Goal: Task Accomplishment & Management: Complete application form

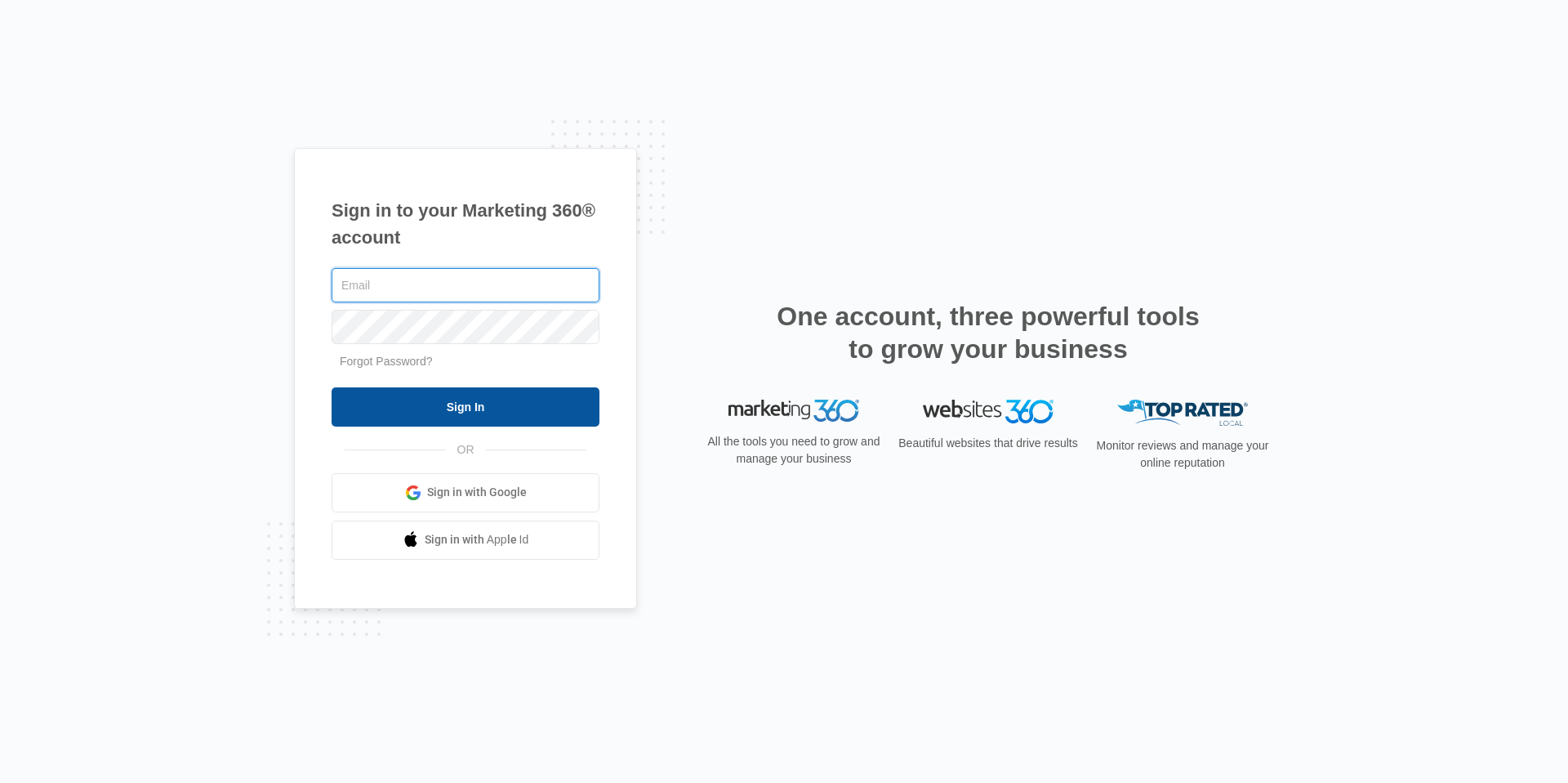
type input "[EMAIL_ADDRESS][DOMAIN_NAME]"
click at [429, 400] on input "Sign In" at bounding box center [465, 406] width 268 height 39
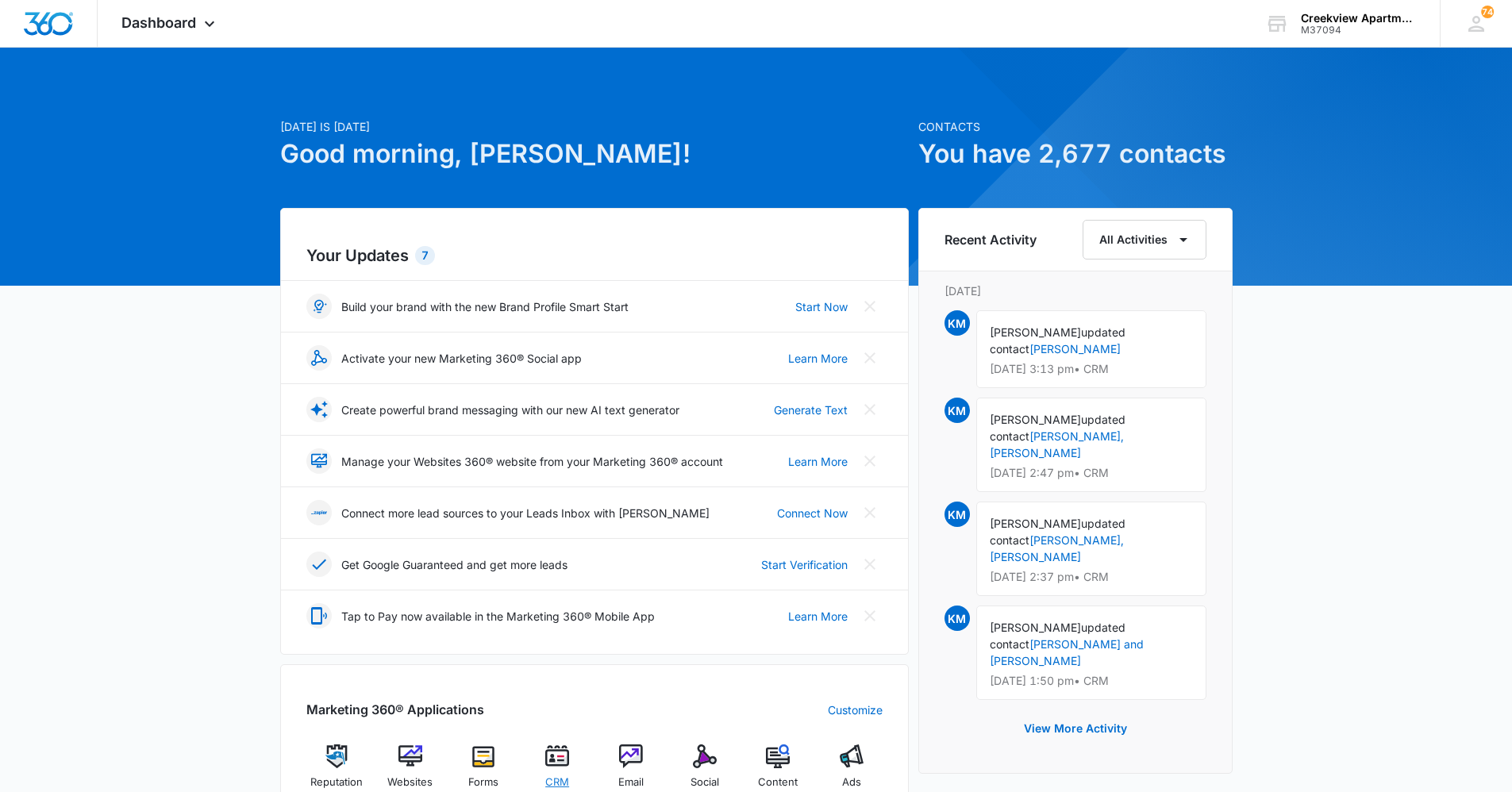
click at [558, 757] on img at bounding box center [557, 757] width 24 height 24
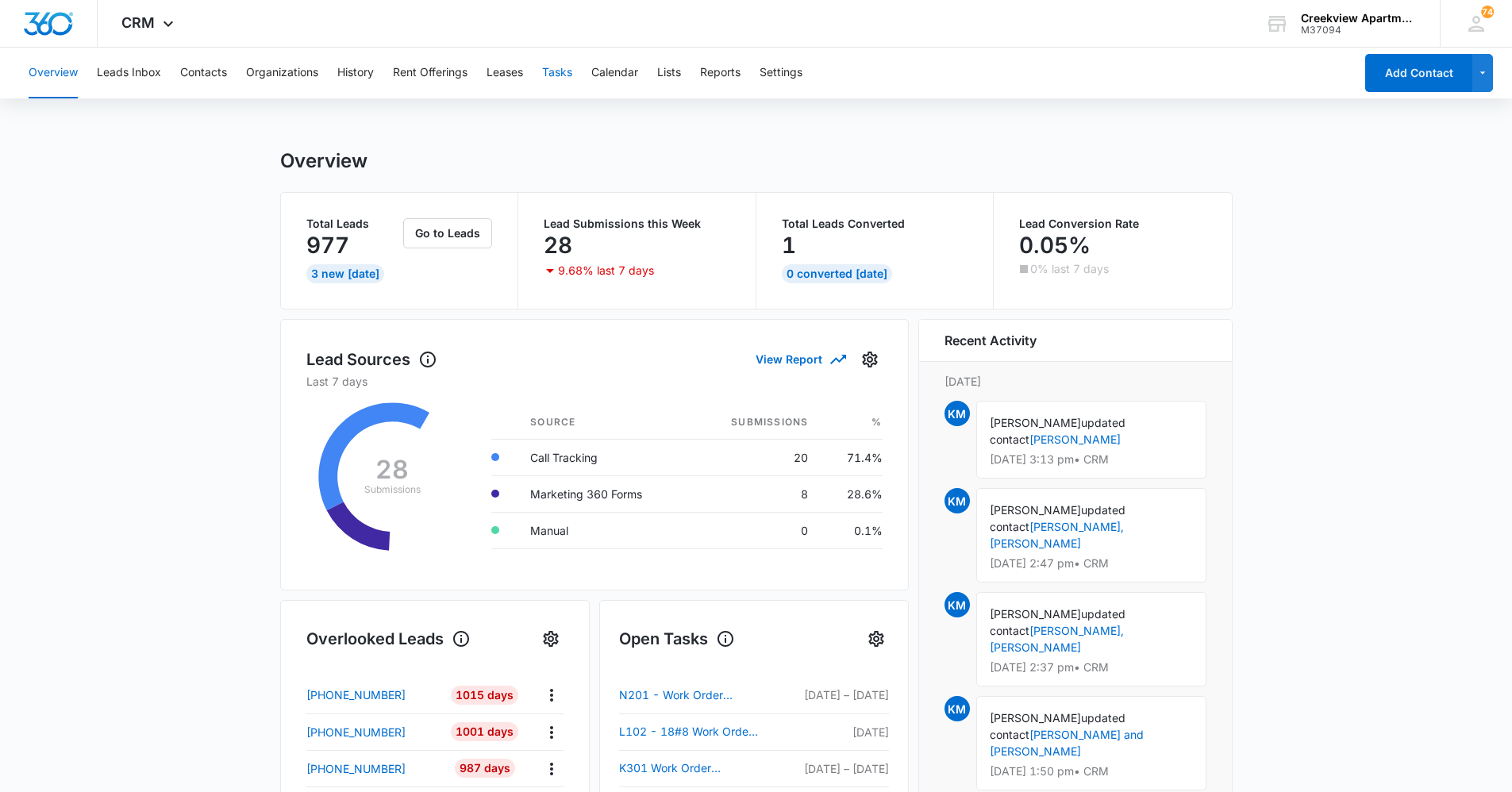
click at [556, 67] on button "Tasks" at bounding box center [557, 73] width 30 height 50
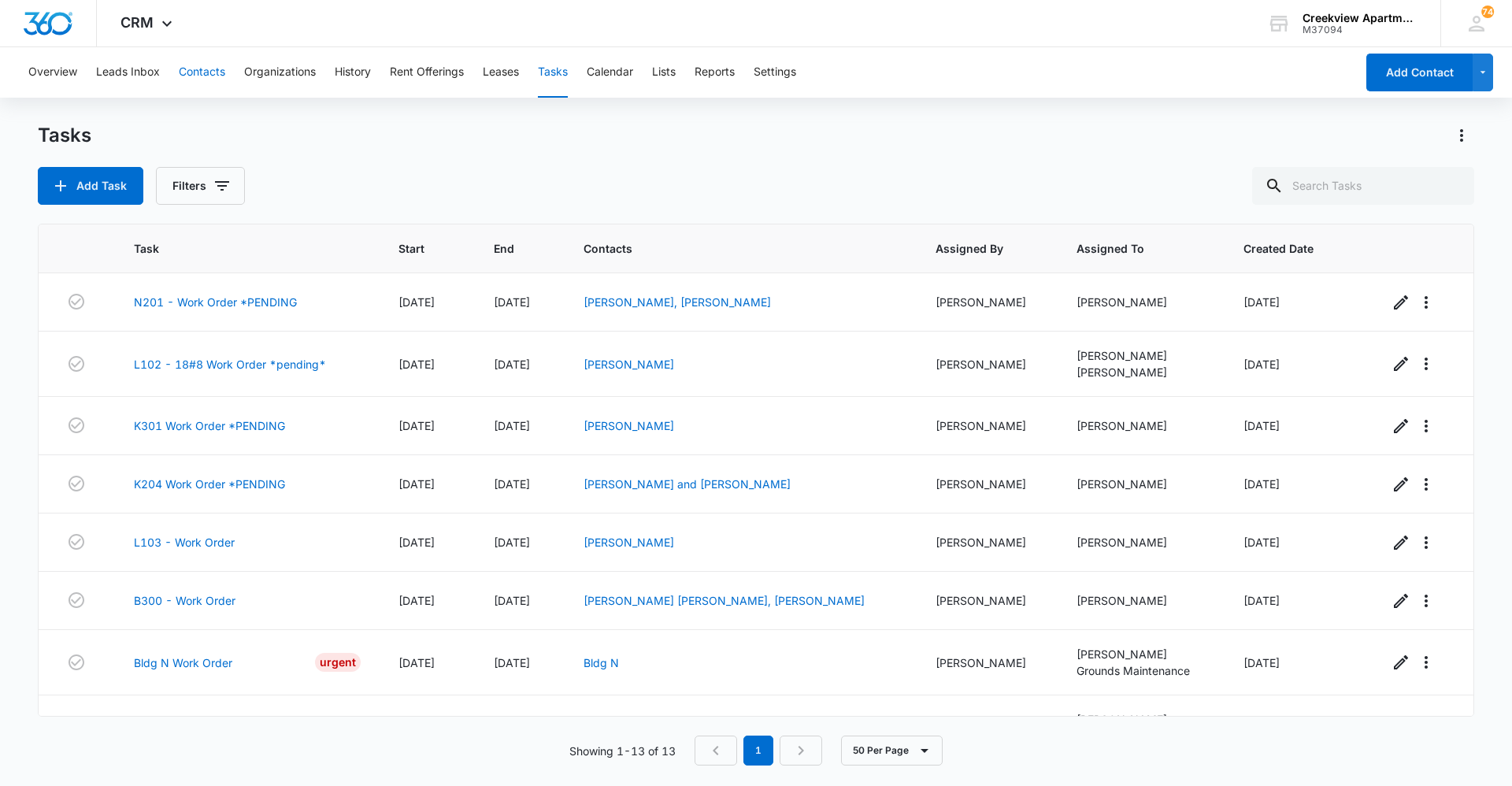
click at [214, 85] on button "Contacts" at bounding box center [202, 72] width 46 height 50
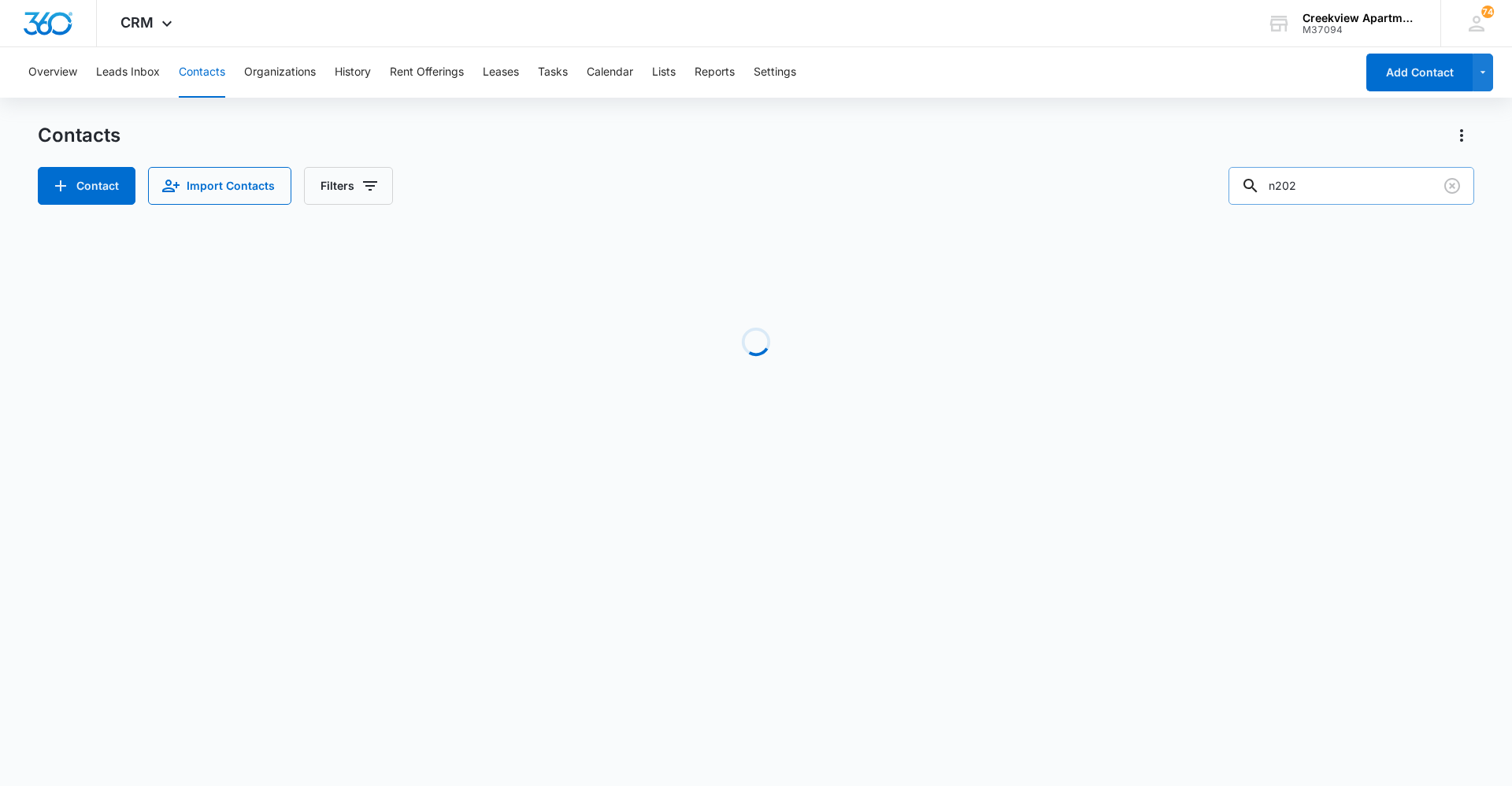
drag, startPoint x: 1361, startPoint y: 173, endPoint x: 1294, endPoint y: 181, distance: 67.5
click at [1294, 181] on input "n202" at bounding box center [1351, 185] width 245 height 38
click at [1355, 185] on input "n202" at bounding box center [1351, 185] width 245 height 38
drag, startPoint x: 1352, startPoint y: 187, endPoint x: 1256, endPoint y: 184, distance: 96.0
click at [1256, 184] on div "n202" at bounding box center [1351, 185] width 245 height 38
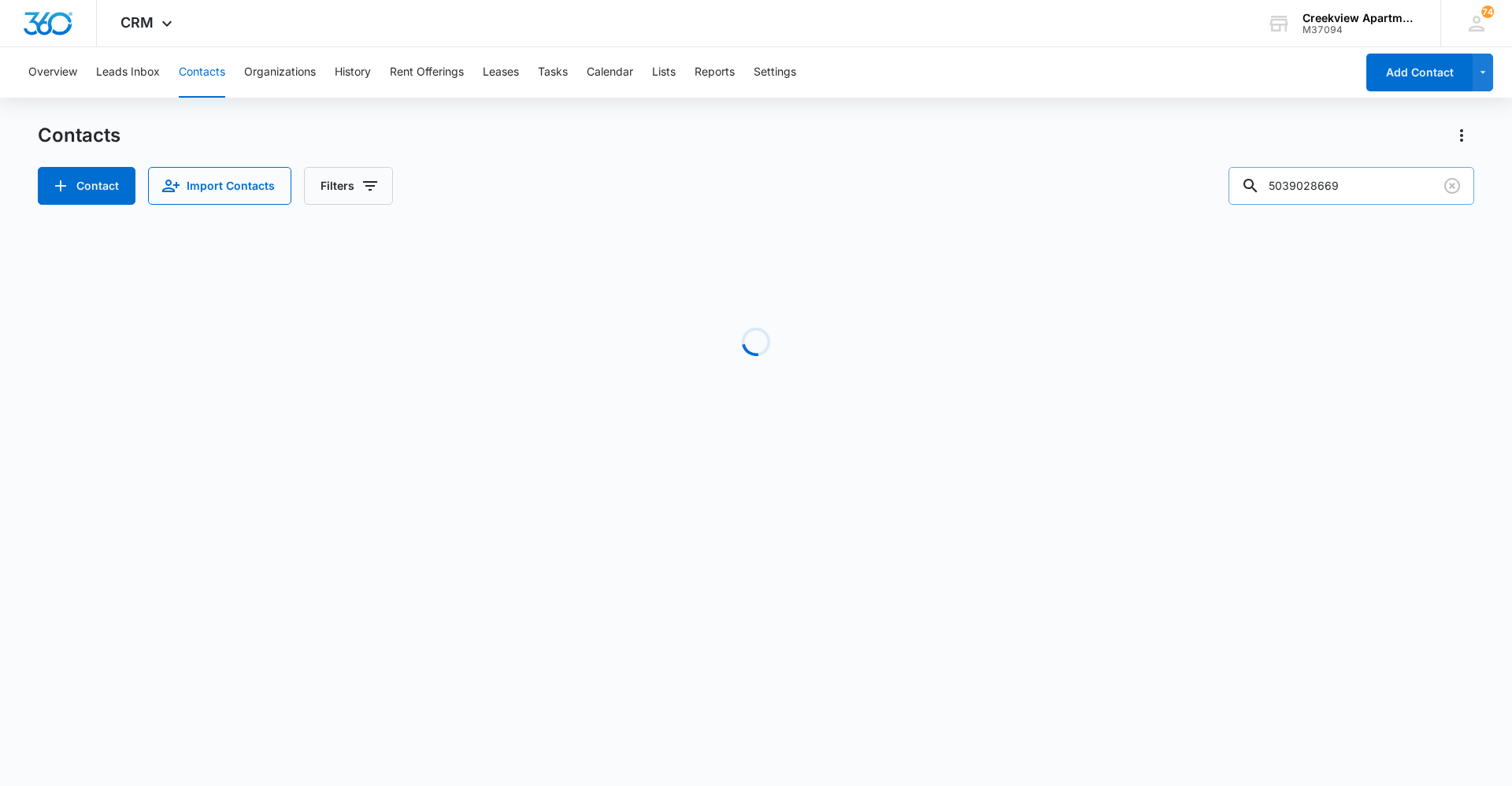
type input "5039028669"
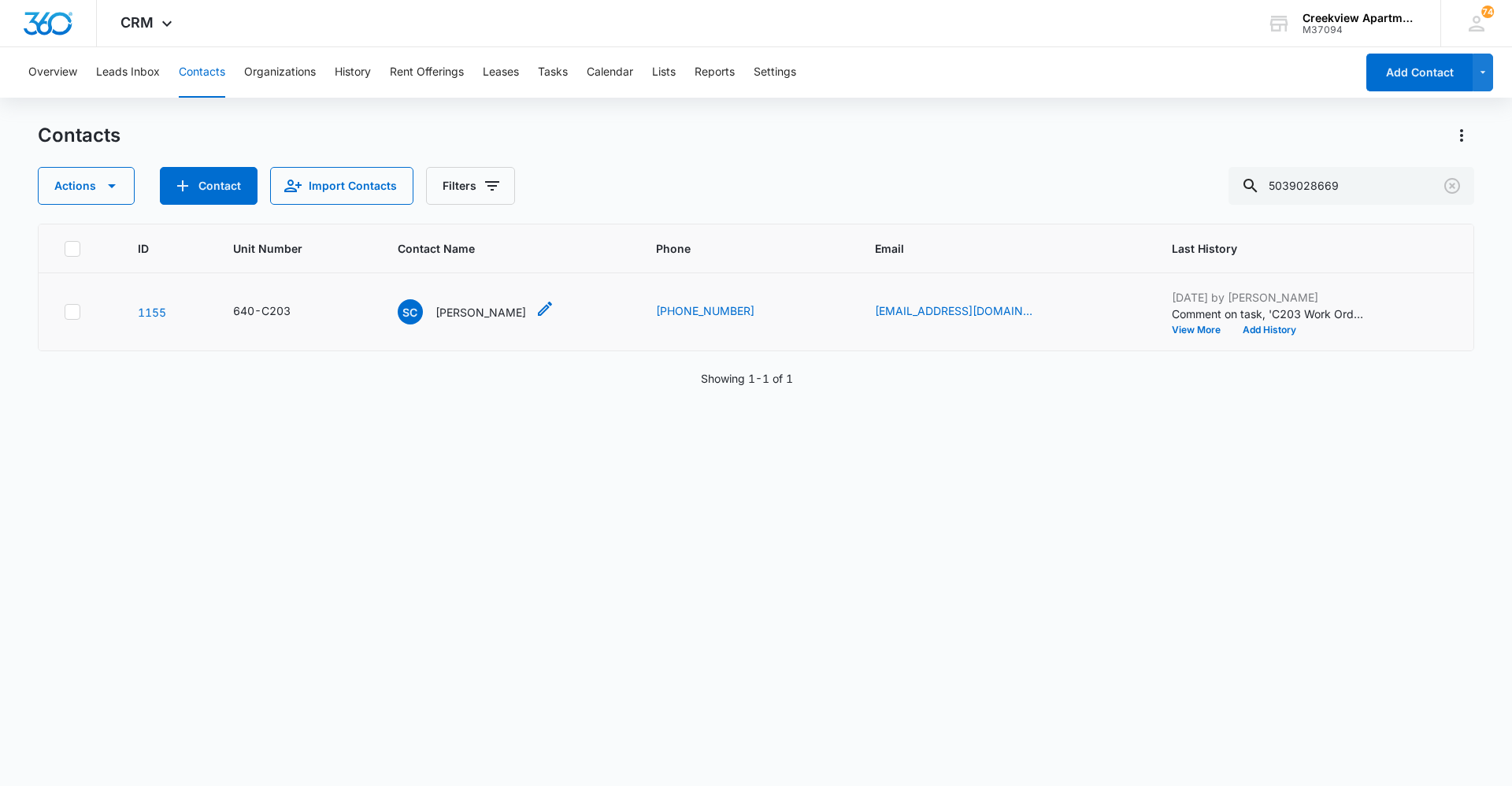
click at [451, 316] on p "[PERSON_NAME]" at bounding box center [481, 312] width 91 height 17
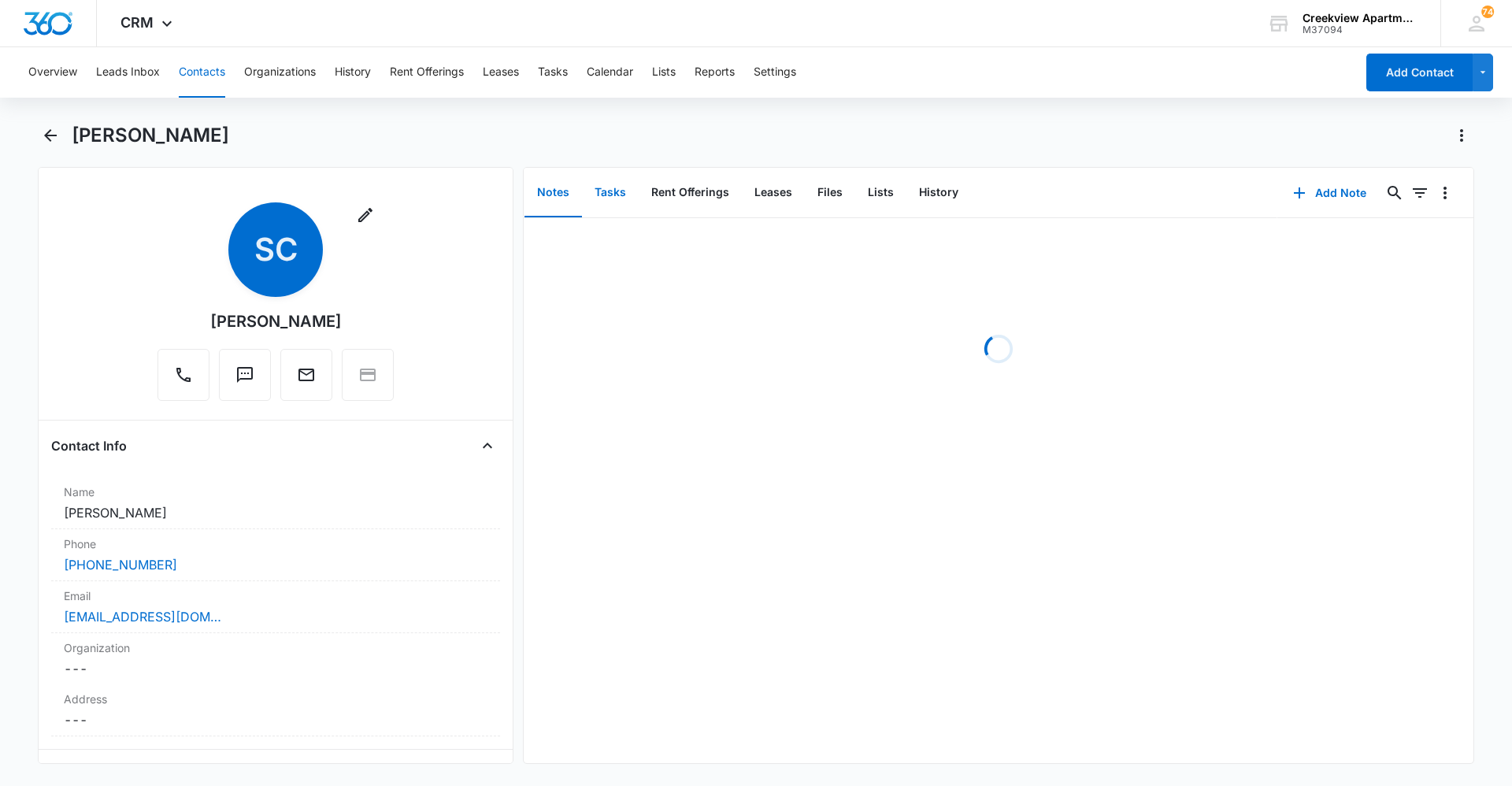
click at [629, 204] on button "Tasks" at bounding box center [610, 193] width 56 height 49
click at [1336, 201] on button "Add Task" at bounding box center [1331, 193] width 104 height 38
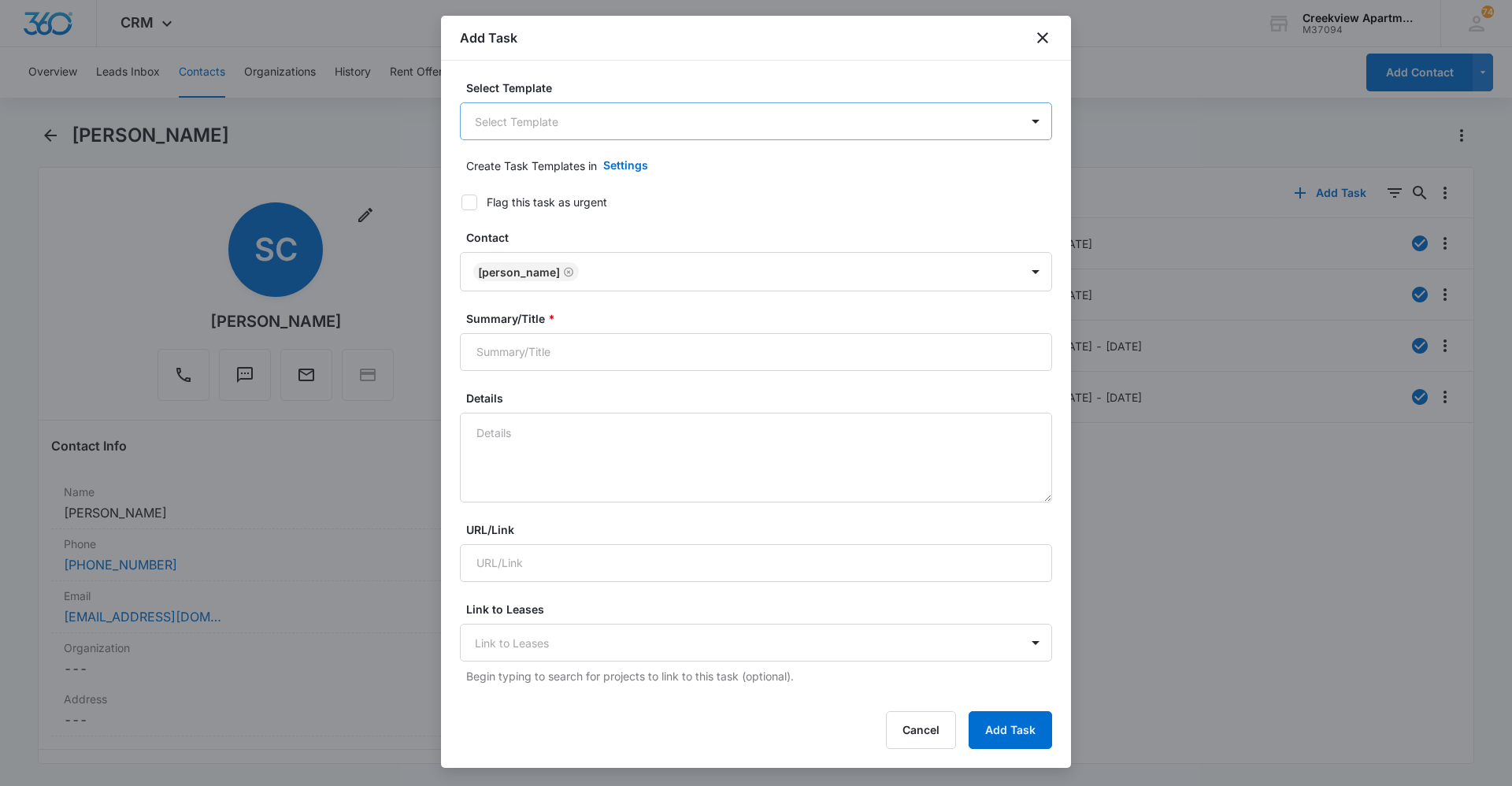
click at [763, 128] on body "CRM Apps Reputation Websites Forms CRM Email Social Content Ads Intelligence Fi…" at bounding box center [756, 393] width 1512 height 786
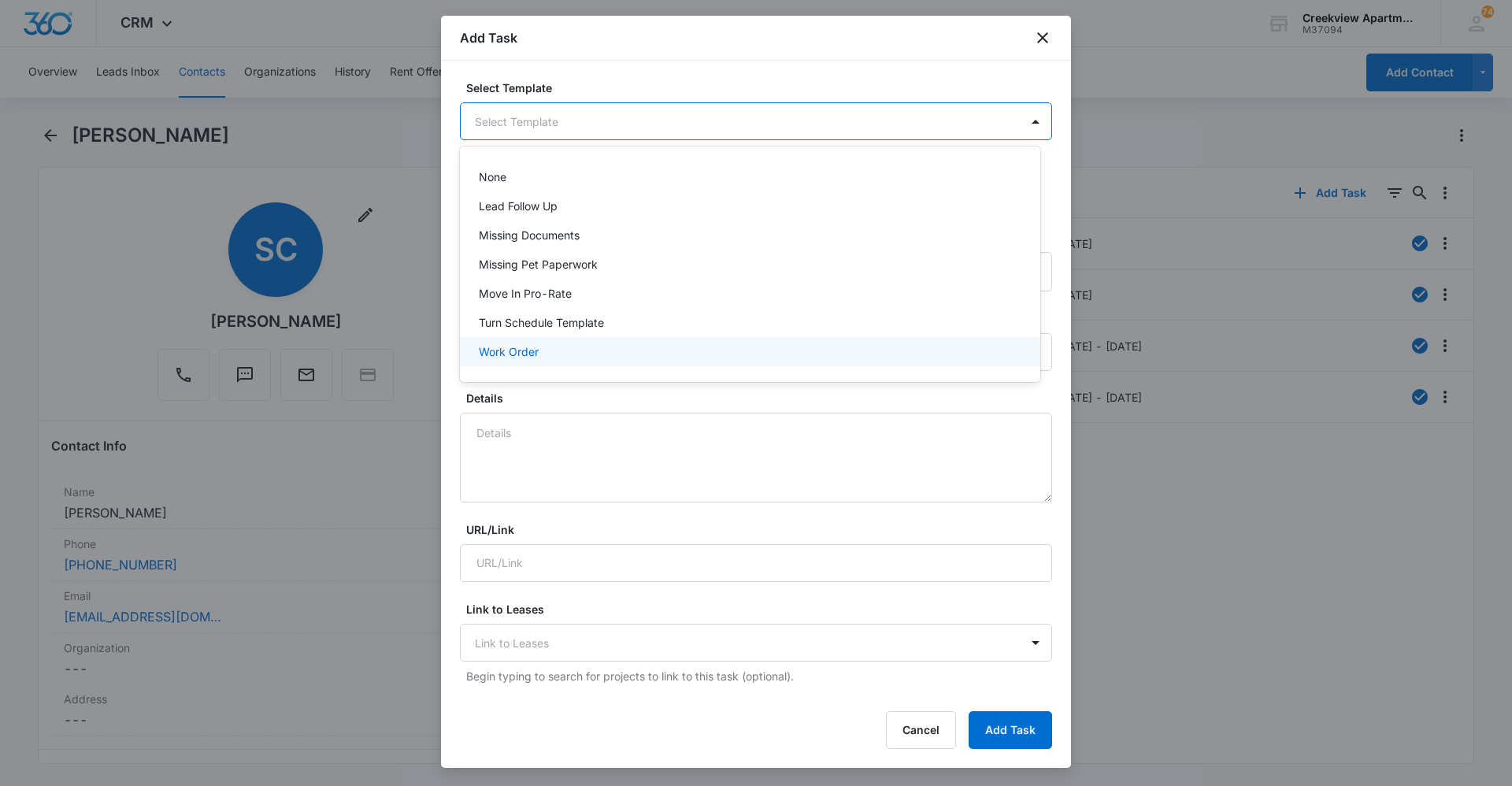
click at [689, 355] on div "Work Order" at bounding box center [748, 352] width 540 height 17
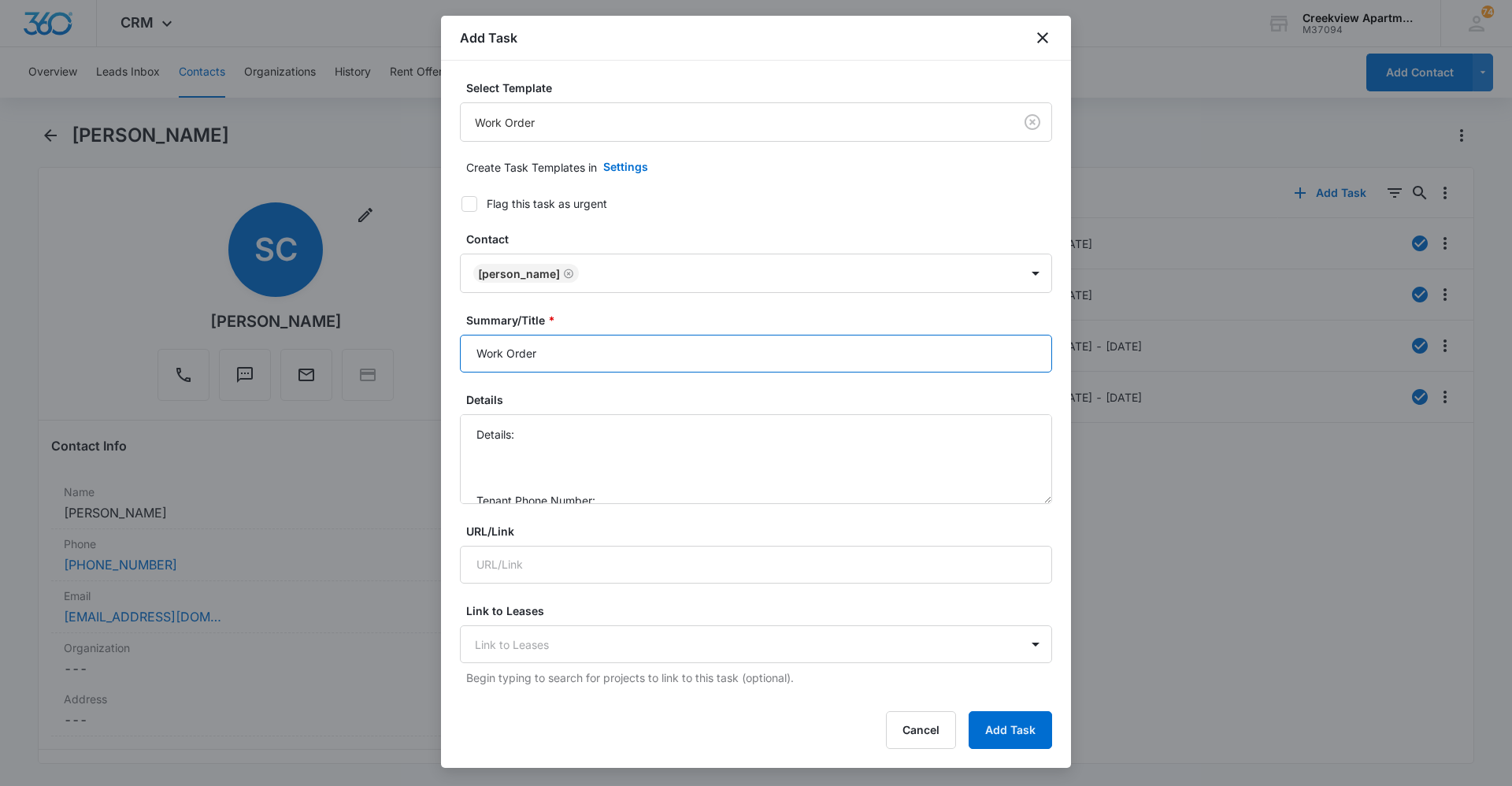
click at [471, 356] on input "Work Order" at bounding box center [756, 353] width 593 height 38
type input "C203 Work Order"
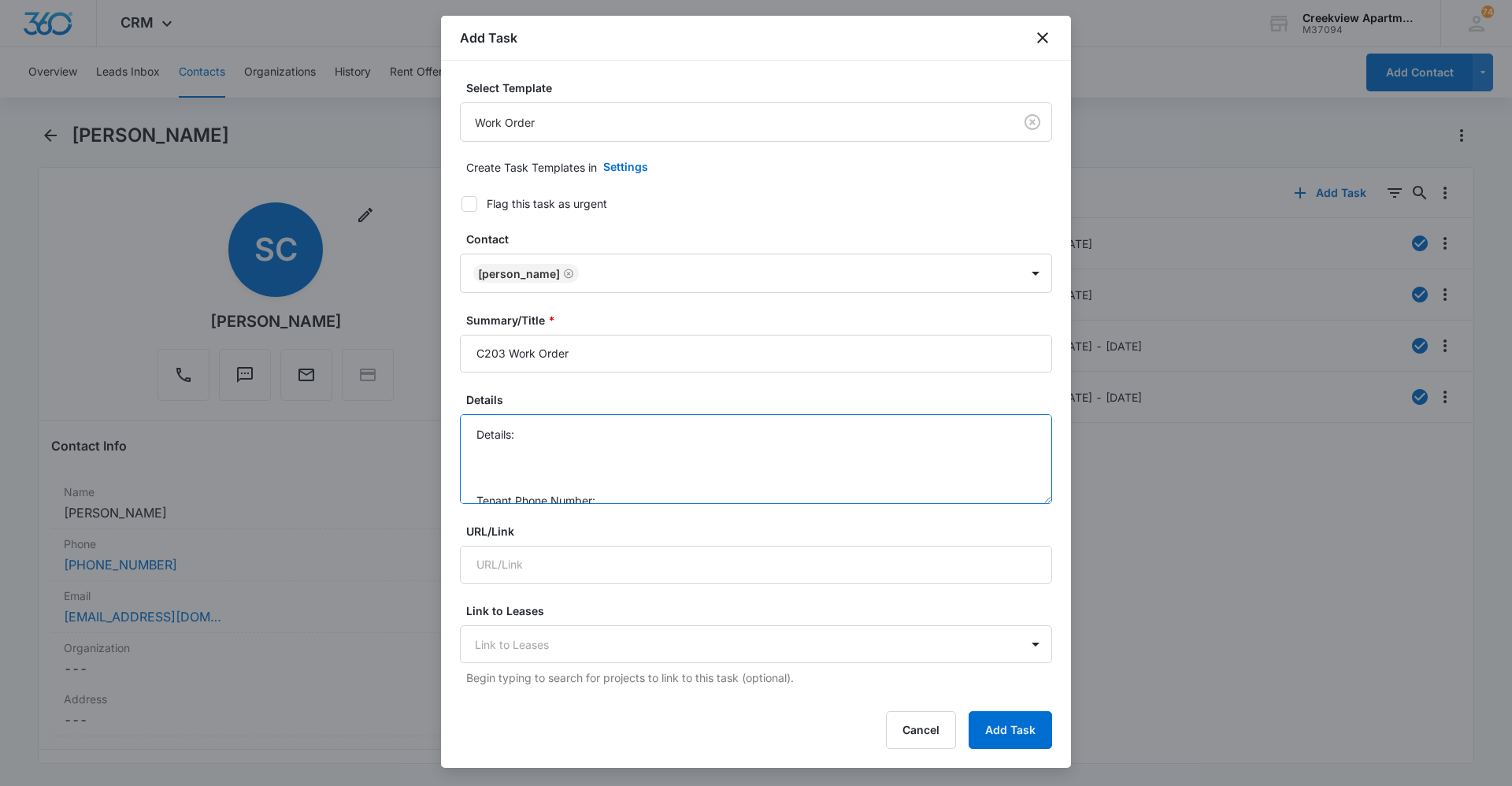
click at [574, 430] on textarea "Details: Tenant Phone Number: Call Before:" at bounding box center [756, 458] width 593 height 90
click at [643, 452] on textarea "Details: 2nd bathroom toilet clogged Tenant Phone Number: Call Before:" at bounding box center [756, 458] width 593 height 90
click at [644, 480] on textarea "Details: 2nd bathroom toilet clogged Tenant Phone Number: [PHONE_NUMBER] Call B…" at bounding box center [756, 458] width 593 height 90
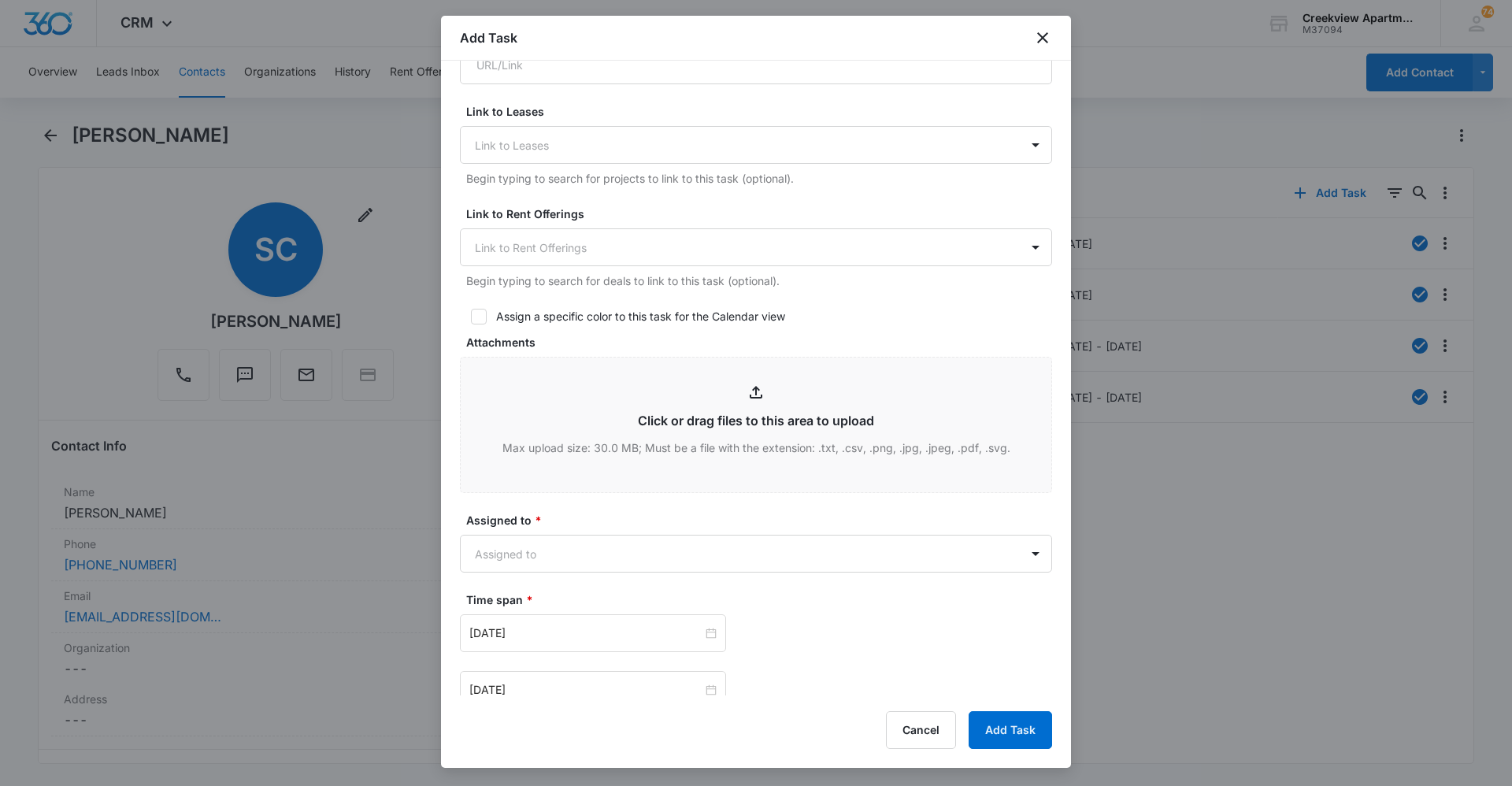
scroll to position [551, 0]
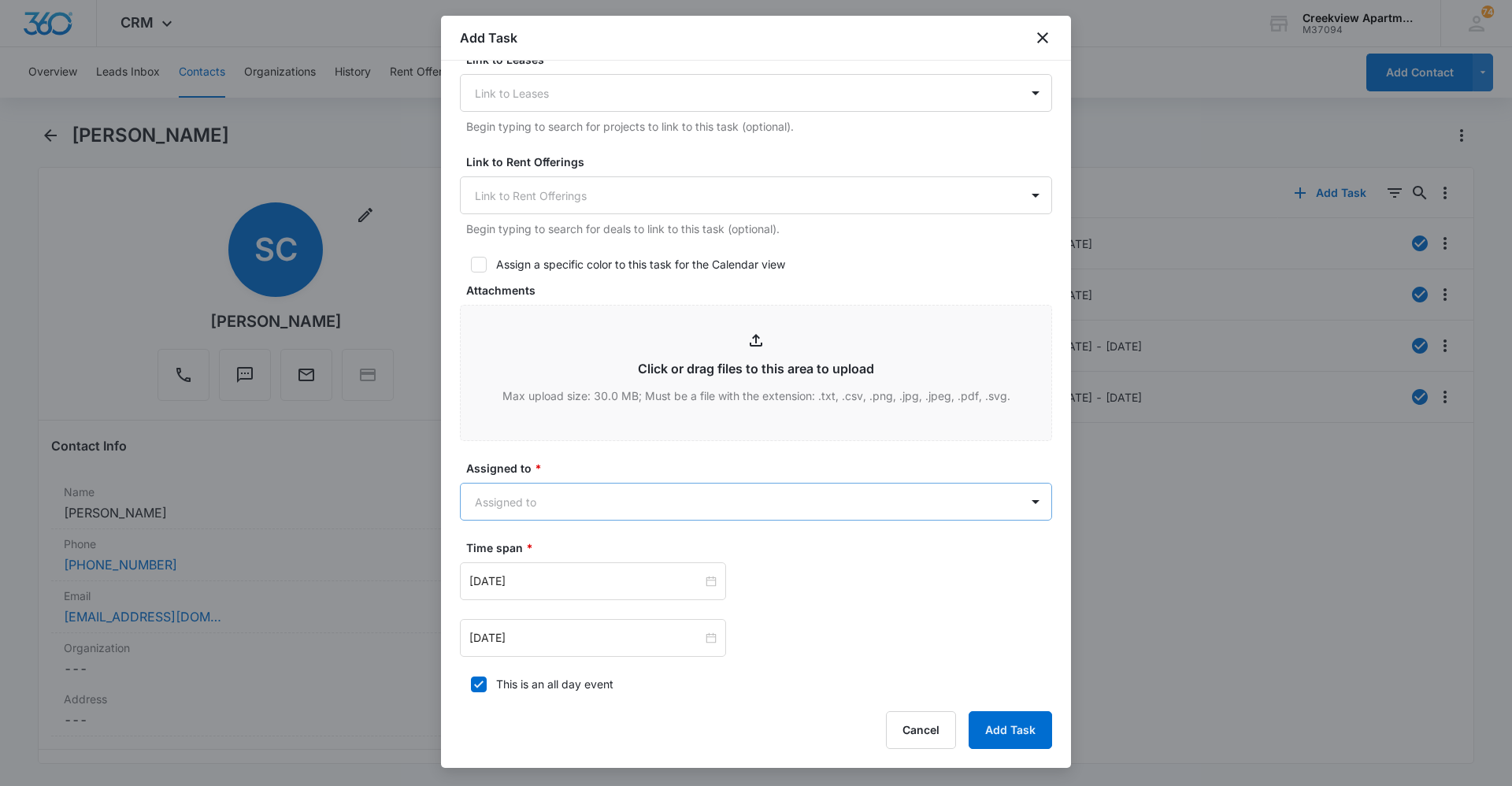
type textarea "Details: 2nd bathroom toilet clogged Tenant Phone Number: [PHONE_NUMBER] Call B…"
click at [641, 505] on body "CRM Apps Reputation Websites Forms CRM Email Social Content Ads Intelligence Fi…" at bounding box center [756, 393] width 1512 height 786
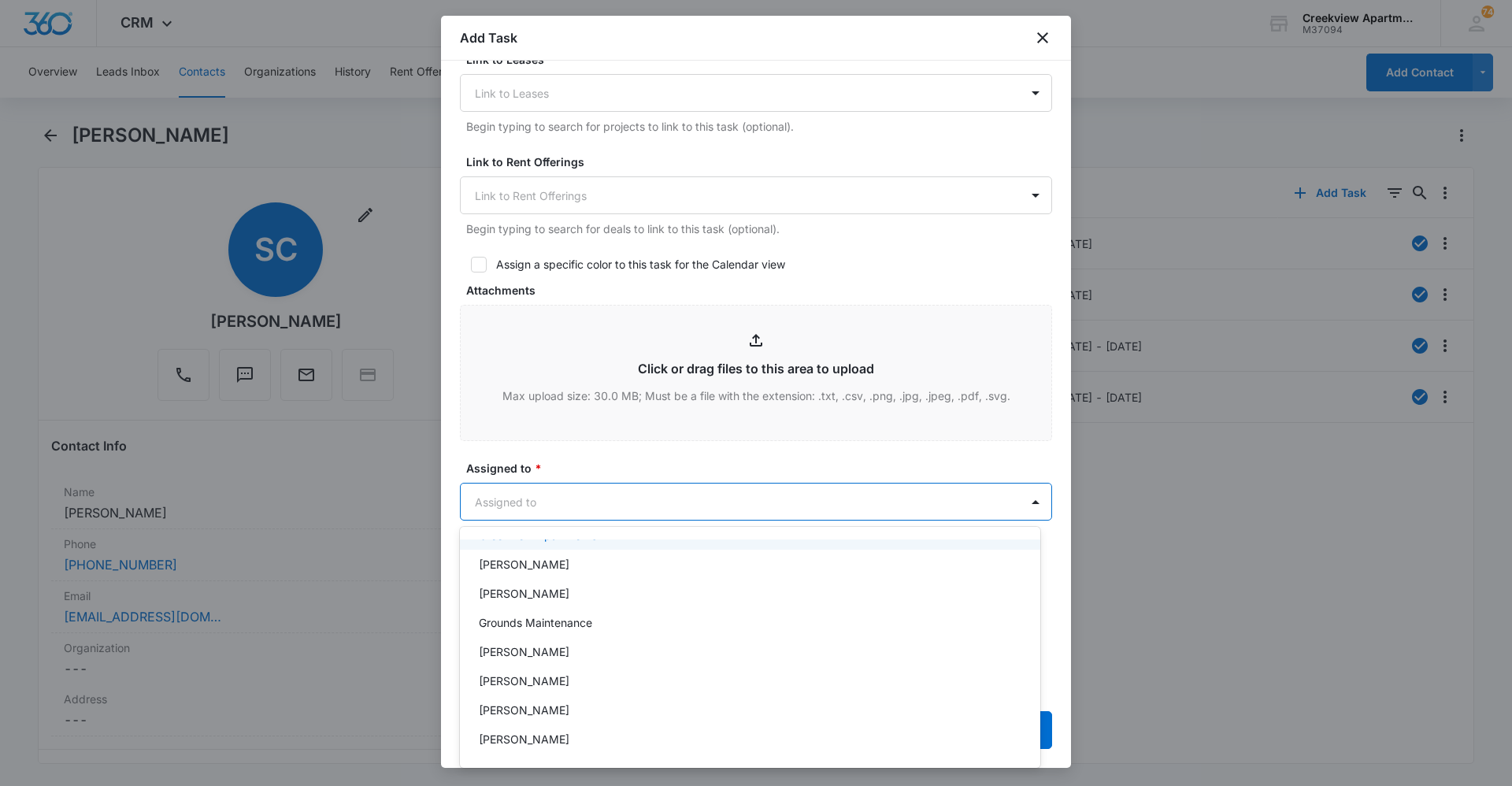
scroll to position [157, 0]
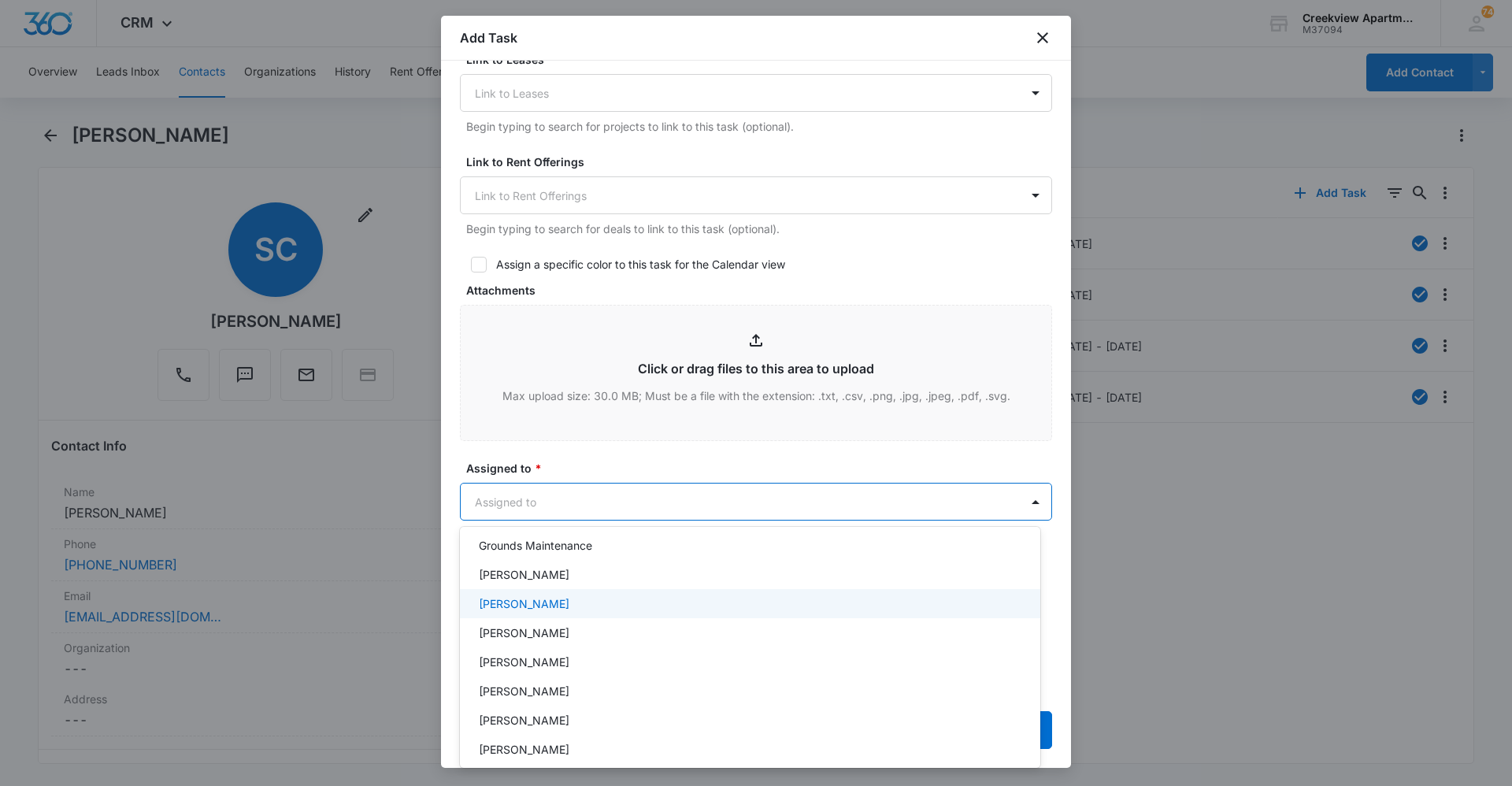
drag, startPoint x: 581, startPoint y: 631, endPoint x: 581, endPoint y: 604, distance: 27.0
click at [581, 604] on div "Select All [PERSON_NAME] Creekview Apartments [PERSON_NAME] [PERSON_NAME] Groun…" at bounding box center [750, 647] width 581 height 216
click at [581, 604] on div "[PERSON_NAME]" at bounding box center [748, 604] width 540 height 17
click at [636, 470] on div at bounding box center [756, 393] width 1512 height 786
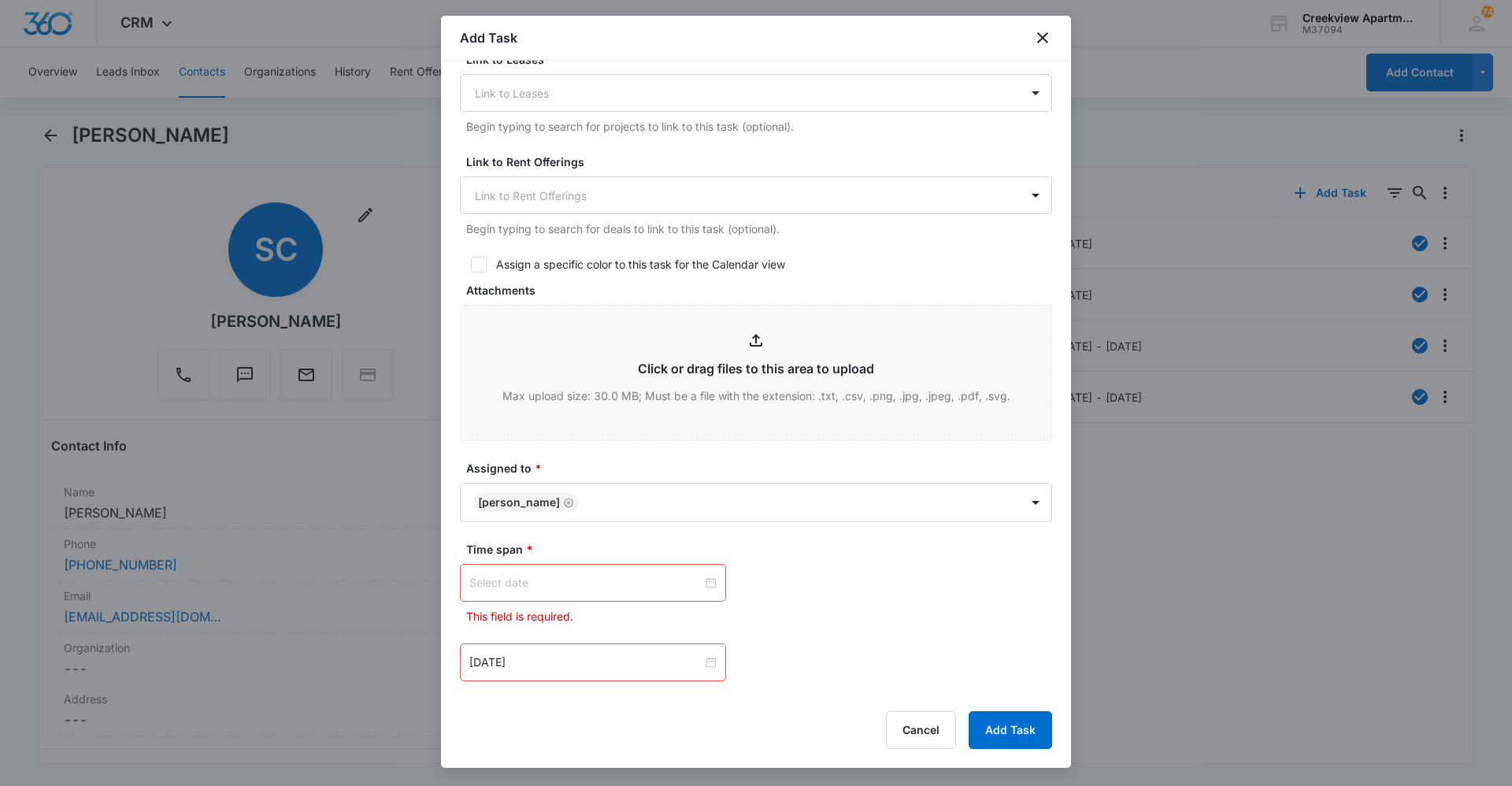
click at [671, 587] on input at bounding box center [586, 582] width 233 height 18
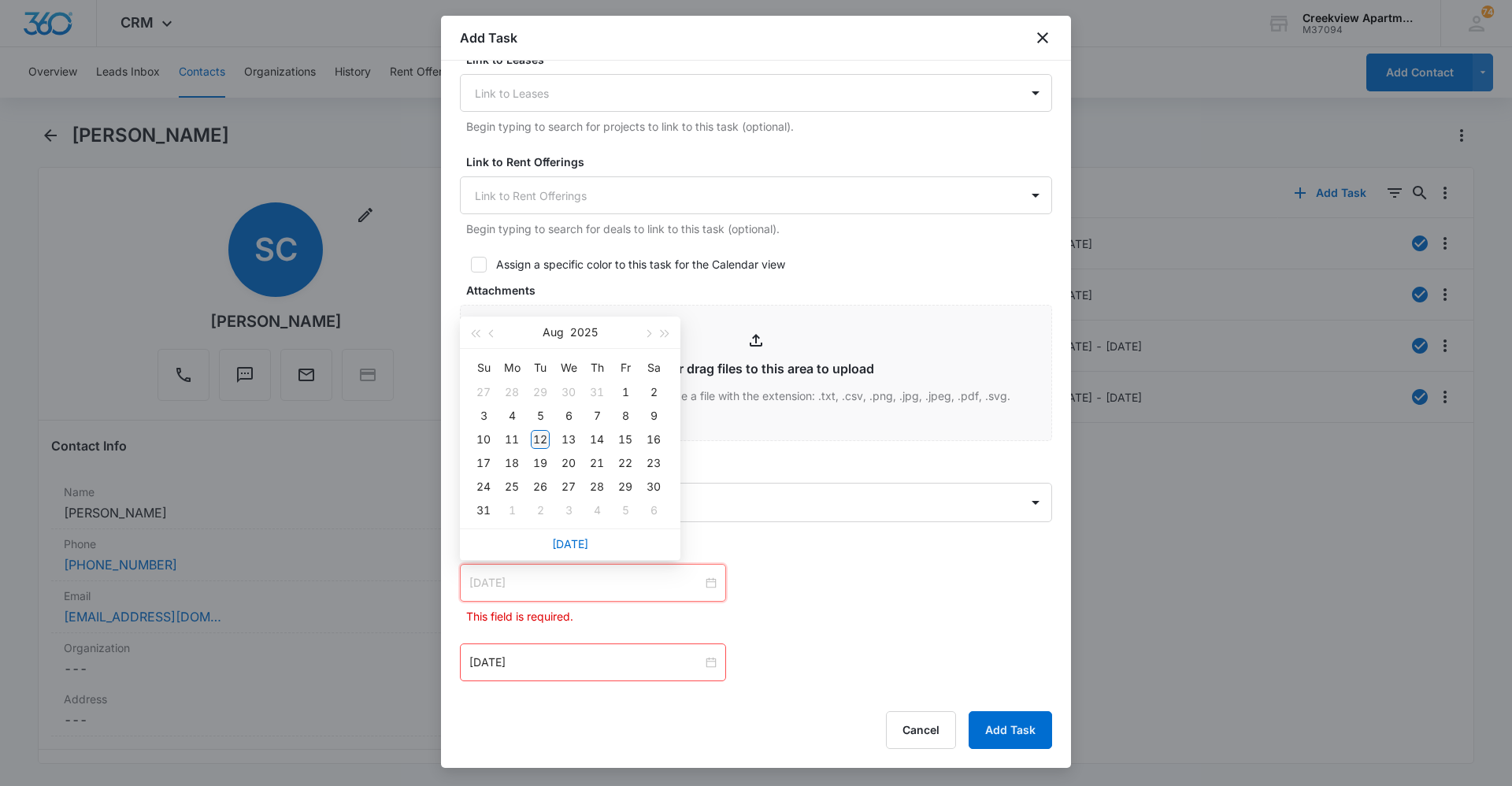
type input "[DATE]"
click at [541, 439] on div "12" at bounding box center [540, 439] width 19 height 19
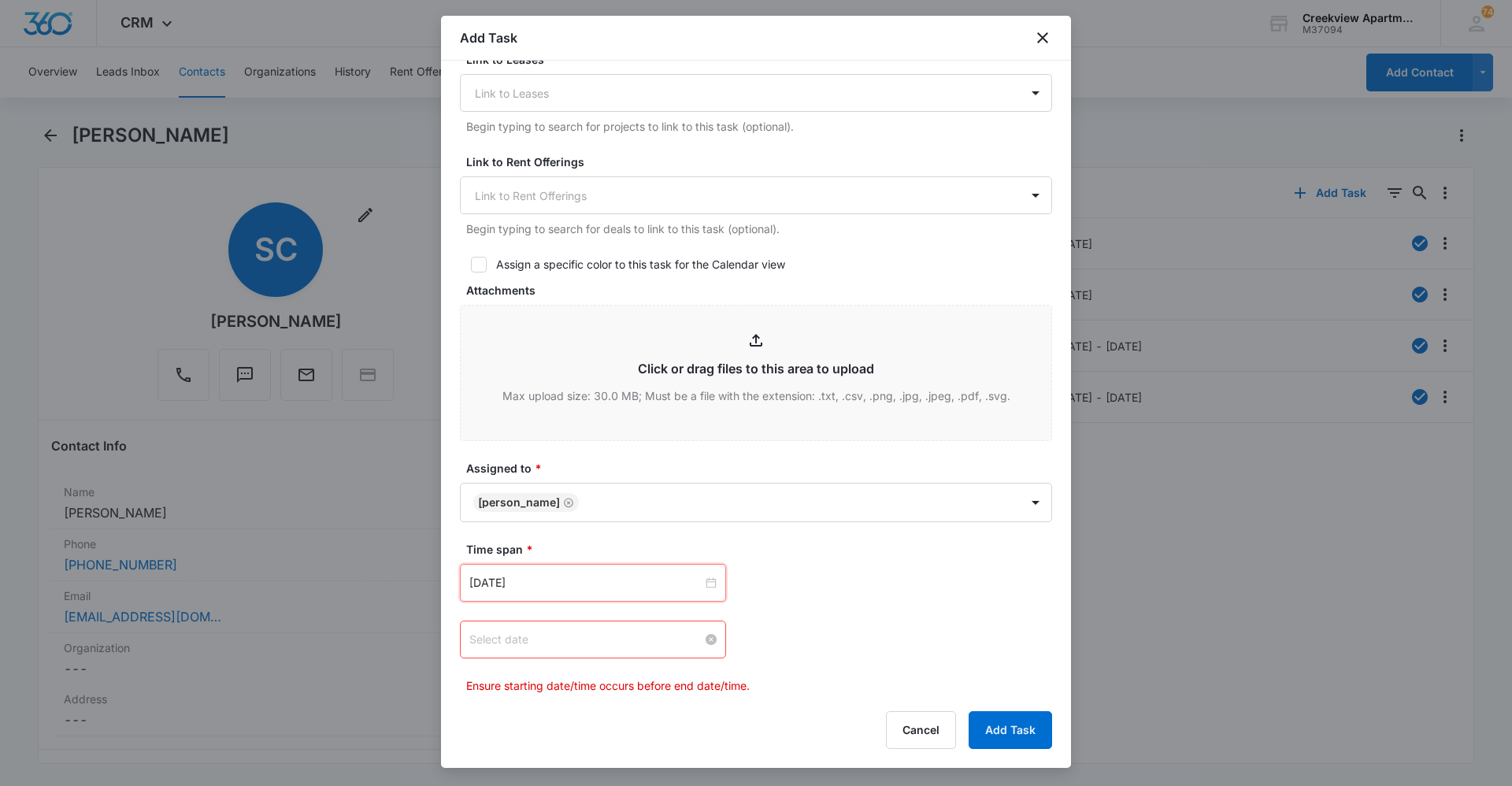
click at [639, 642] on input at bounding box center [586, 639] width 233 height 18
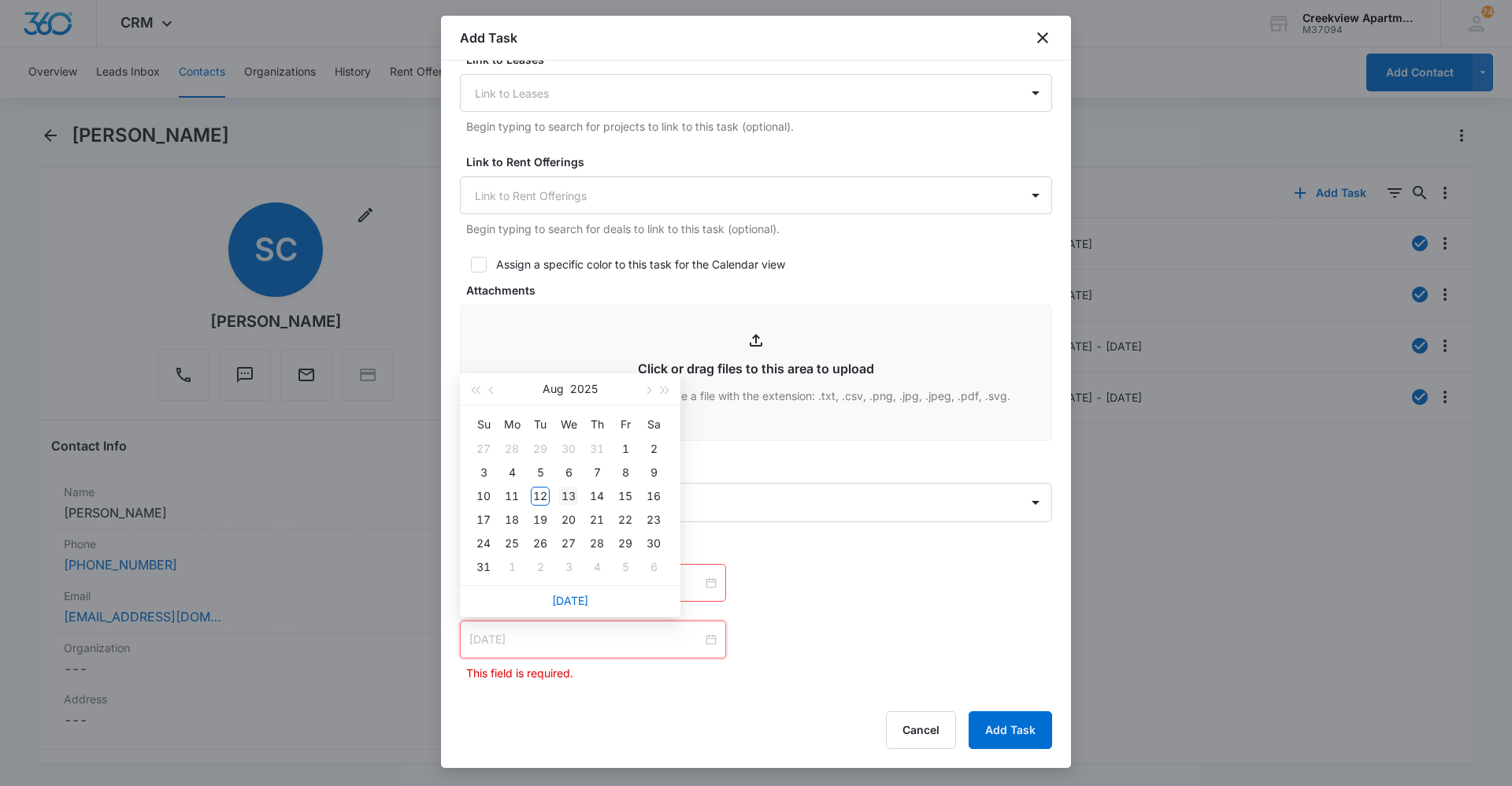
type input "[DATE]"
click at [567, 499] on div "13" at bounding box center [569, 496] width 19 height 19
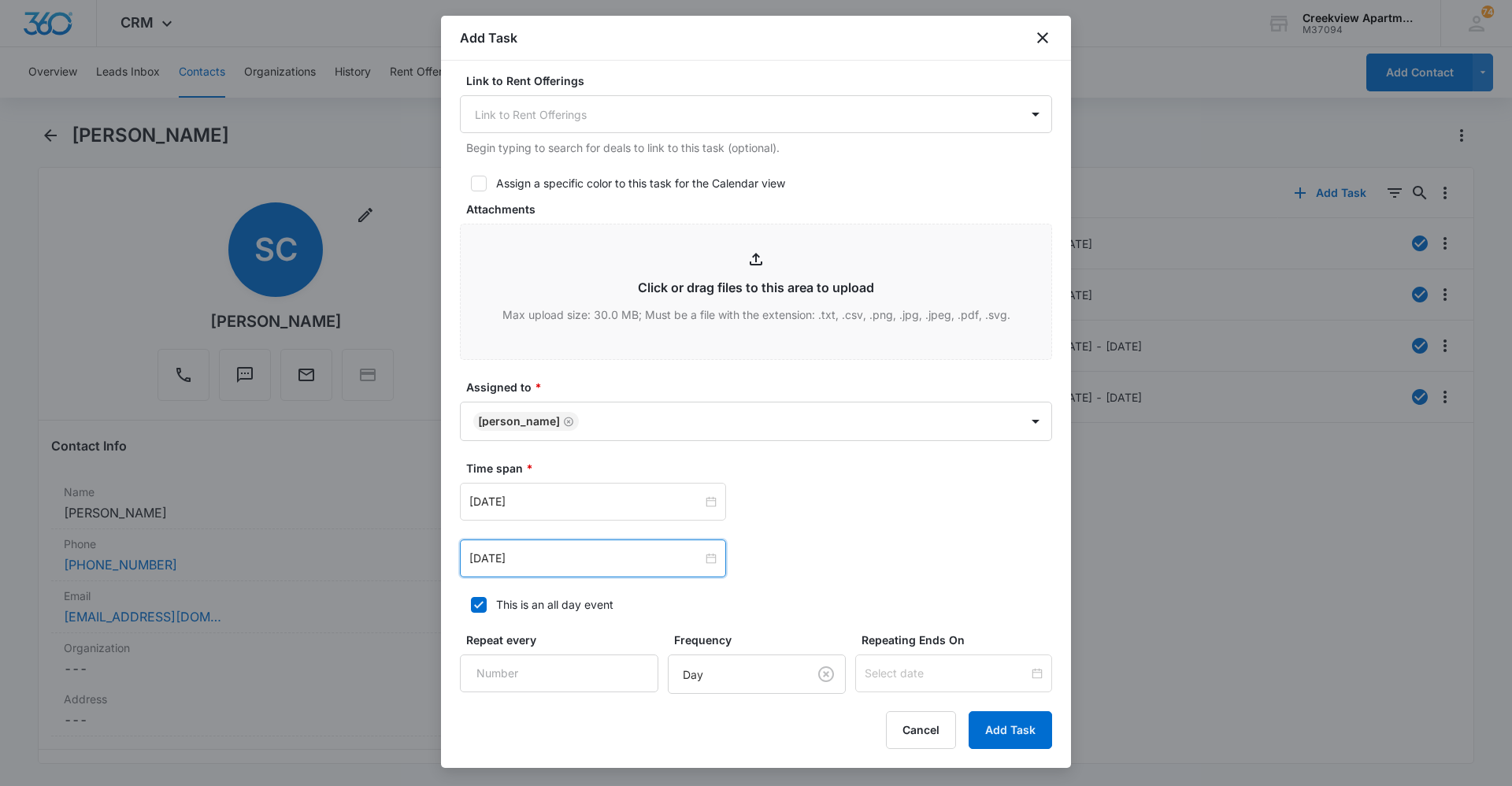
scroll to position [709, 0]
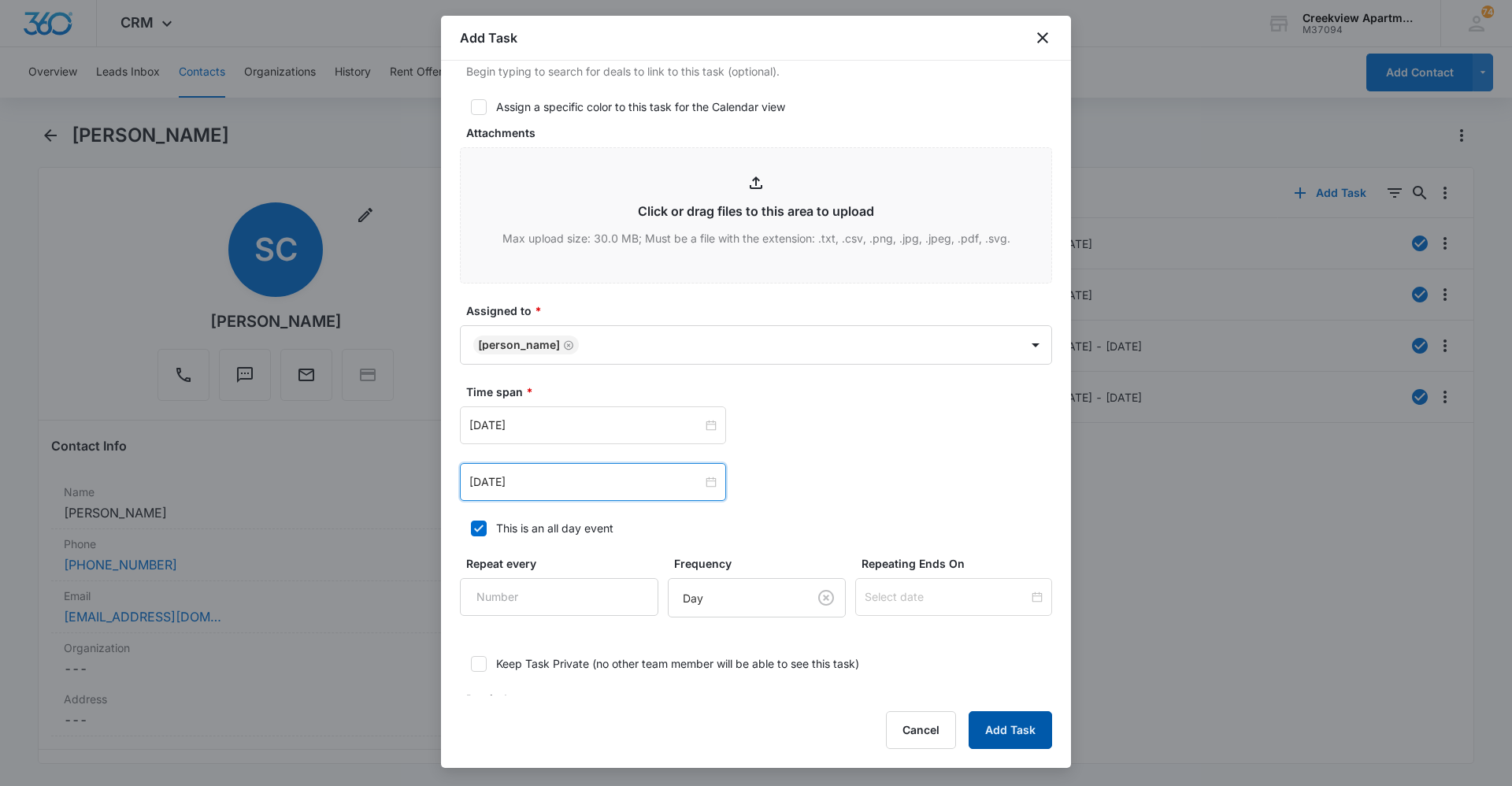
click at [1011, 717] on button "Add Task" at bounding box center [1010, 730] width 83 height 38
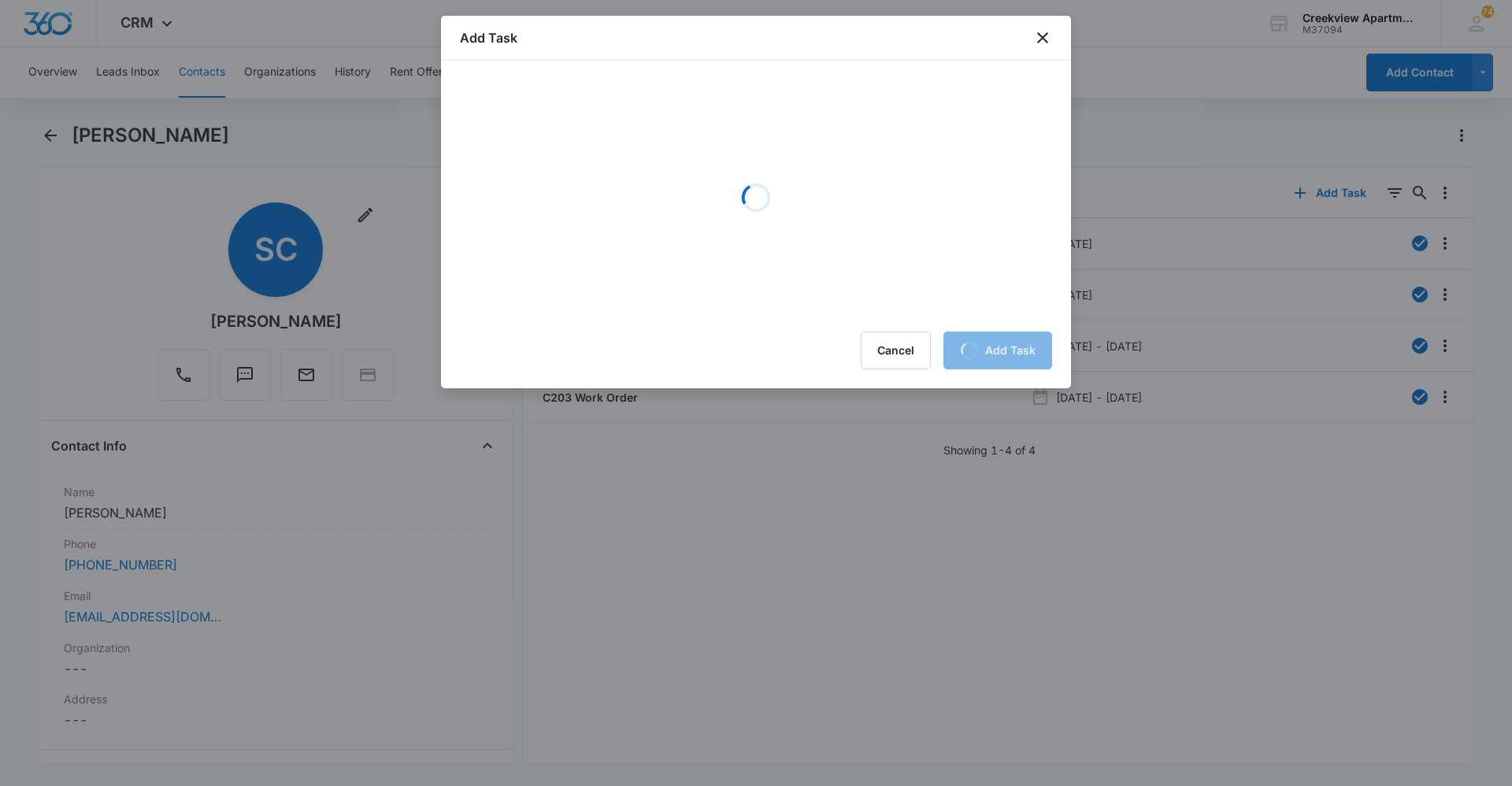
scroll to position [0, 0]
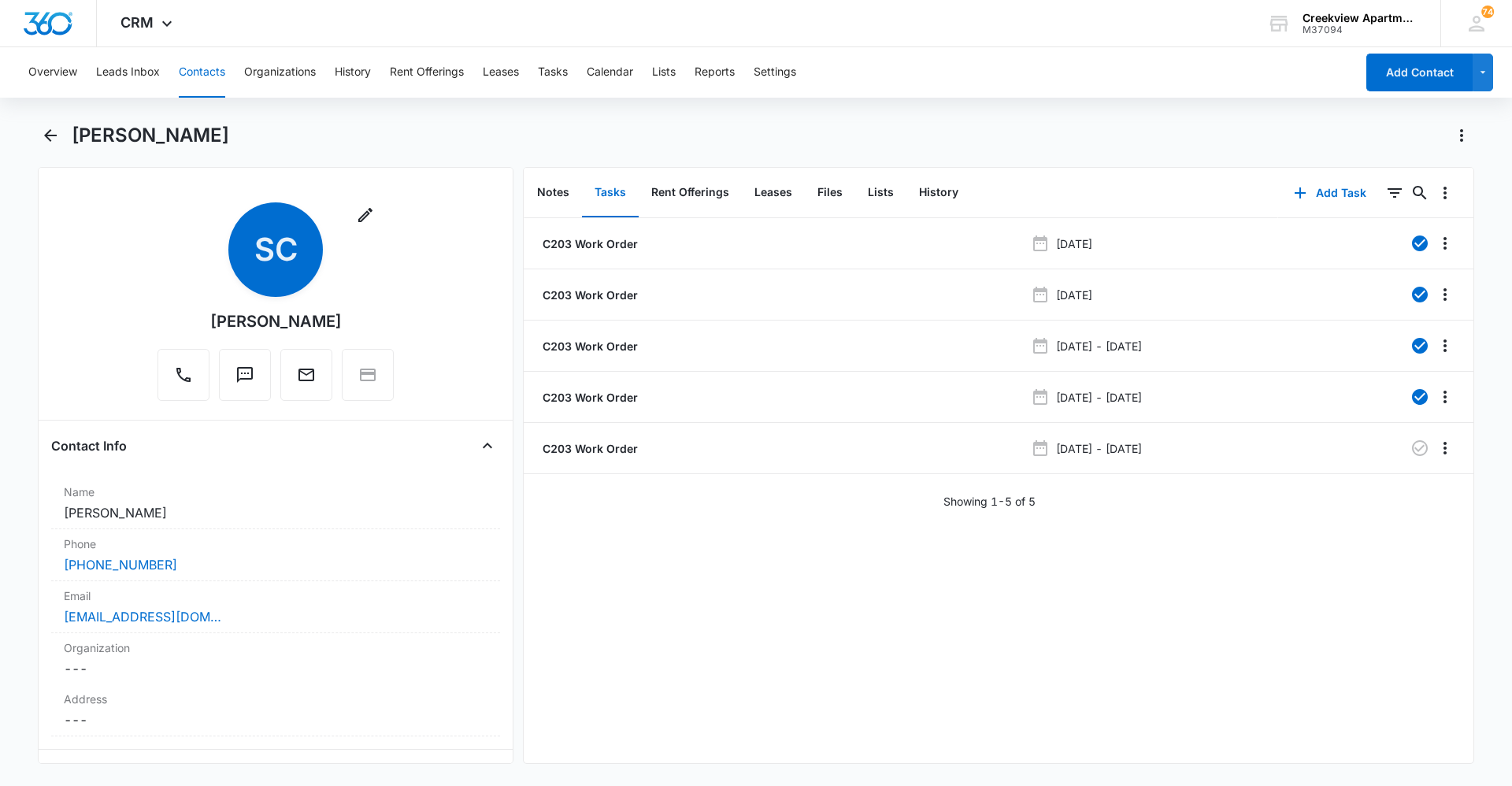
click at [643, 688] on div "C203 Work Order [DATE] C203 Work Order [DATE] C203 Work Order [DATE] - [DATE] C…" at bounding box center [999, 491] width 950 height 545
click at [1437, 455] on icon "Overflow Menu" at bounding box center [1445, 448] width 19 height 19
click at [1422, 485] on button "Edit" at bounding box center [1400, 493] width 90 height 24
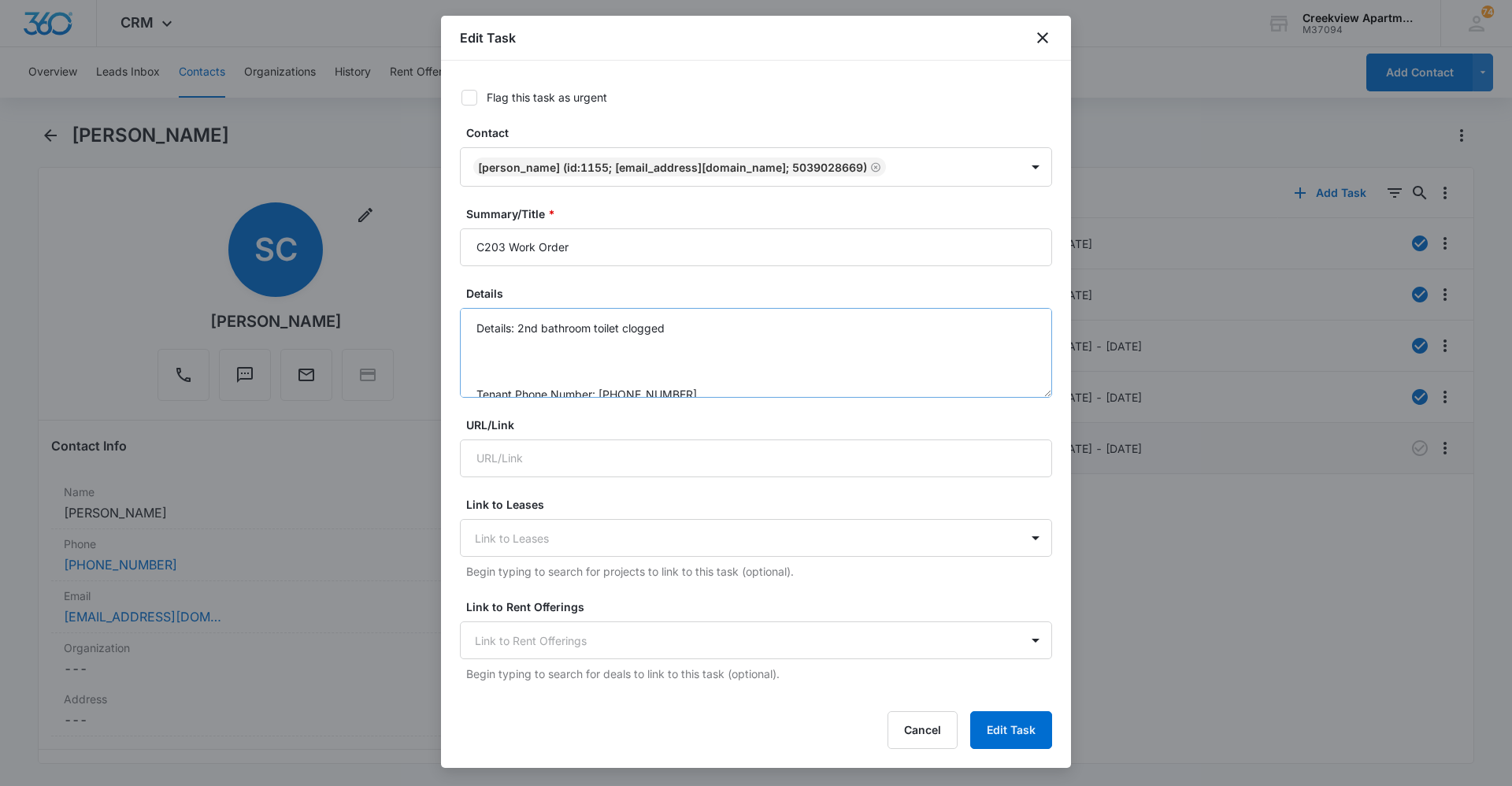
scroll to position [50, 0]
click at [601, 369] on textarea "Details: 2nd bathroom toilet clogged Tenant Phone Number: [PHONE_NUMBER] Call B…" at bounding box center [756, 353] width 593 height 90
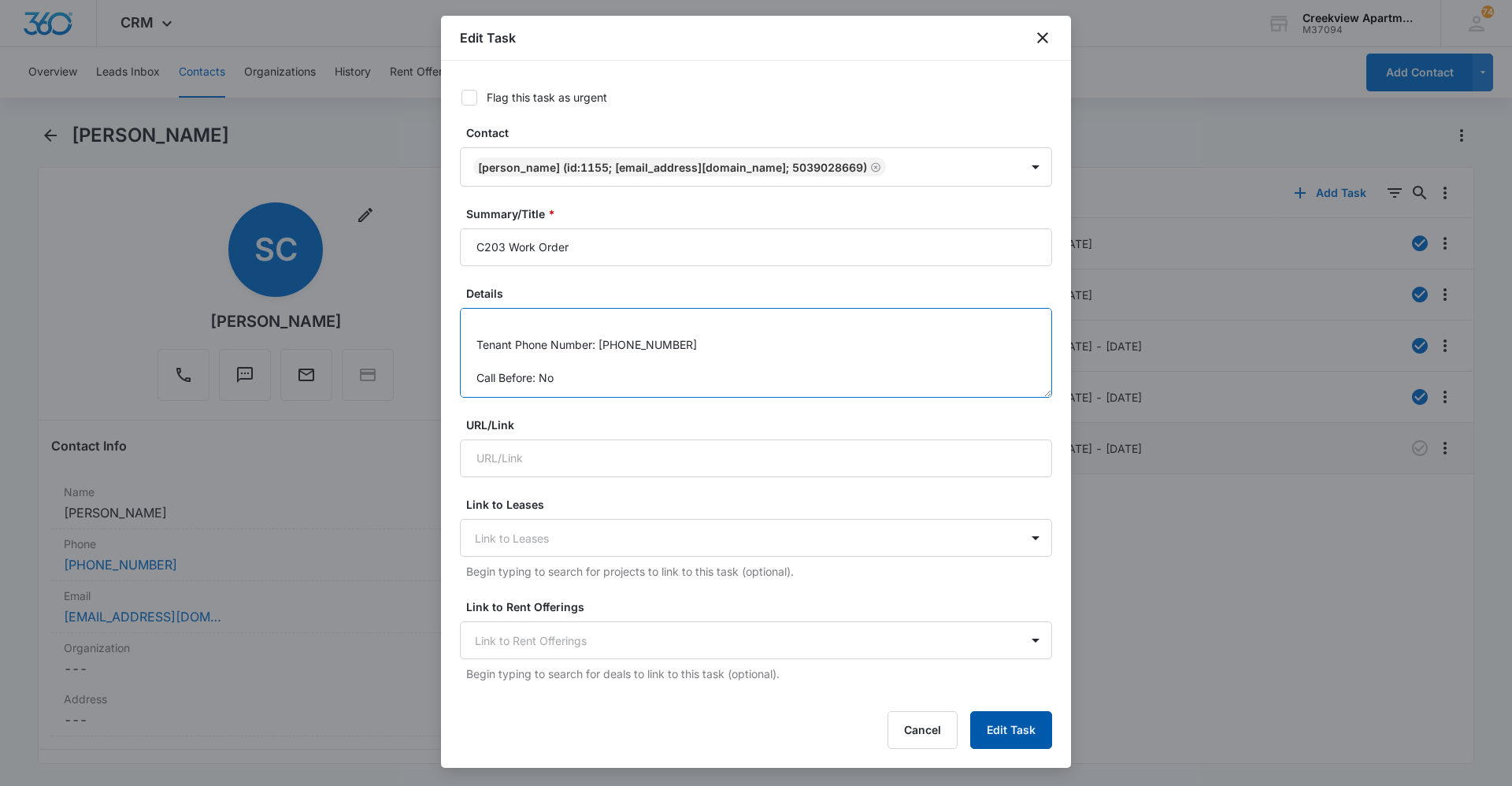
type textarea "Details: 2nd bathroom toilet clogged Tenant Phone Number: [PHONE_NUMBER] Call B…"
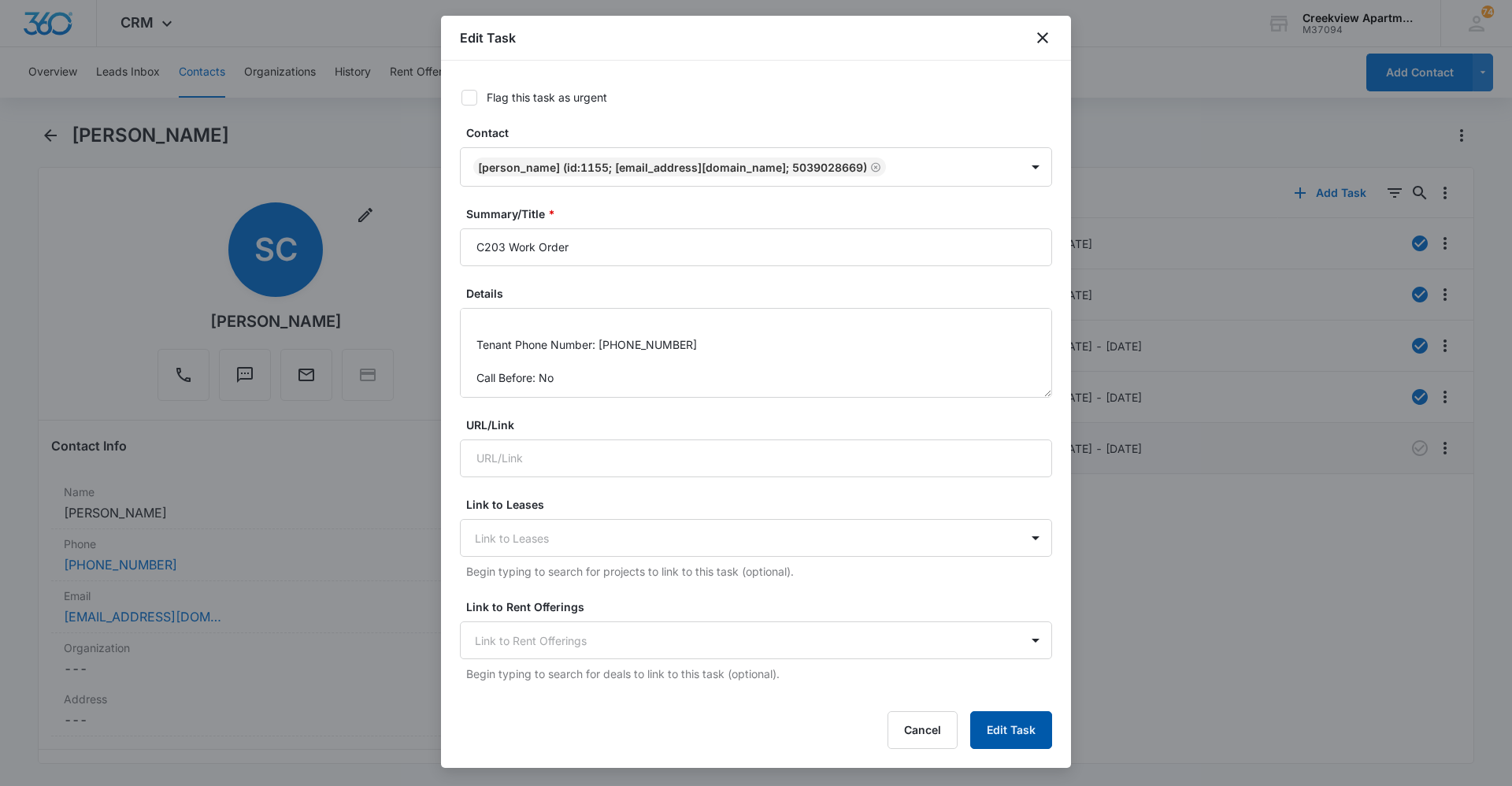
click at [1017, 730] on button "Edit Task" at bounding box center [1011, 730] width 81 height 38
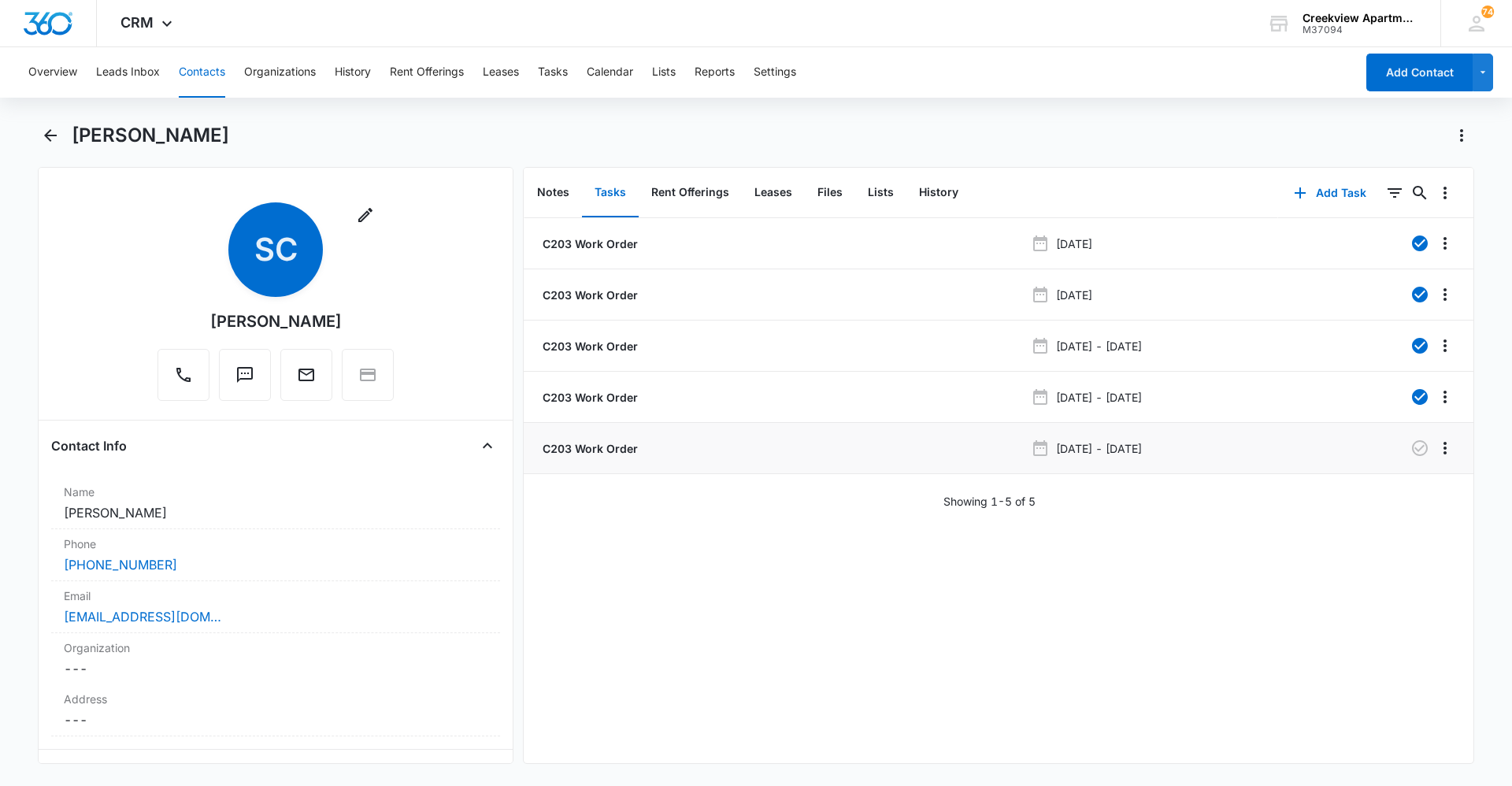
drag, startPoint x: 586, startPoint y: 717, endPoint x: 402, endPoint y: 778, distance: 193.8
click at [586, 717] on div "C203 Work Order [DATE] C203 Work Order [DATE] C203 Work Order [DATE] - [DATE] C…" at bounding box center [999, 491] width 950 height 545
click at [196, 77] on button "Contacts" at bounding box center [202, 72] width 46 height 50
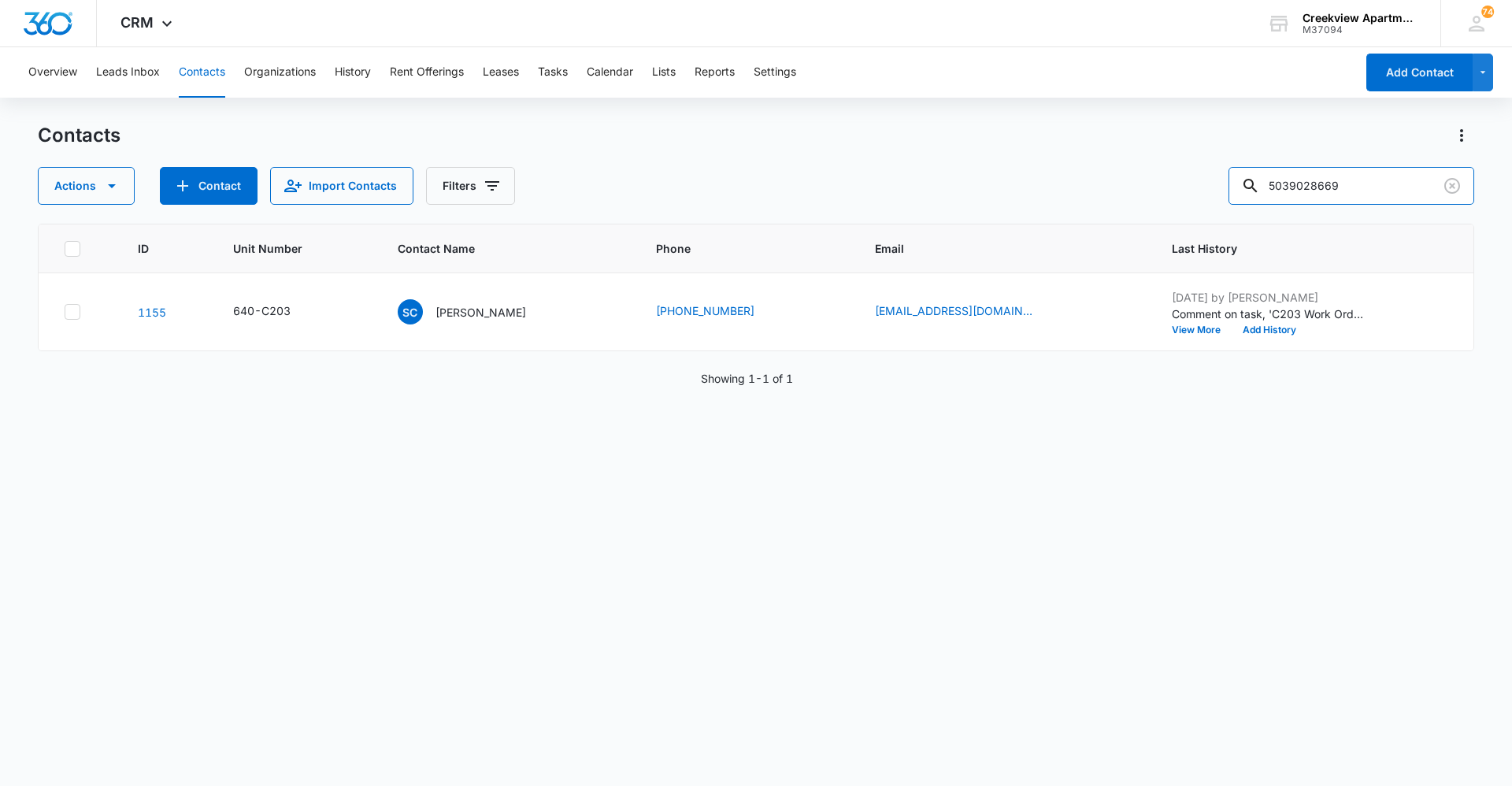
drag, startPoint x: 1328, startPoint y: 182, endPoint x: 1282, endPoint y: 205, distance: 51.4
click at [1251, 205] on div "Contacts Actions Contact Import Contacts Filters 5039028669 ID Unit Number Cont…" at bounding box center [756, 454] width 1436 height 661
click at [1353, 194] on input "5039028669" at bounding box center [1351, 185] width 245 height 38
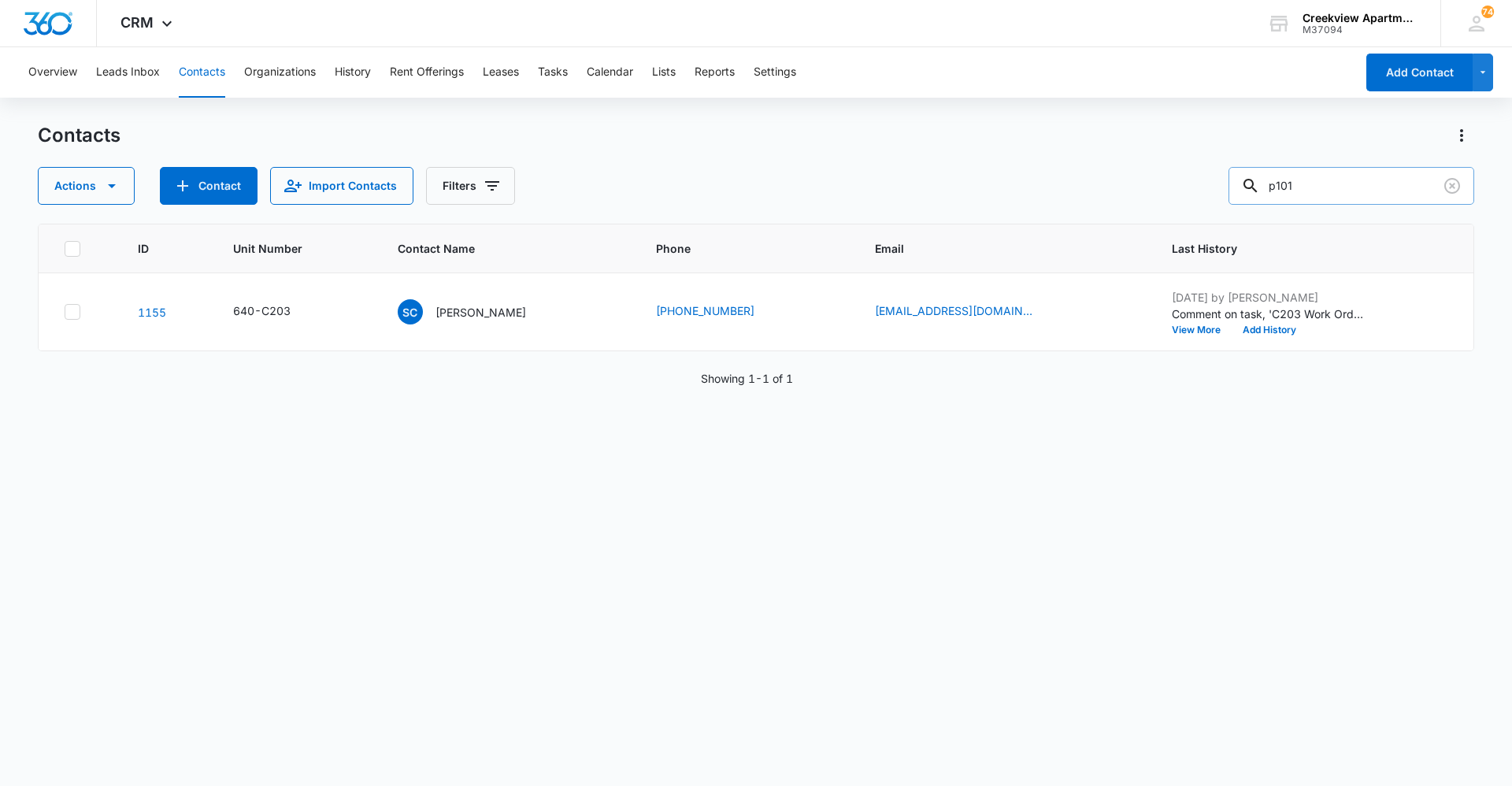
type input "p101"
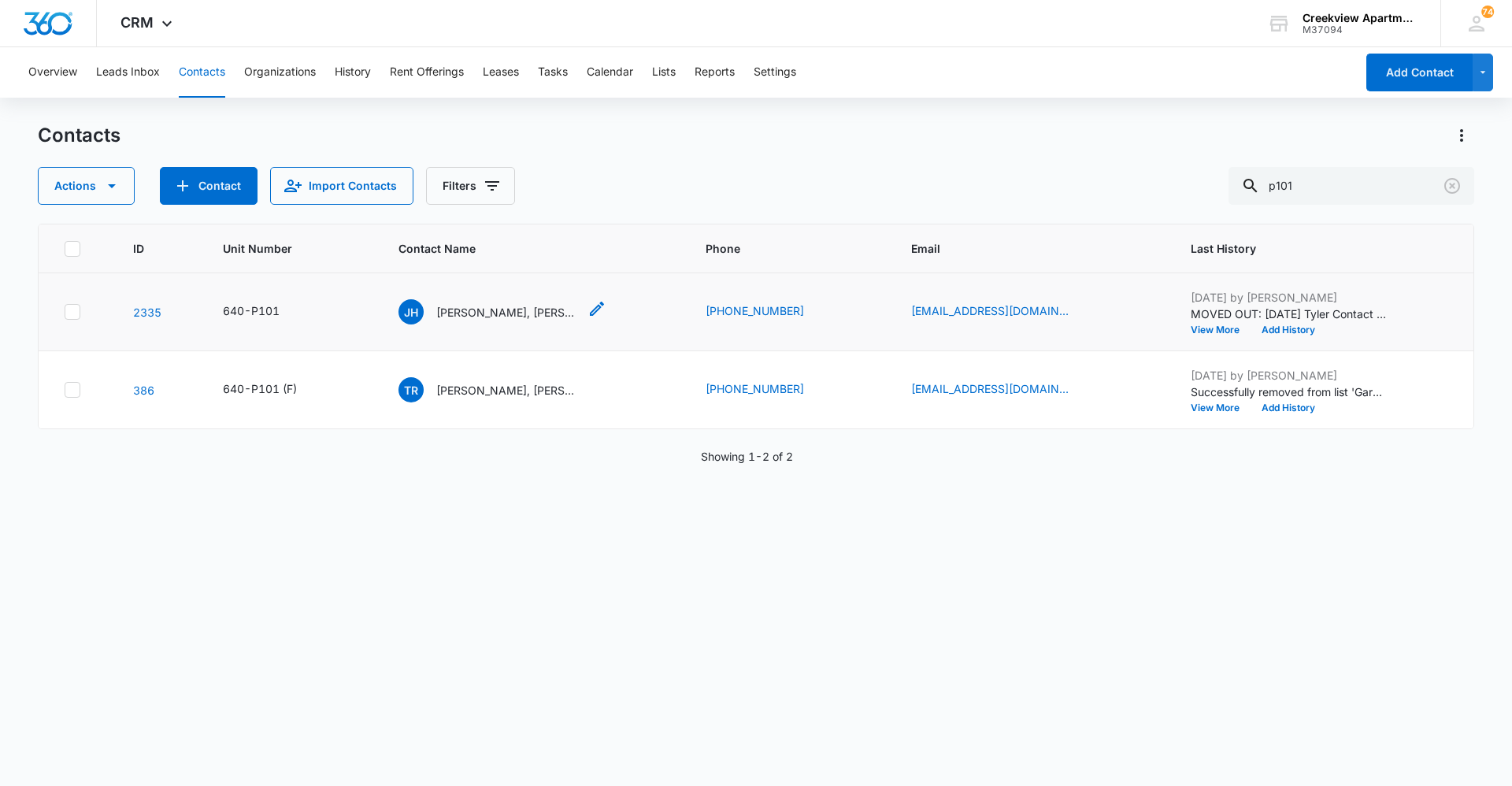
click at [516, 311] on p "[PERSON_NAME], [PERSON_NAME], [PERSON_NAME]" at bounding box center [506, 312] width 142 height 17
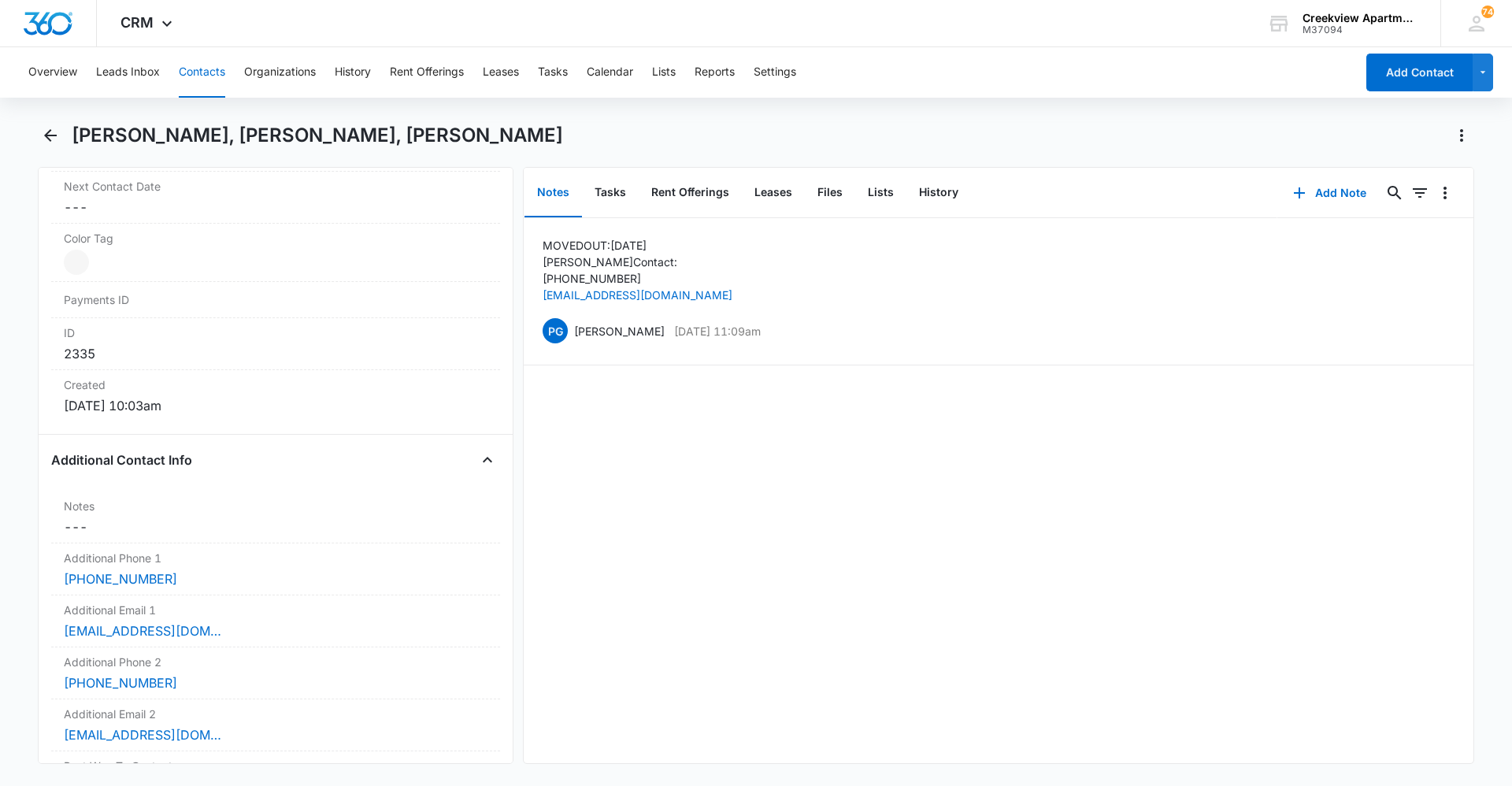
scroll to position [945, 0]
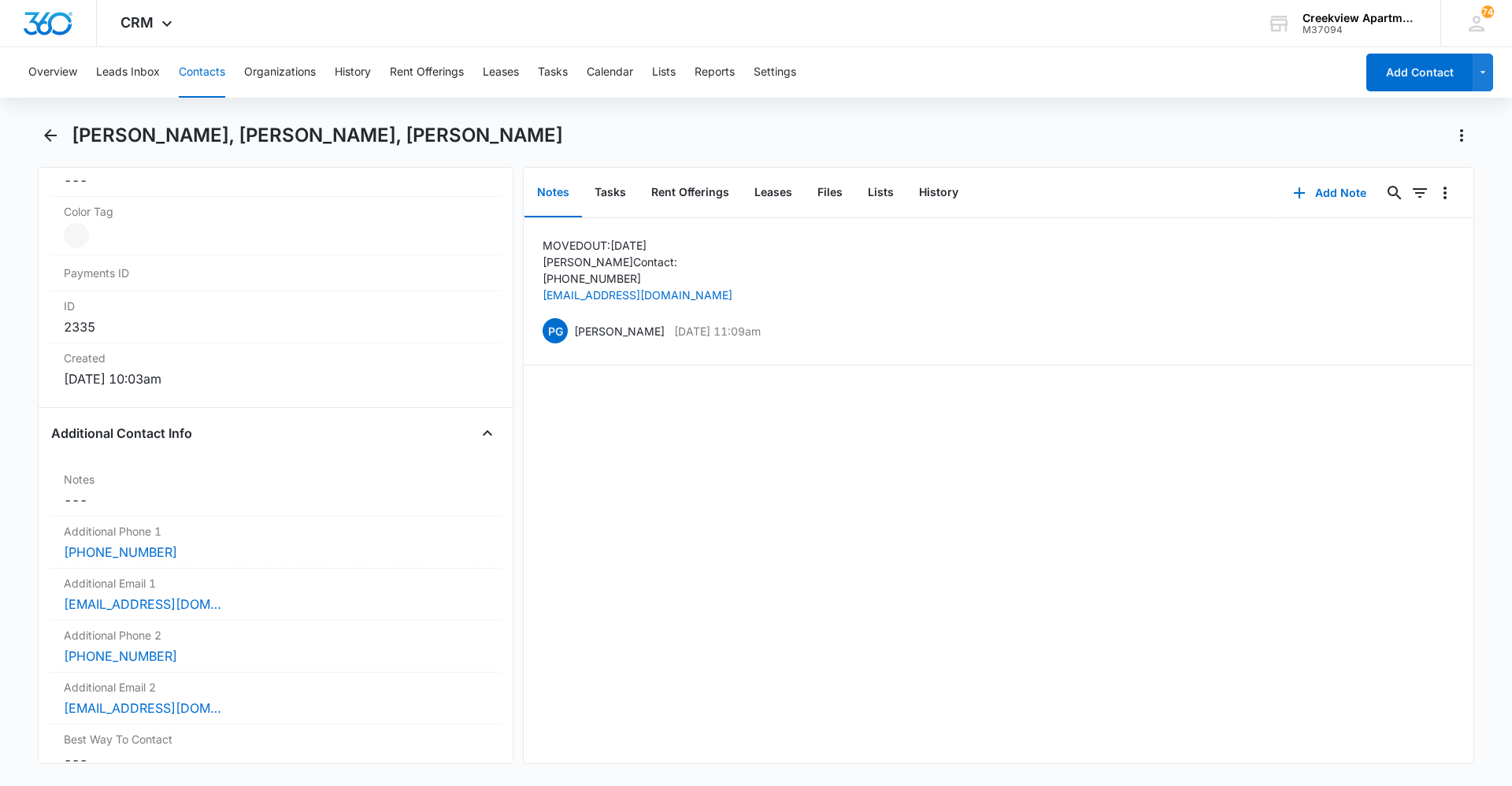
click at [748, 497] on div "MOVED OUT: [DATE] Tyler Contact : [PHONE_NUMBER] [EMAIL_ADDRESS][DOMAIN_NAME] P…" at bounding box center [999, 491] width 950 height 545
click at [645, 680] on div "MOVED OUT: [DATE] Tyler Contact : [PHONE_NUMBER] [EMAIL_ADDRESS][DOMAIN_NAME] P…" at bounding box center [999, 491] width 950 height 545
click at [784, 604] on div "MOVED OUT: [DATE] Tyler Contact : [PHONE_NUMBER] [EMAIL_ADDRESS][DOMAIN_NAME] P…" at bounding box center [999, 491] width 950 height 545
drag, startPoint x: 197, startPoint y: 83, endPoint x: 220, endPoint y: 88, distance: 23.5
click at [197, 82] on button "Contacts" at bounding box center [202, 72] width 46 height 50
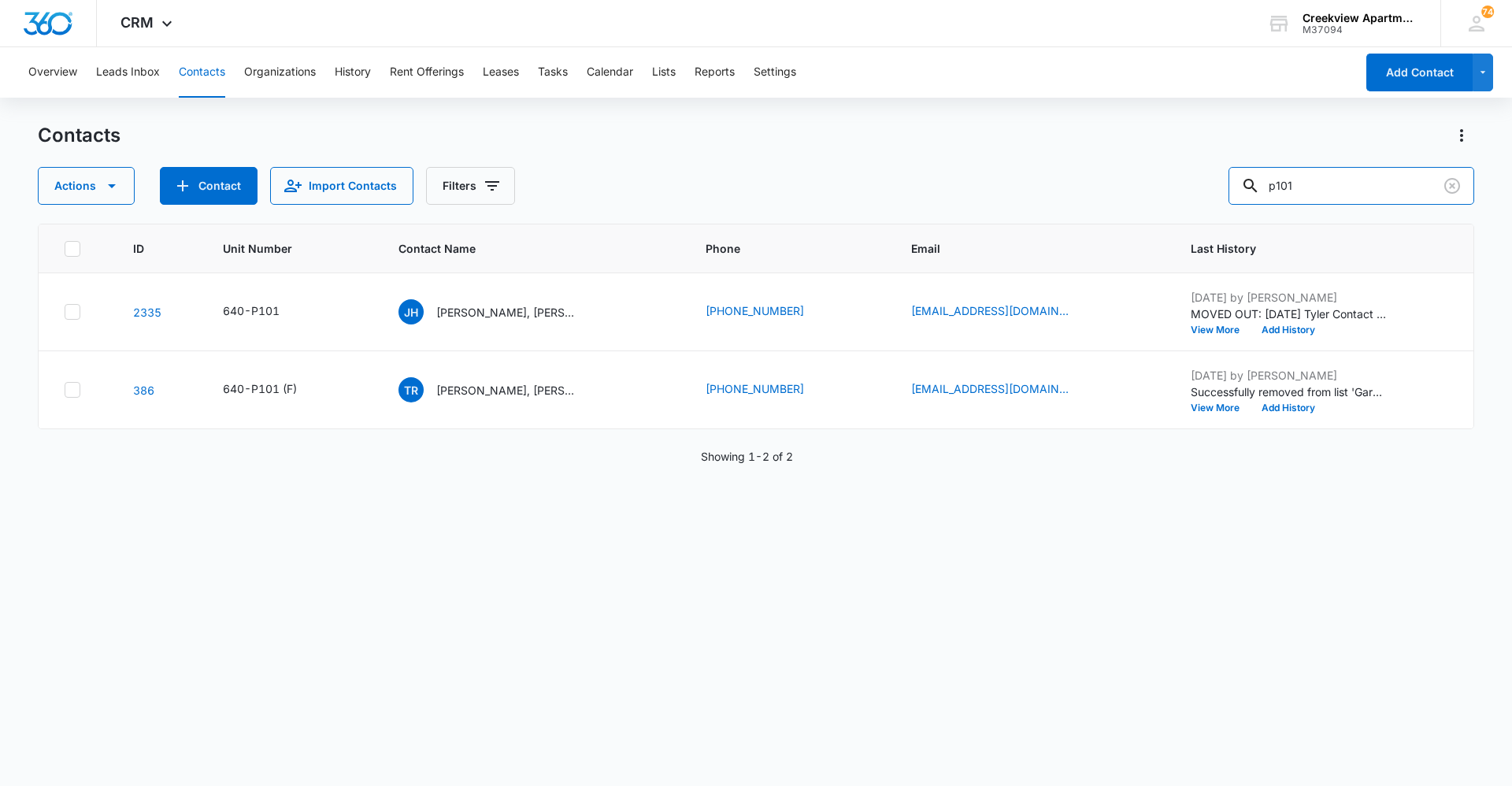
drag, startPoint x: 1393, startPoint y: 172, endPoint x: 1115, endPoint y: 188, distance: 278.5
click at [1115, 188] on div "Actions Contact Import Contacts Filters p101" at bounding box center [756, 185] width 1436 height 38
type input "n304"
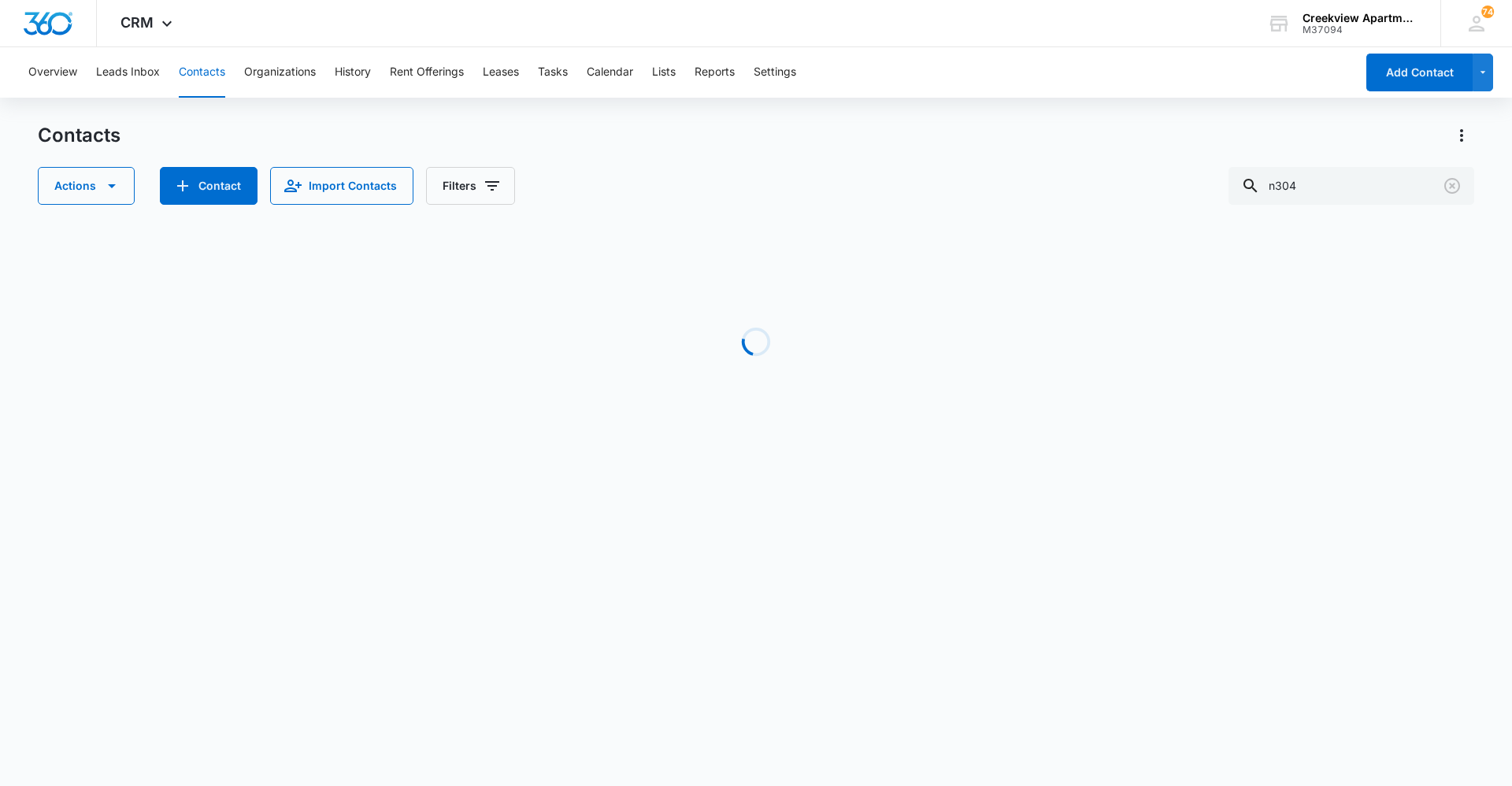
click at [511, 470] on div "Contacts Actions Contact Import Contacts Filters n304 Loading No Results Showin…" at bounding box center [756, 301] width 1436 height 356
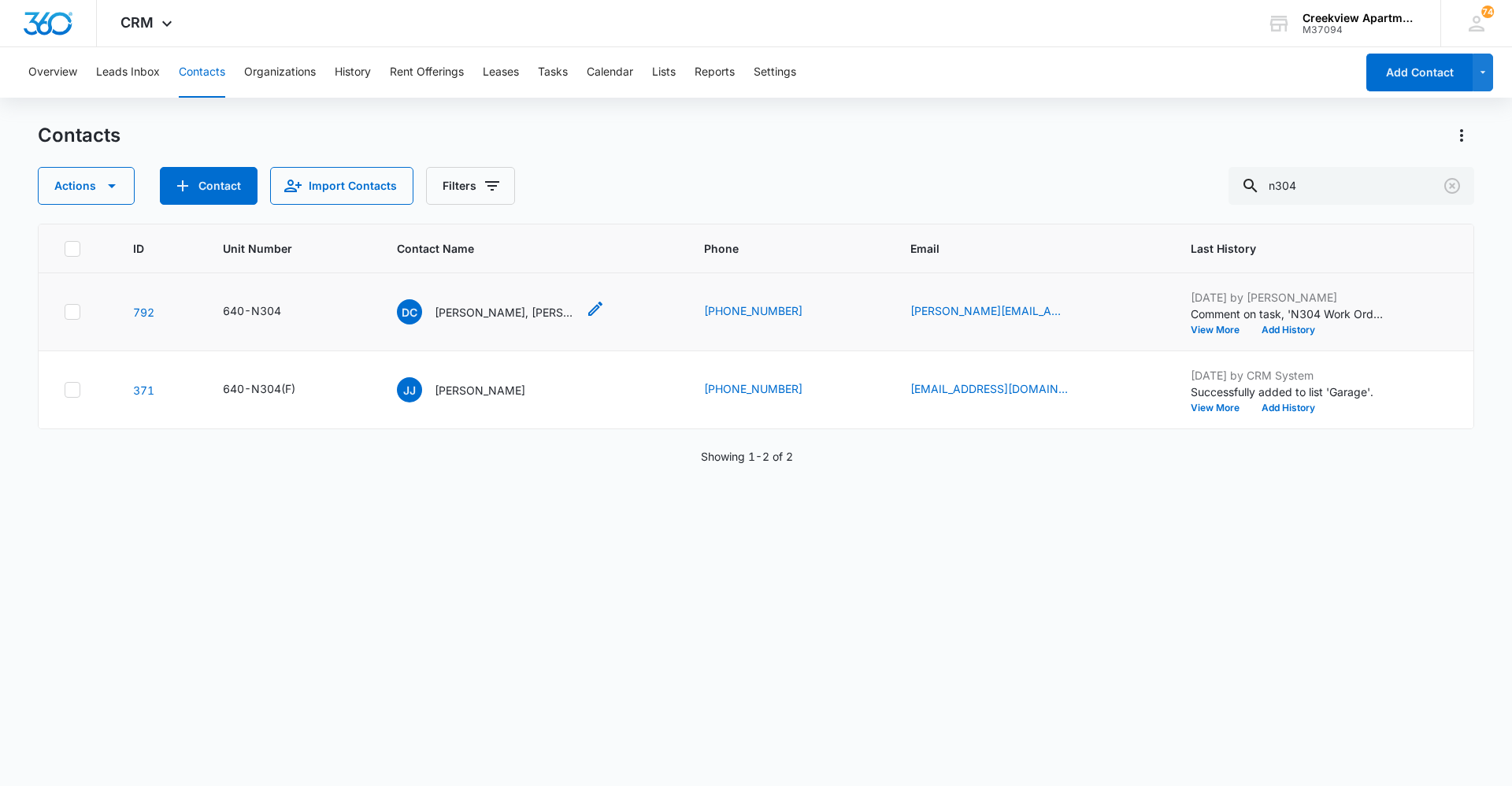
click at [514, 311] on p "[PERSON_NAME], [PERSON_NAME]" at bounding box center [506, 312] width 142 height 17
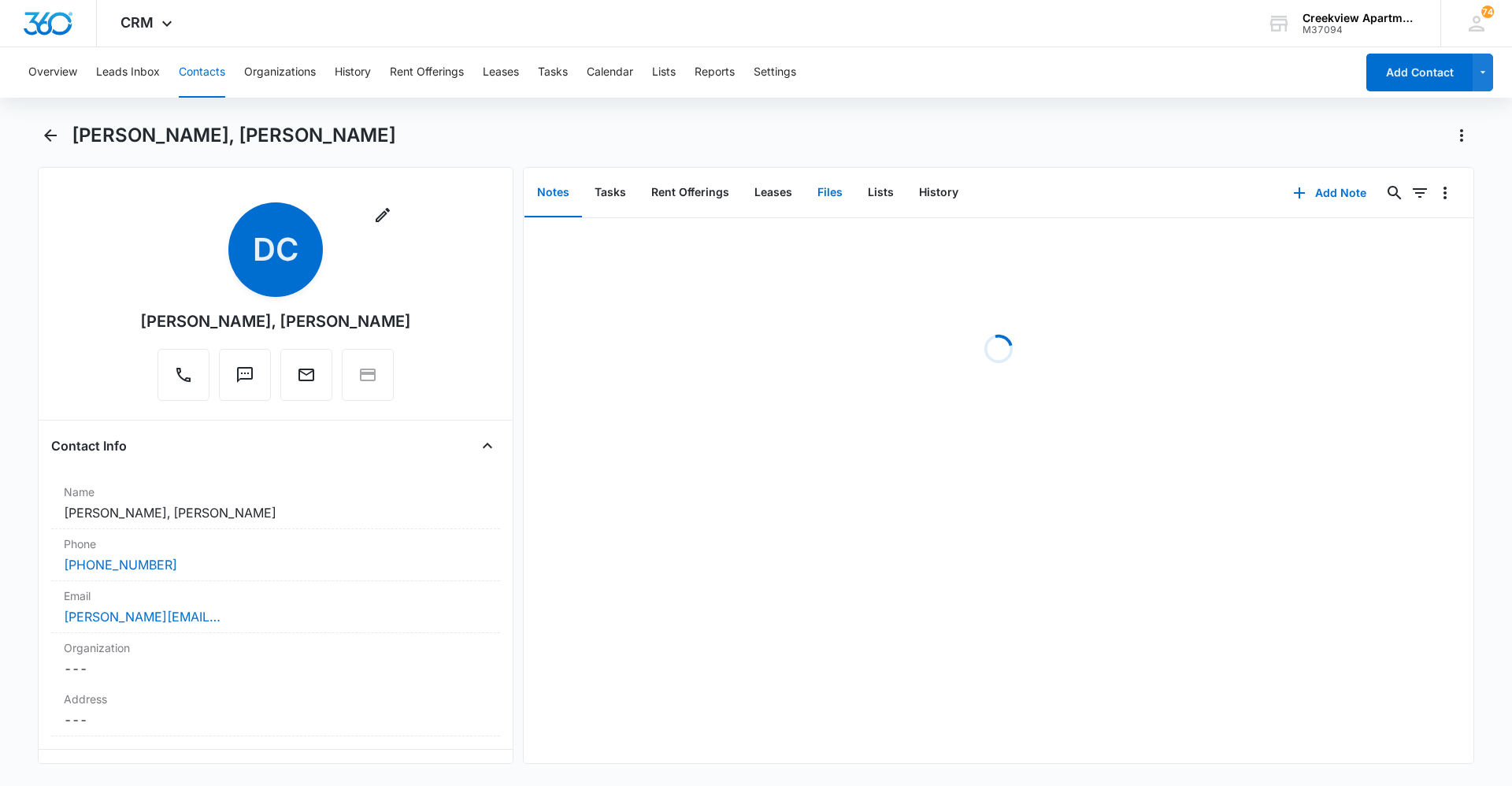
click at [841, 193] on button "Files" at bounding box center [830, 193] width 50 height 49
click at [1357, 199] on button "Add File" at bounding box center [1383, 193] width 97 height 38
click at [1363, 228] on div "Upload Files Add Link" at bounding box center [1371, 256] width 121 height 74
click at [1357, 195] on button "Add File" at bounding box center [1383, 193] width 97 height 38
click at [1365, 239] on div "Upload Files" at bounding box center [1362, 243] width 63 height 11
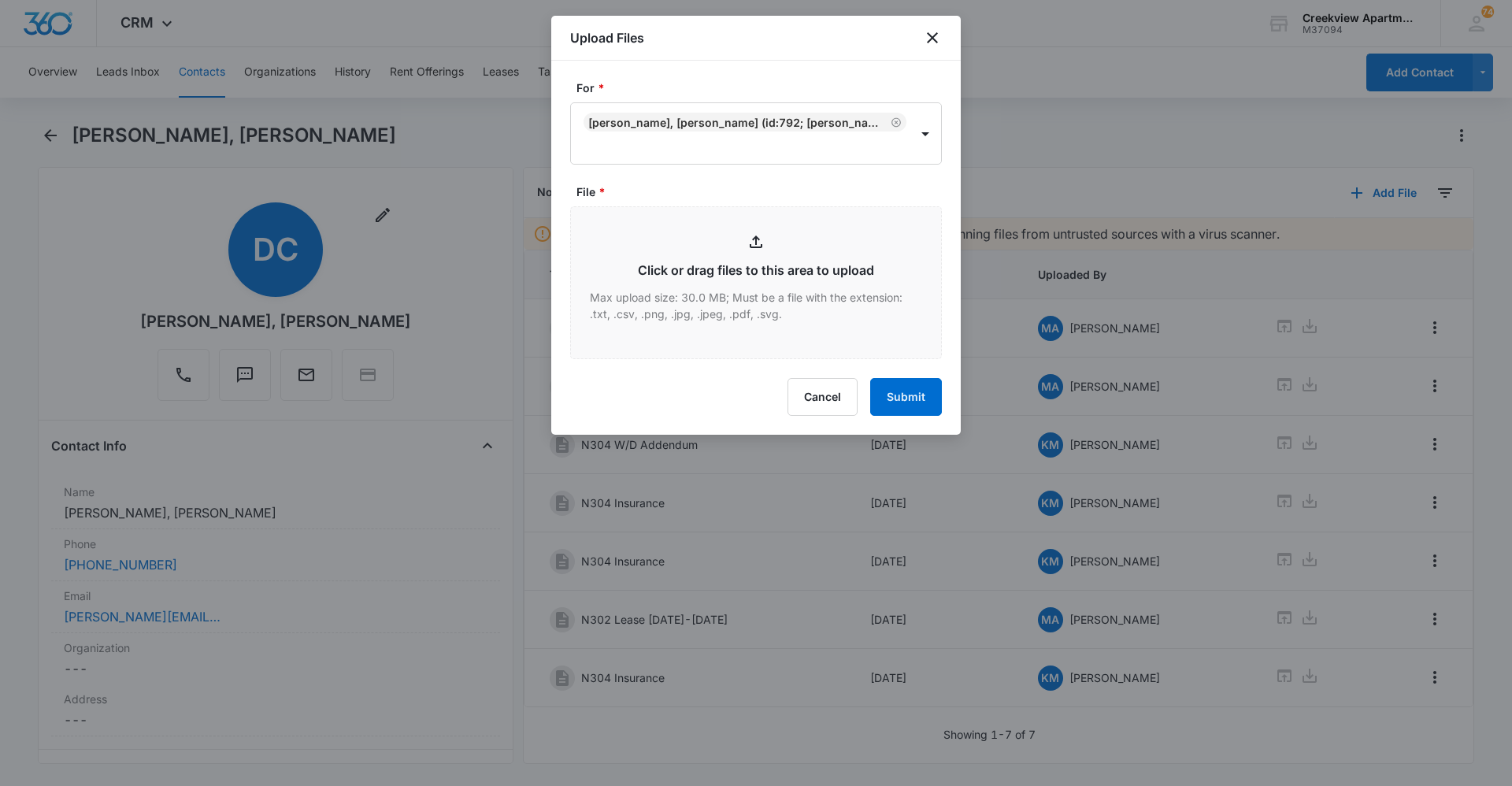
type input "C:\fakepath\N304 Lease.pdf"
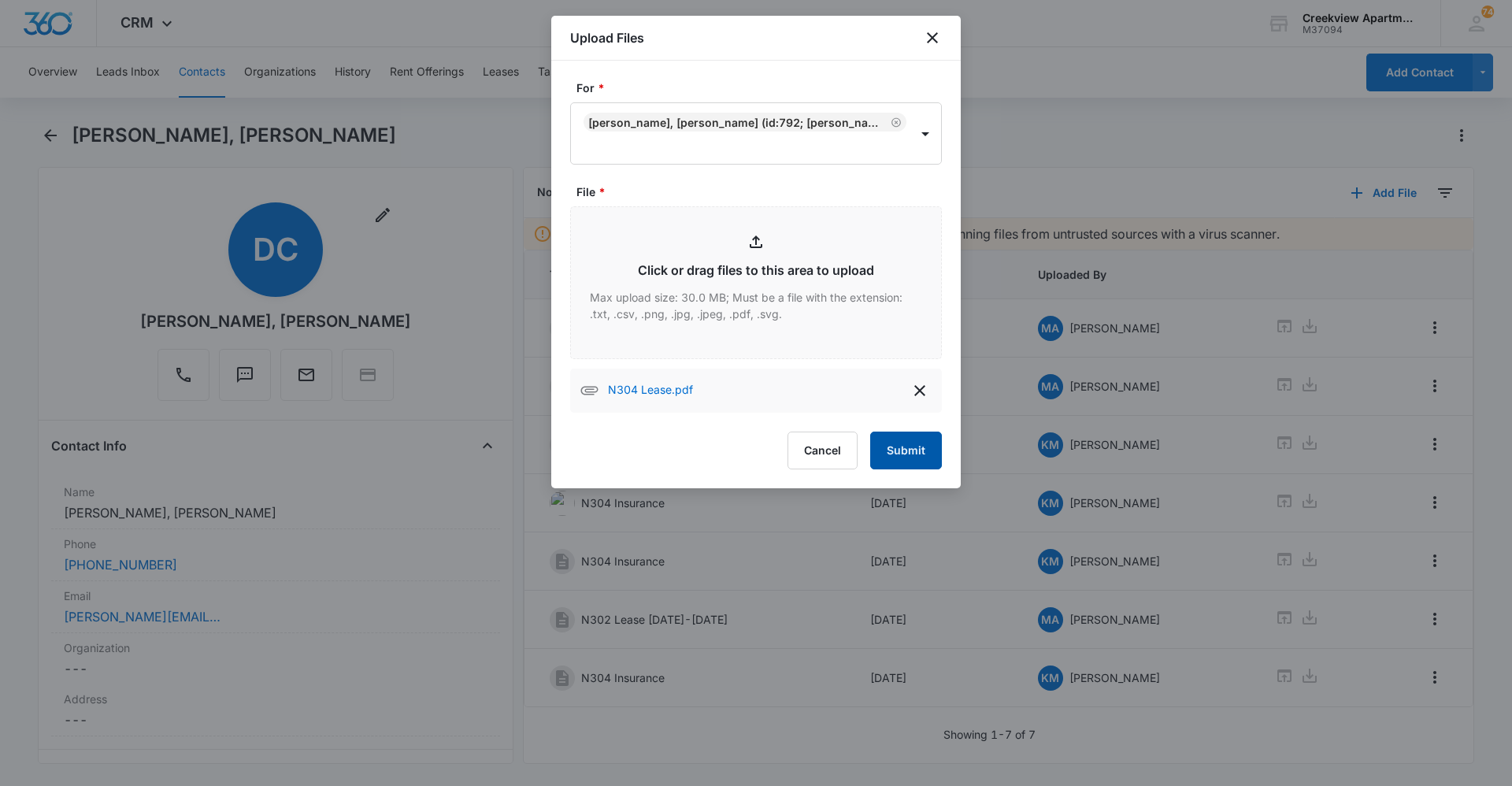
click at [900, 435] on button "Submit" at bounding box center [906, 450] width 71 height 38
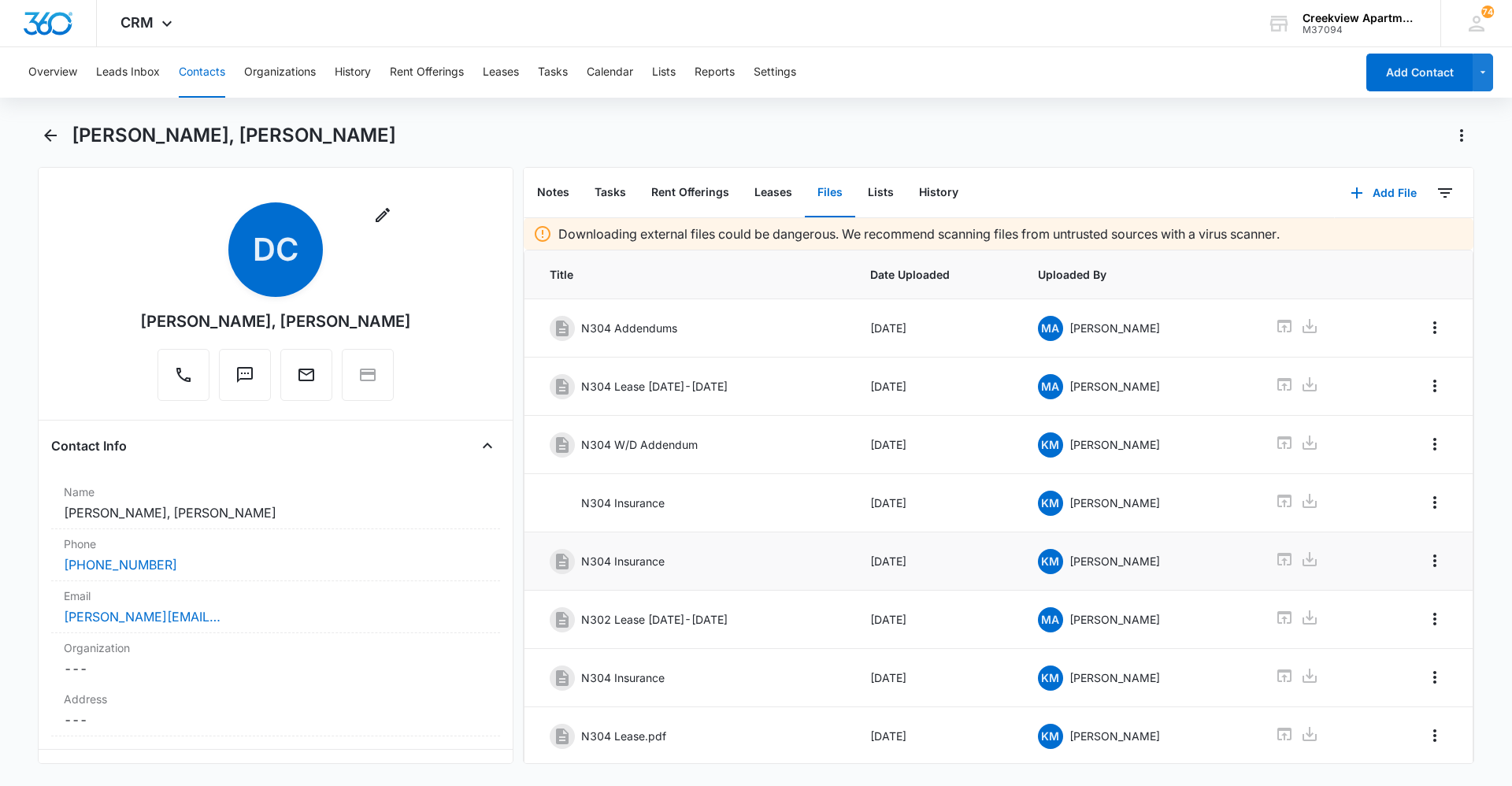
scroll to position [50, 0]
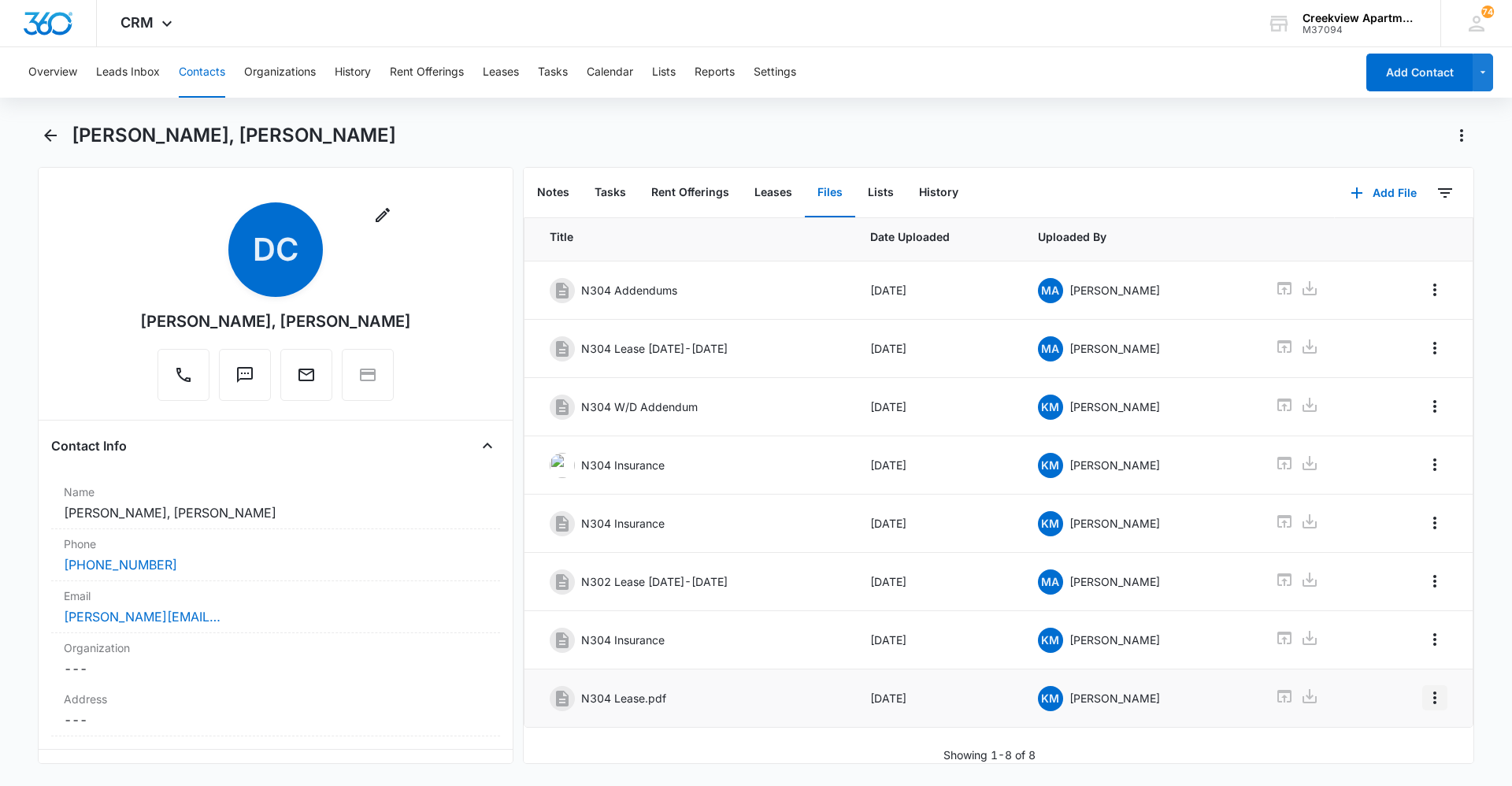
click at [1426, 693] on icon "Overflow Menu" at bounding box center [1435, 697] width 19 height 19
click at [1418, 715] on div "Edit Delete" at bounding box center [1390, 742] width 92 height 74
click at [1424, 701] on td at bounding box center [1422, 698] width 99 height 58
click at [1426, 688] on icon "Overflow Menu" at bounding box center [1435, 697] width 19 height 19
click at [1415, 719] on button "Edit" at bounding box center [1390, 730] width 90 height 24
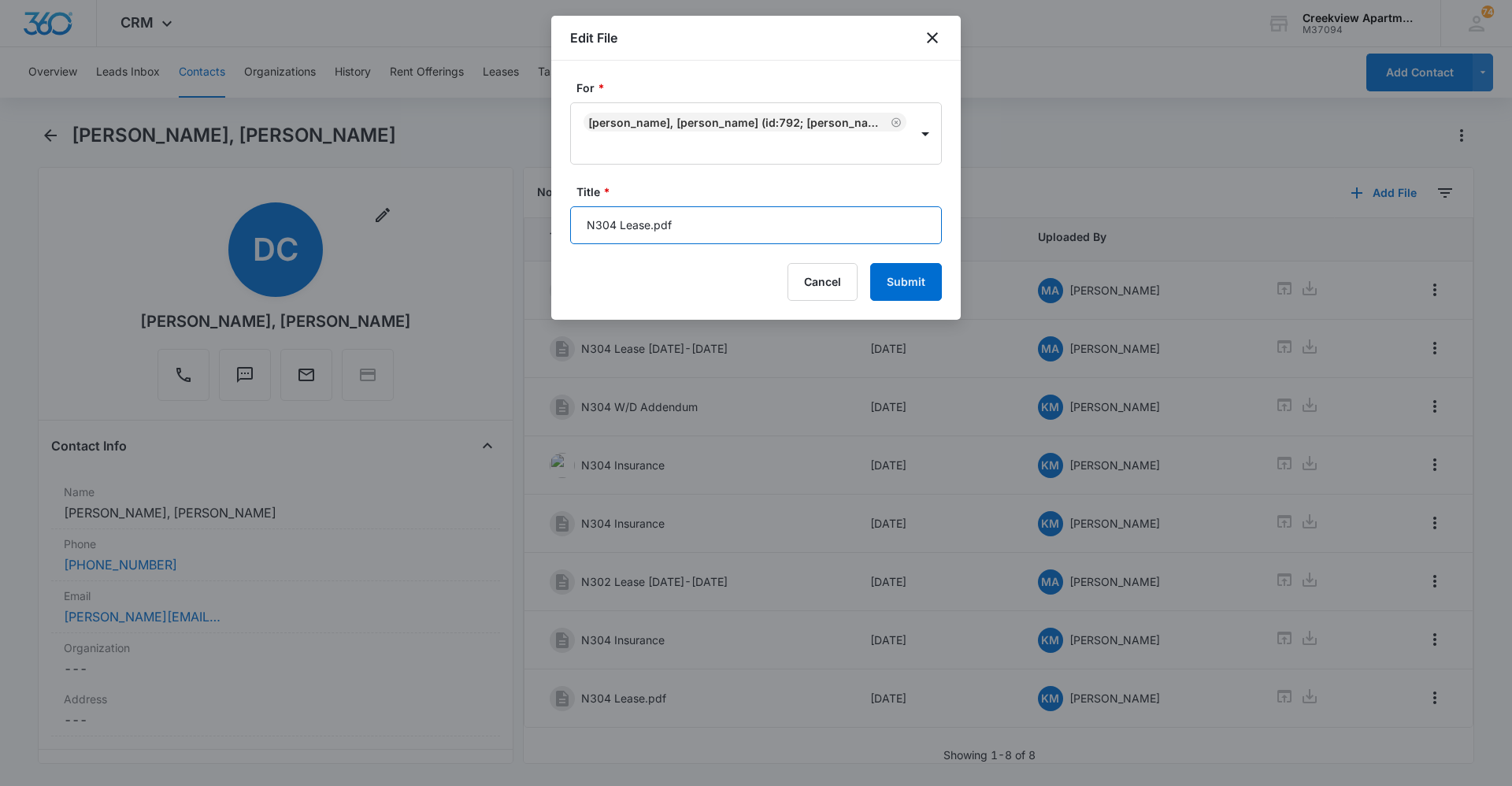
click at [751, 218] on input "N304 Lease.pdf" at bounding box center [756, 225] width 371 height 38
type input "N304 Lease [DATE] - [DATE]"
click at [870, 263] on button "Submit" at bounding box center [906, 281] width 71 height 38
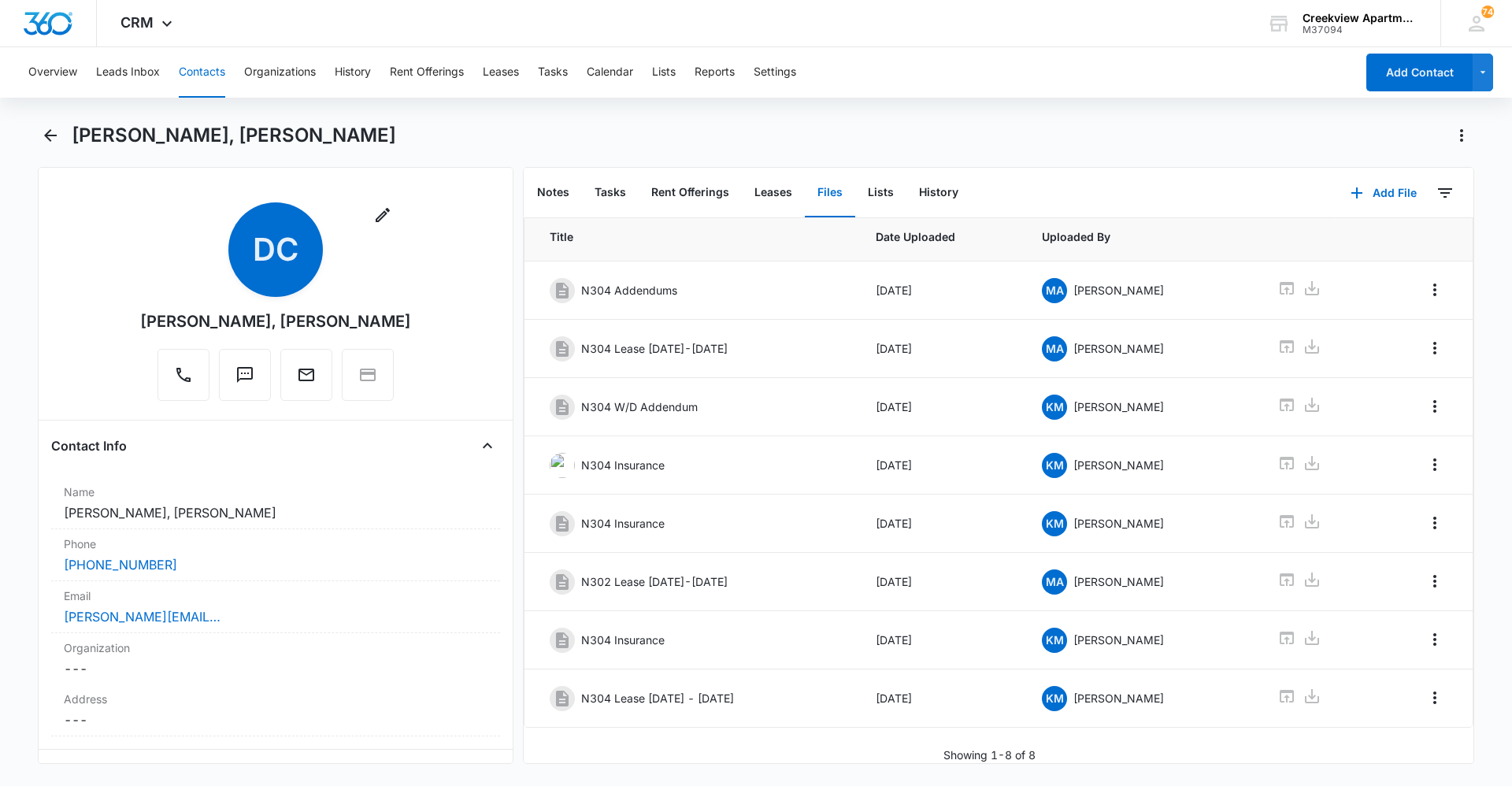
click at [199, 84] on button "Contacts" at bounding box center [202, 72] width 46 height 50
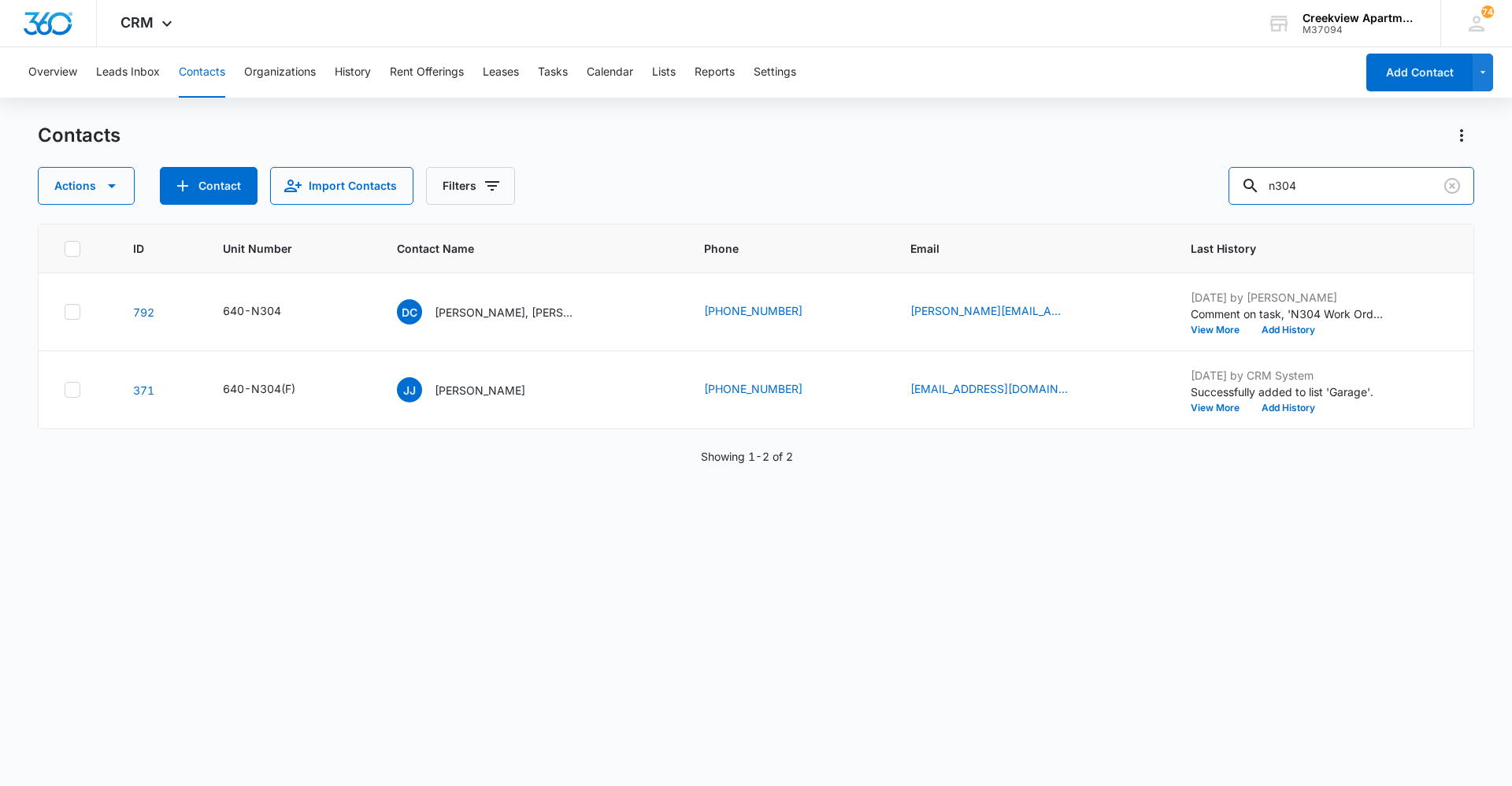
drag, startPoint x: 1367, startPoint y: 200, endPoint x: 1176, endPoint y: 204, distance: 191.0
click at [1176, 204] on div "Actions Contact Import Contacts Filters n304" at bounding box center [756, 185] width 1436 height 38
type input "c201"
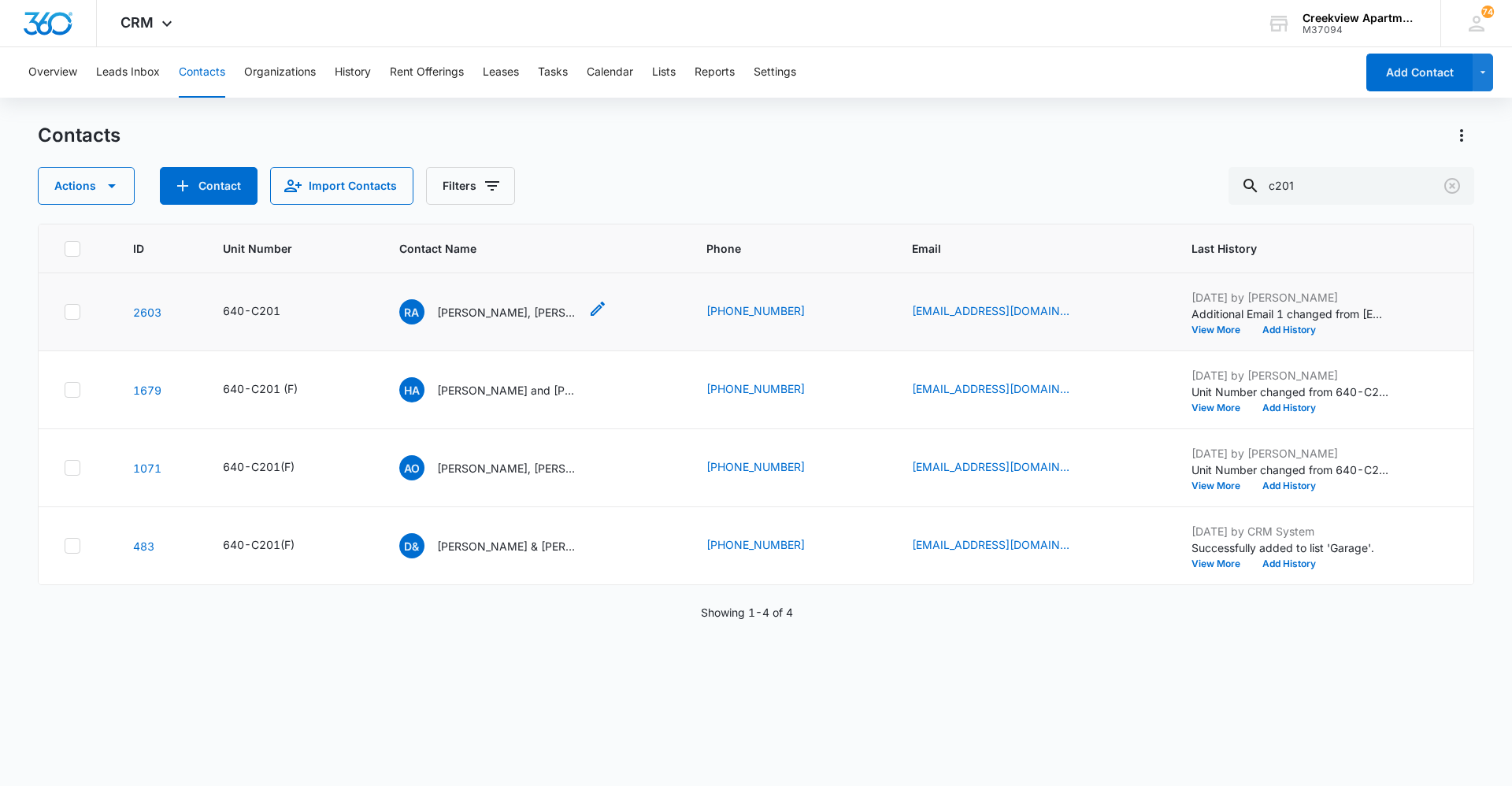
click at [517, 309] on p "[PERSON_NAME], [PERSON_NAME]" at bounding box center [507, 312] width 142 height 17
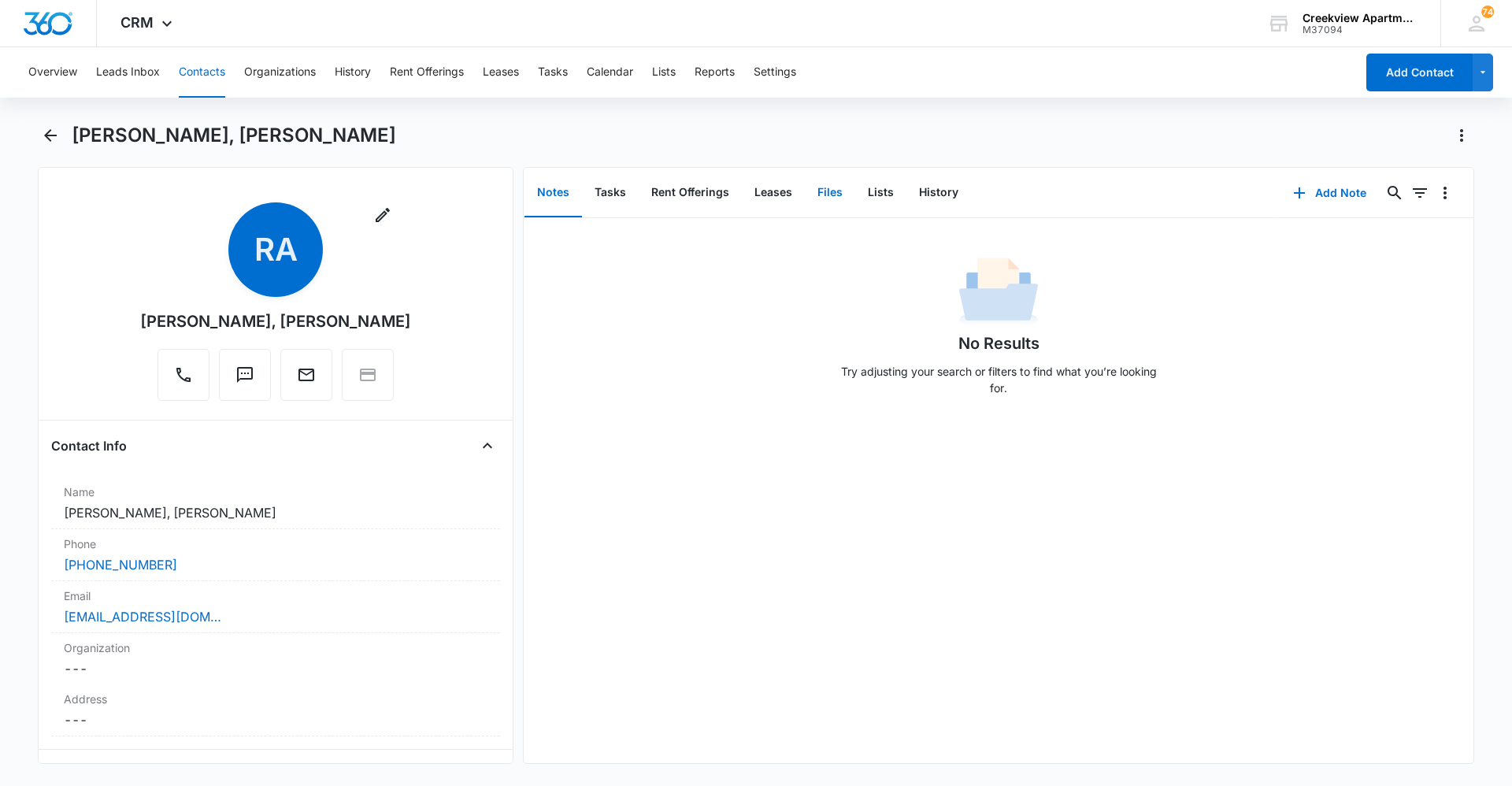
click at [842, 193] on button "Files" at bounding box center [830, 193] width 50 height 49
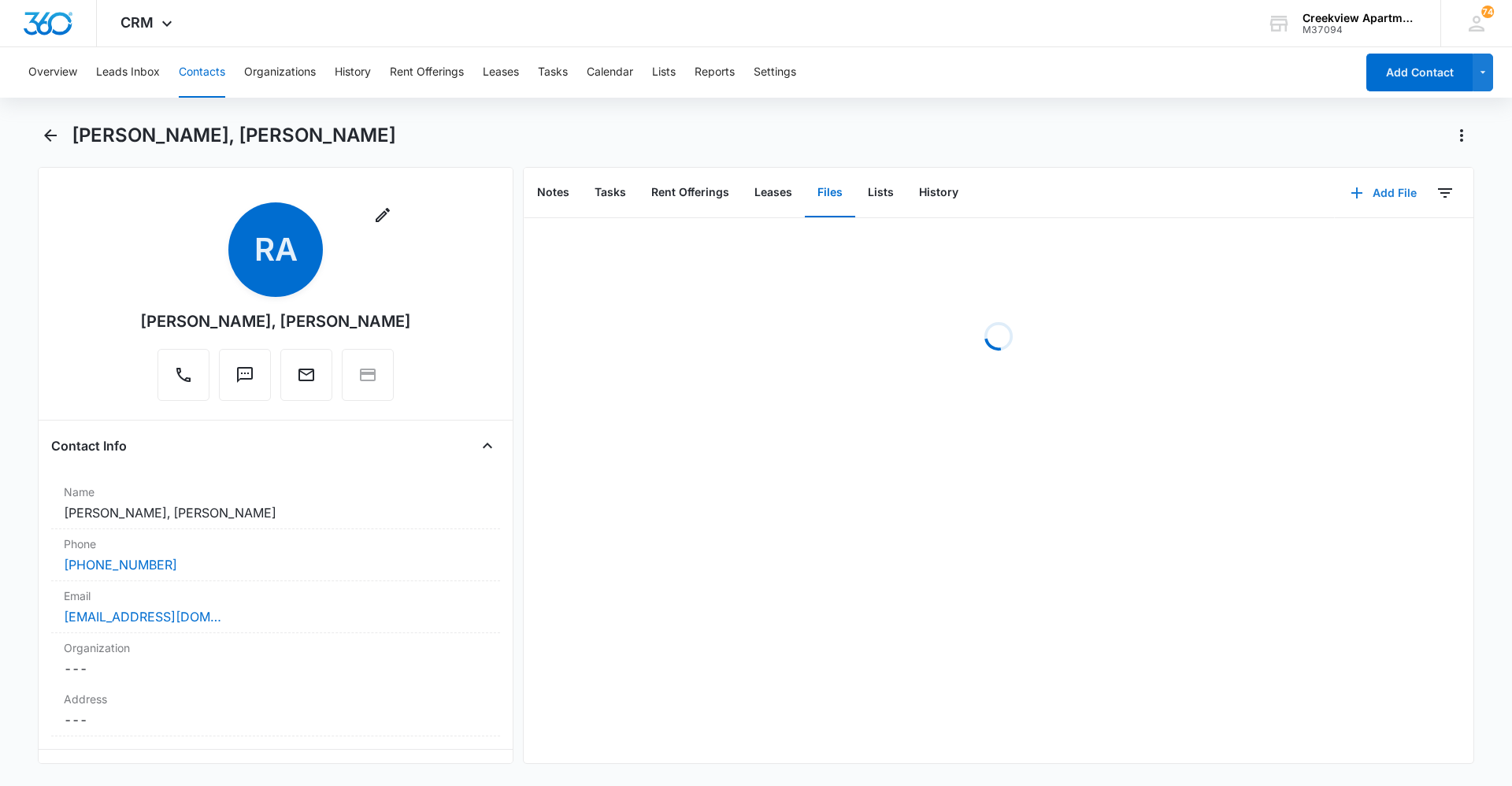
click at [1382, 193] on button "Add File" at bounding box center [1383, 193] width 97 height 38
click at [1387, 236] on button "Upload Files" at bounding box center [1371, 243] width 119 height 24
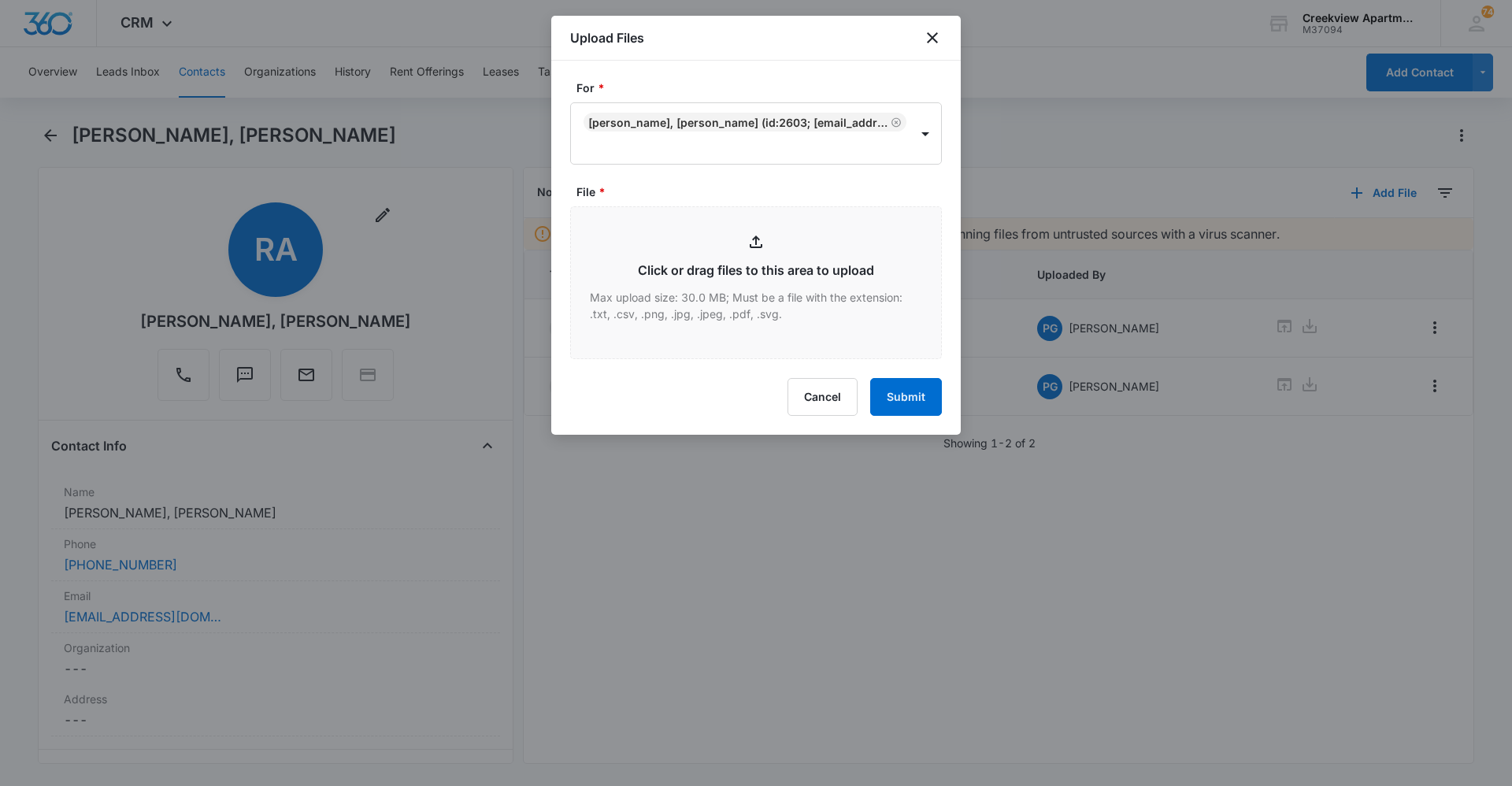
type input "C:\fakepath\C201 Insurance.pdf"
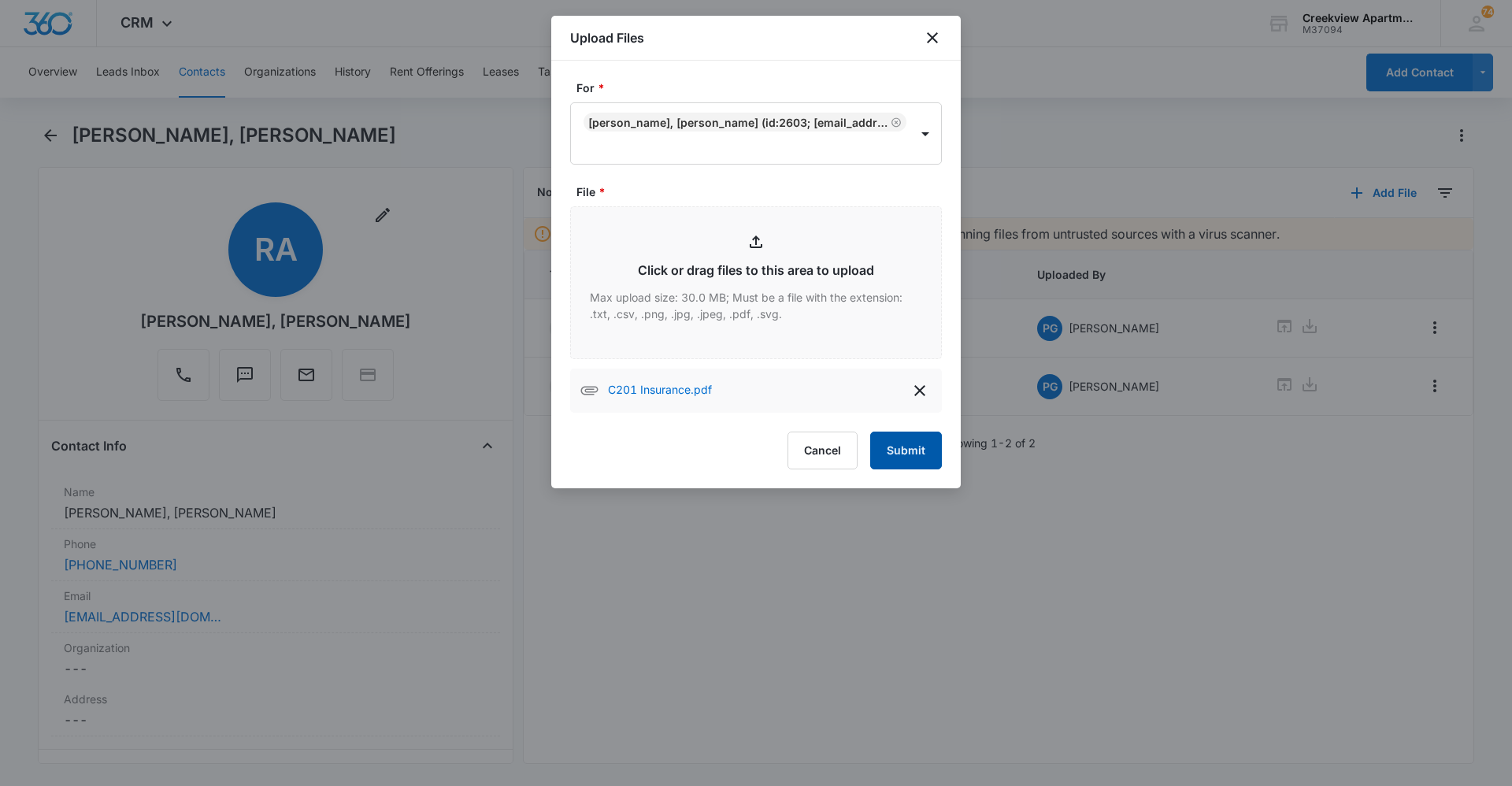
click at [904, 449] on button "Submit" at bounding box center [906, 450] width 71 height 38
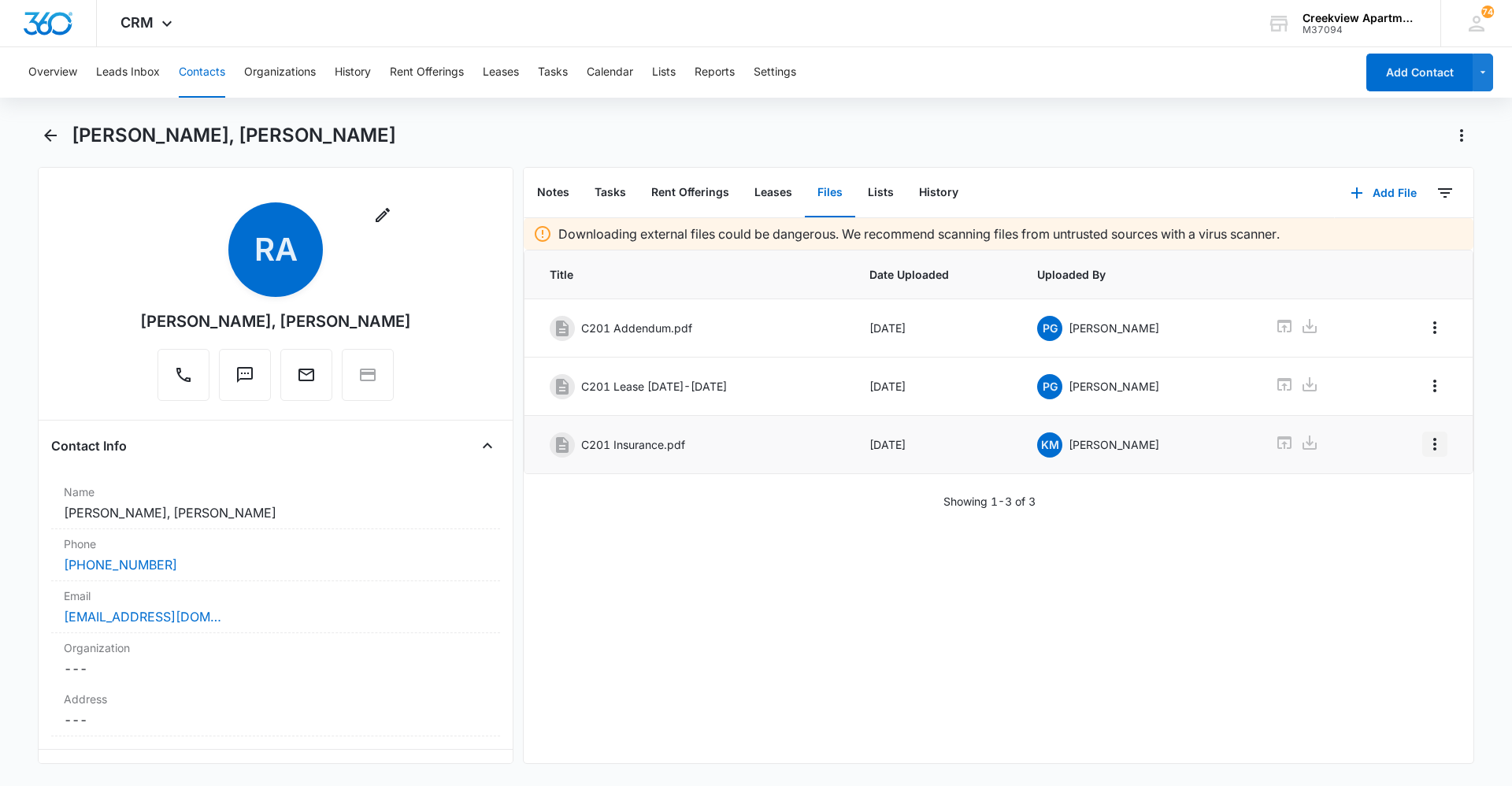
click at [1426, 447] on icon "Overflow Menu" at bounding box center [1435, 444] width 19 height 19
click at [1412, 482] on button "Edit" at bounding box center [1390, 489] width 90 height 24
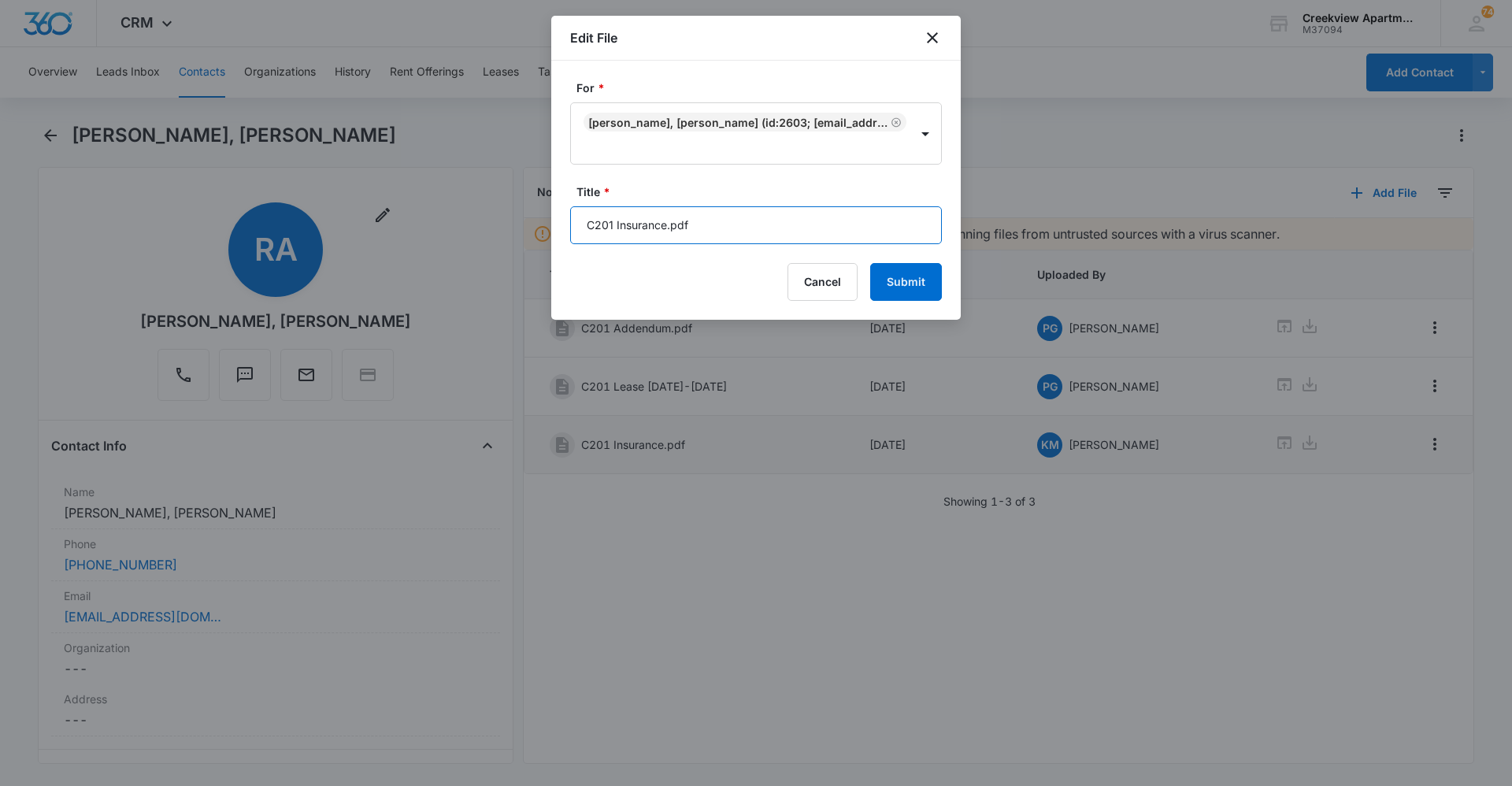
click at [815, 213] on input "C201 Insurance.pdf" at bounding box center [756, 225] width 371 height 38
type input "C201 Insurance"
click at [882, 293] on button "Submit" at bounding box center [906, 281] width 71 height 38
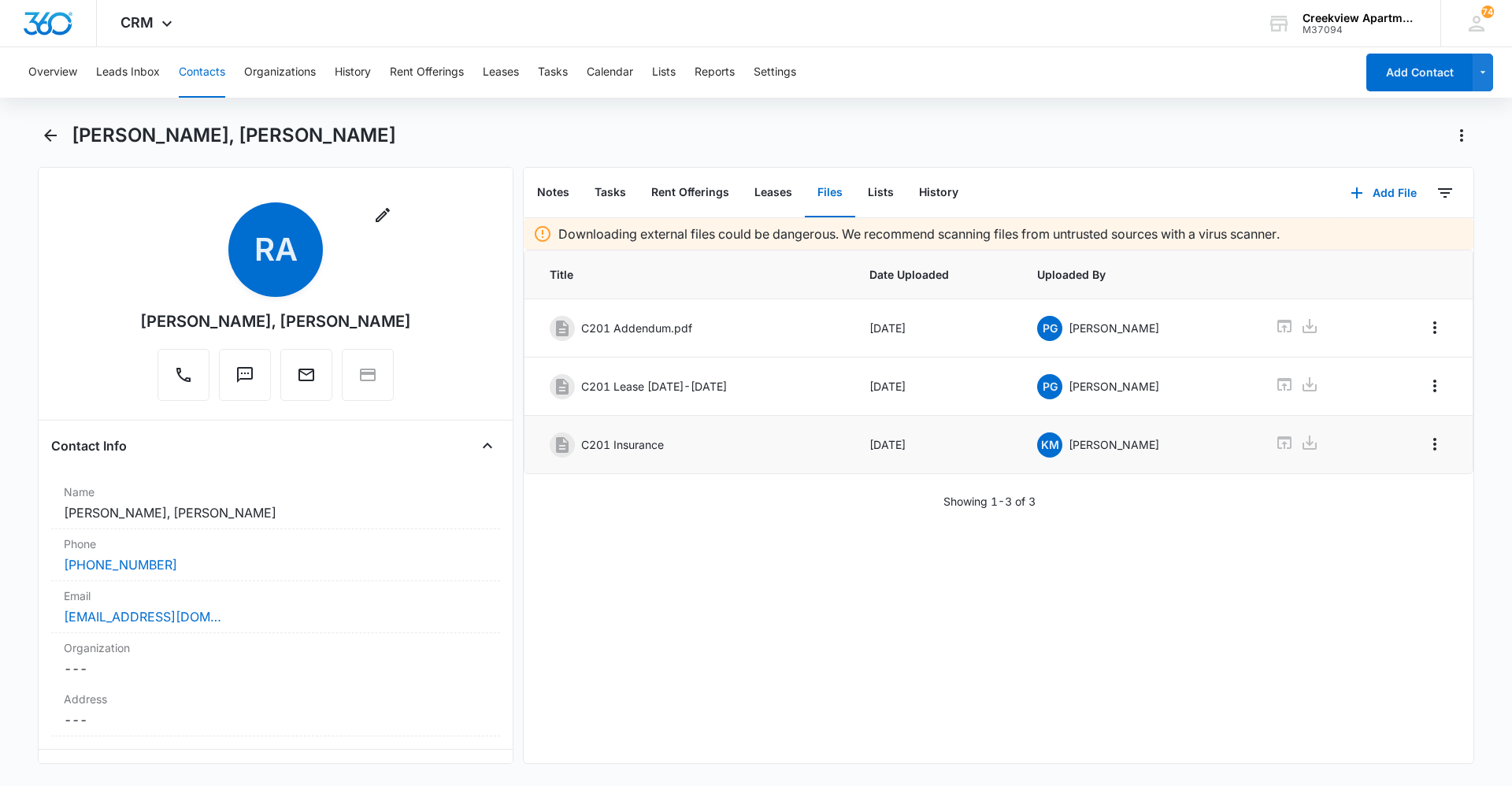
click at [199, 81] on button "Contacts" at bounding box center [202, 72] width 46 height 50
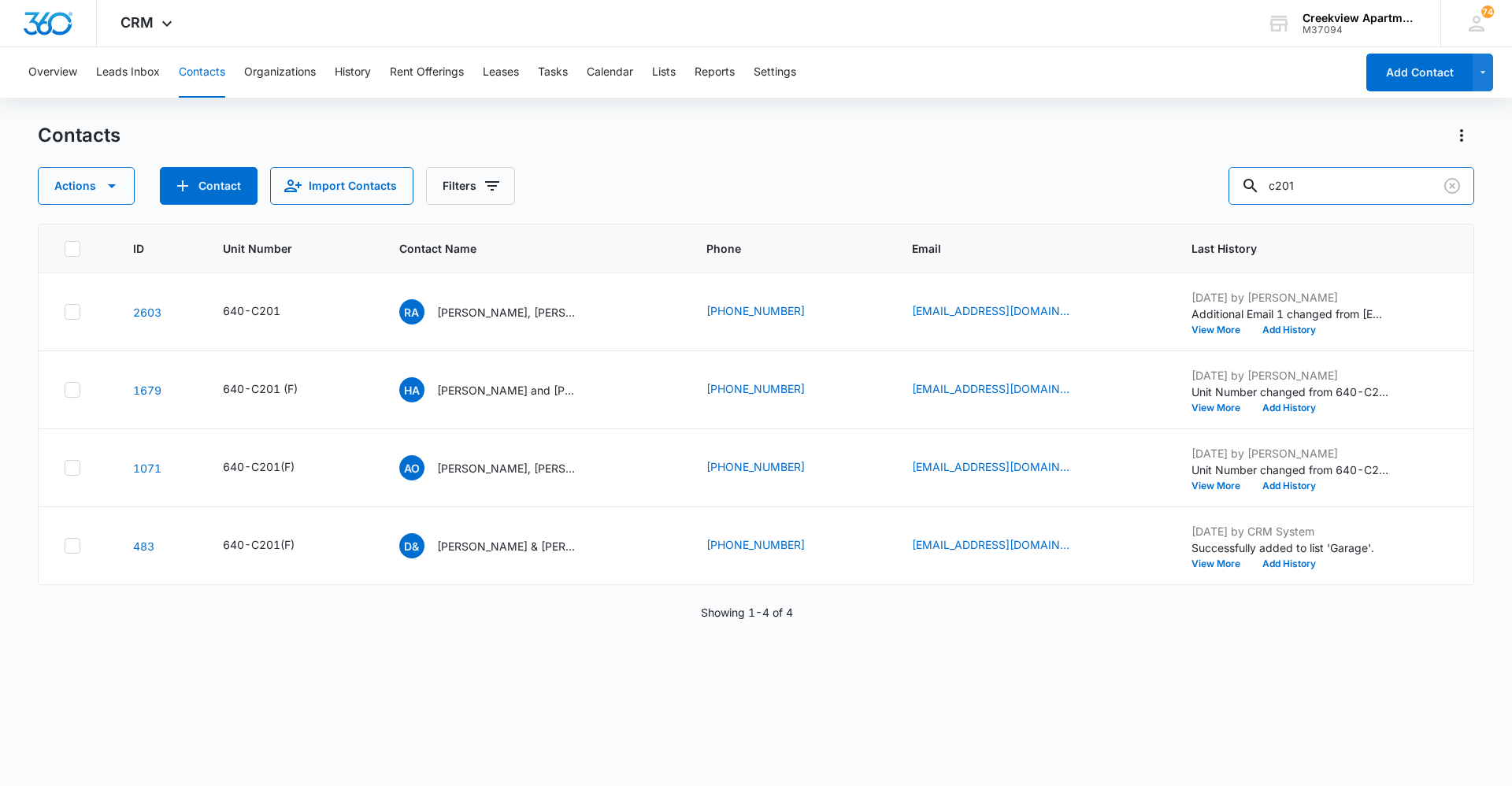
drag, startPoint x: 1311, startPoint y: 177, endPoint x: 1226, endPoint y: 177, distance: 85.0
click at [1226, 177] on div "Actions Contact Import Contacts Filters c201" at bounding box center [756, 185] width 1436 height 38
type input "e307"
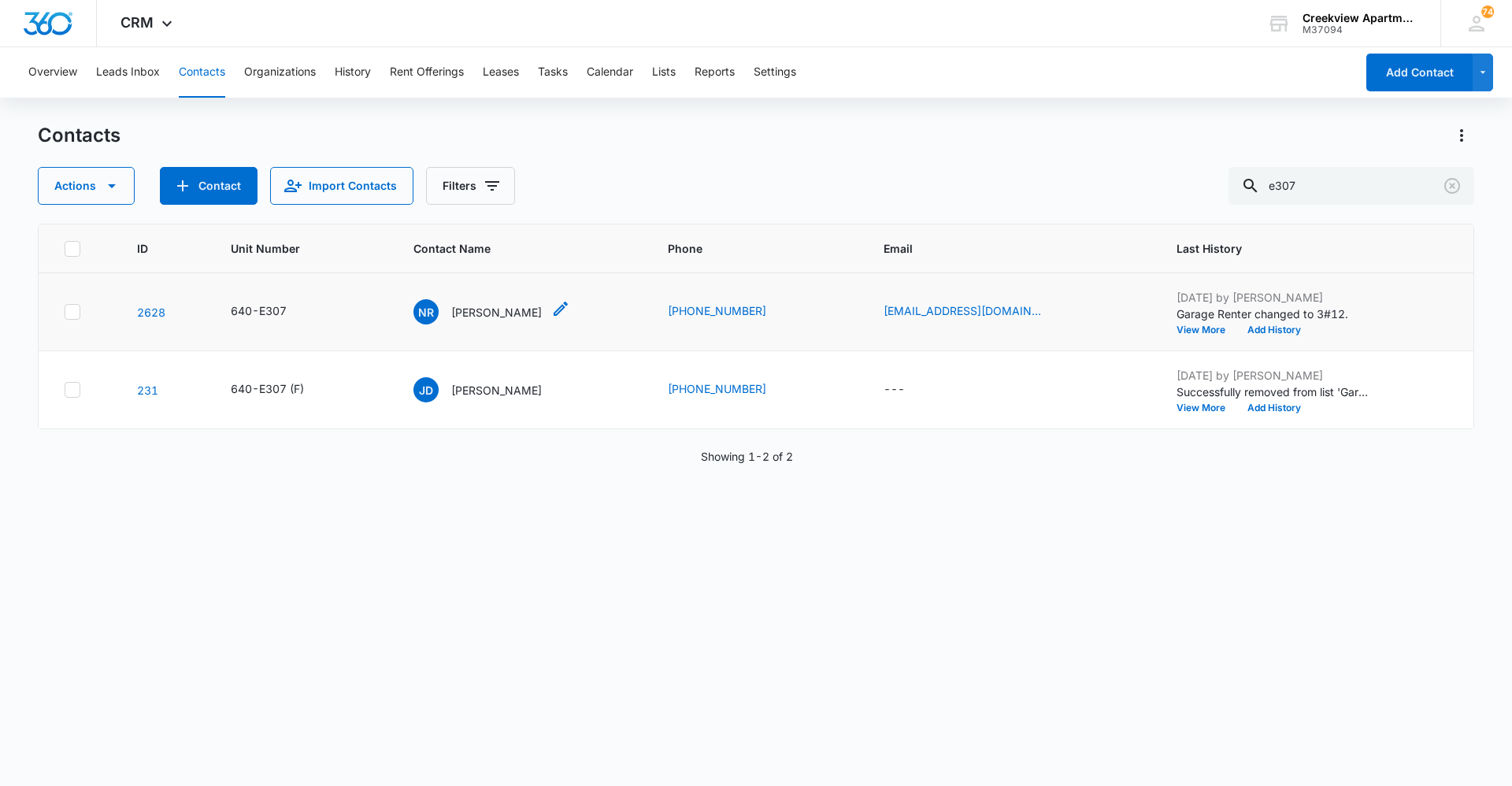
click at [519, 308] on p "[PERSON_NAME]" at bounding box center [496, 312] width 91 height 17
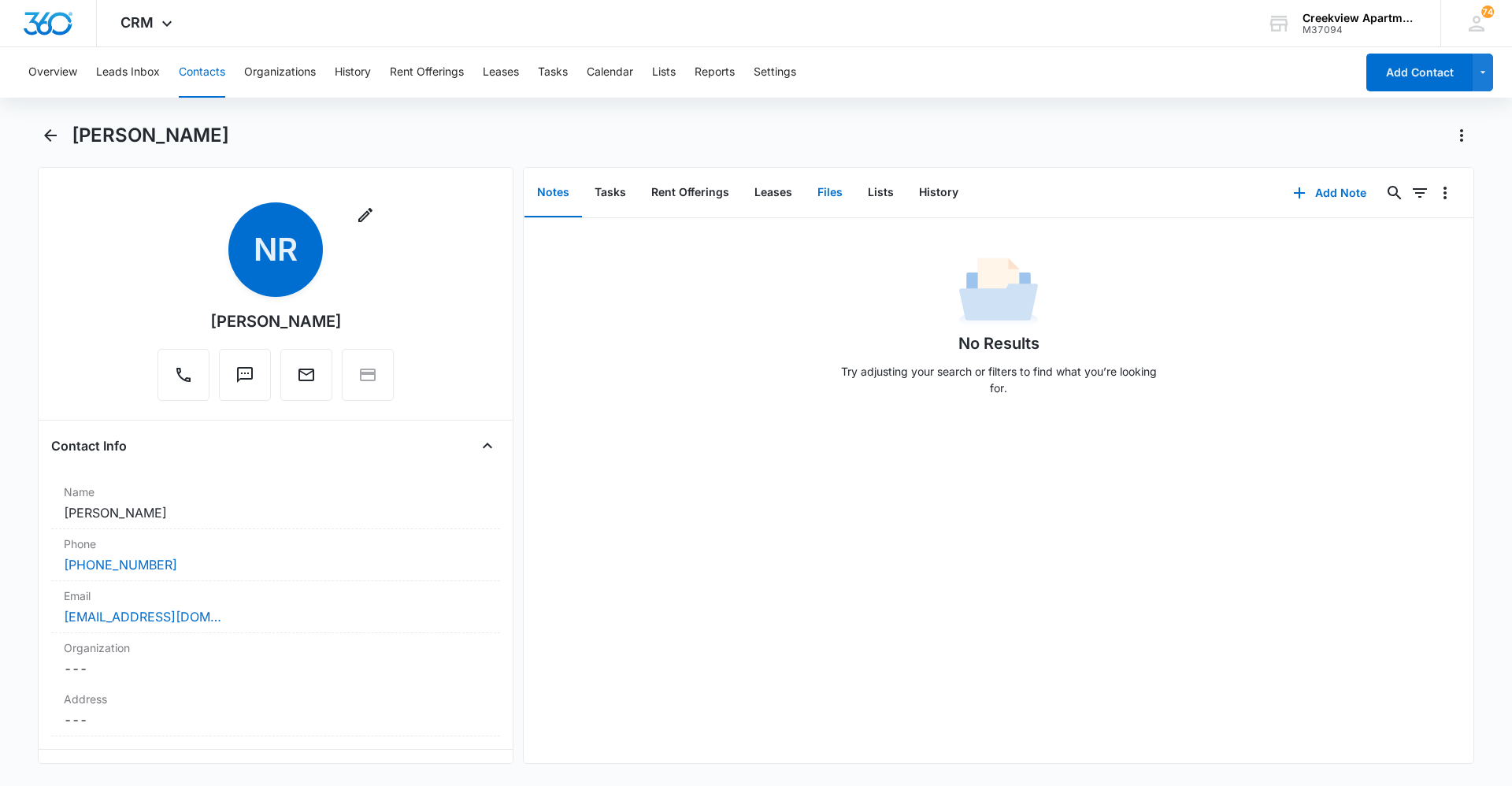
click at [820, 198] on button "Files" at bounding box center [830, 193] width 50 height 49
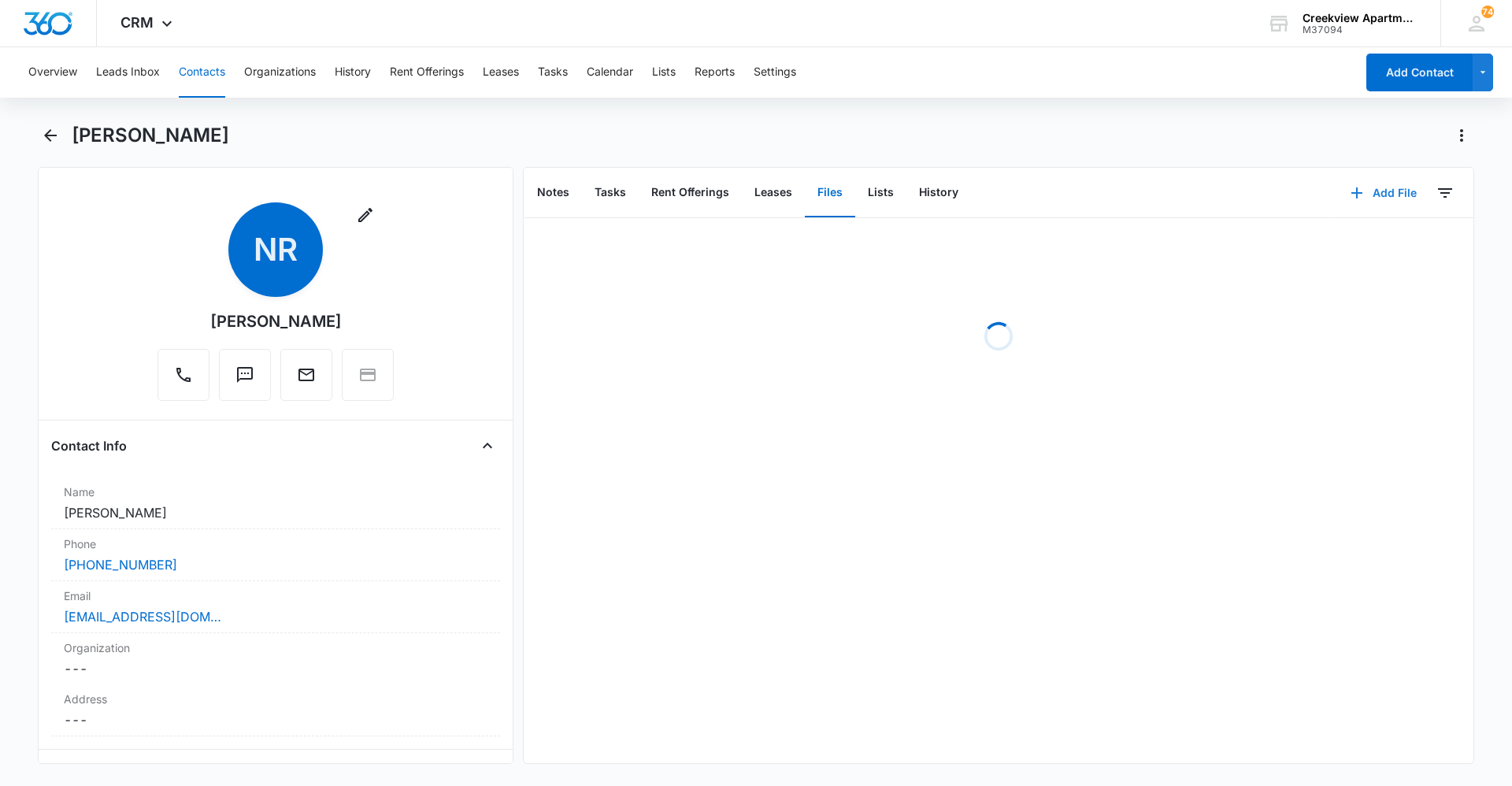
click at [1383, 201] on button "Add File" at bounding box center [1383, 193] width 97 height 38
click at [1379, 231] on button "Upload Files" at bounding box center [1371, 243] width 119 height 24
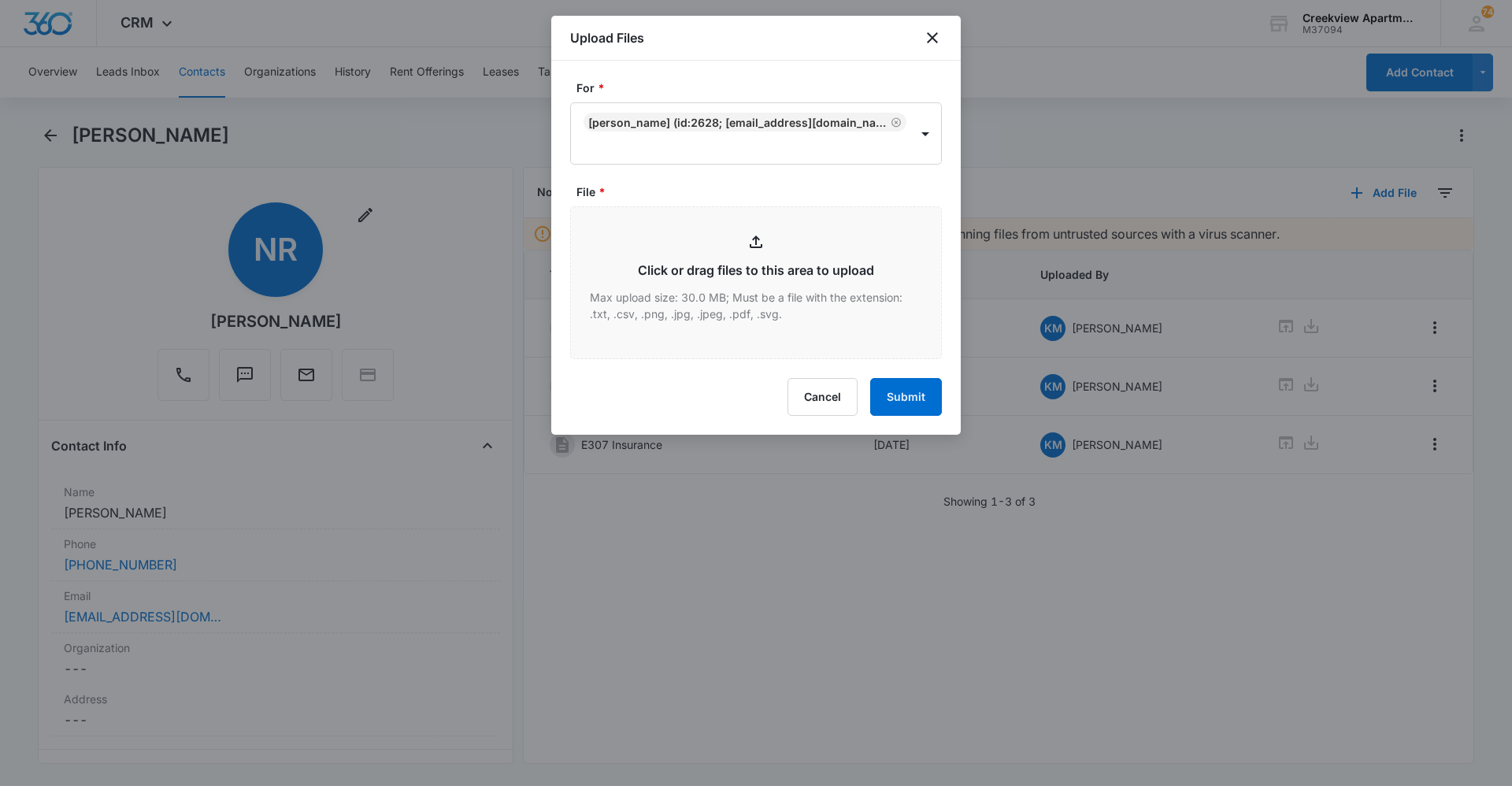
type input "C:\fakepath\E307 Garage Addendum.pdf"
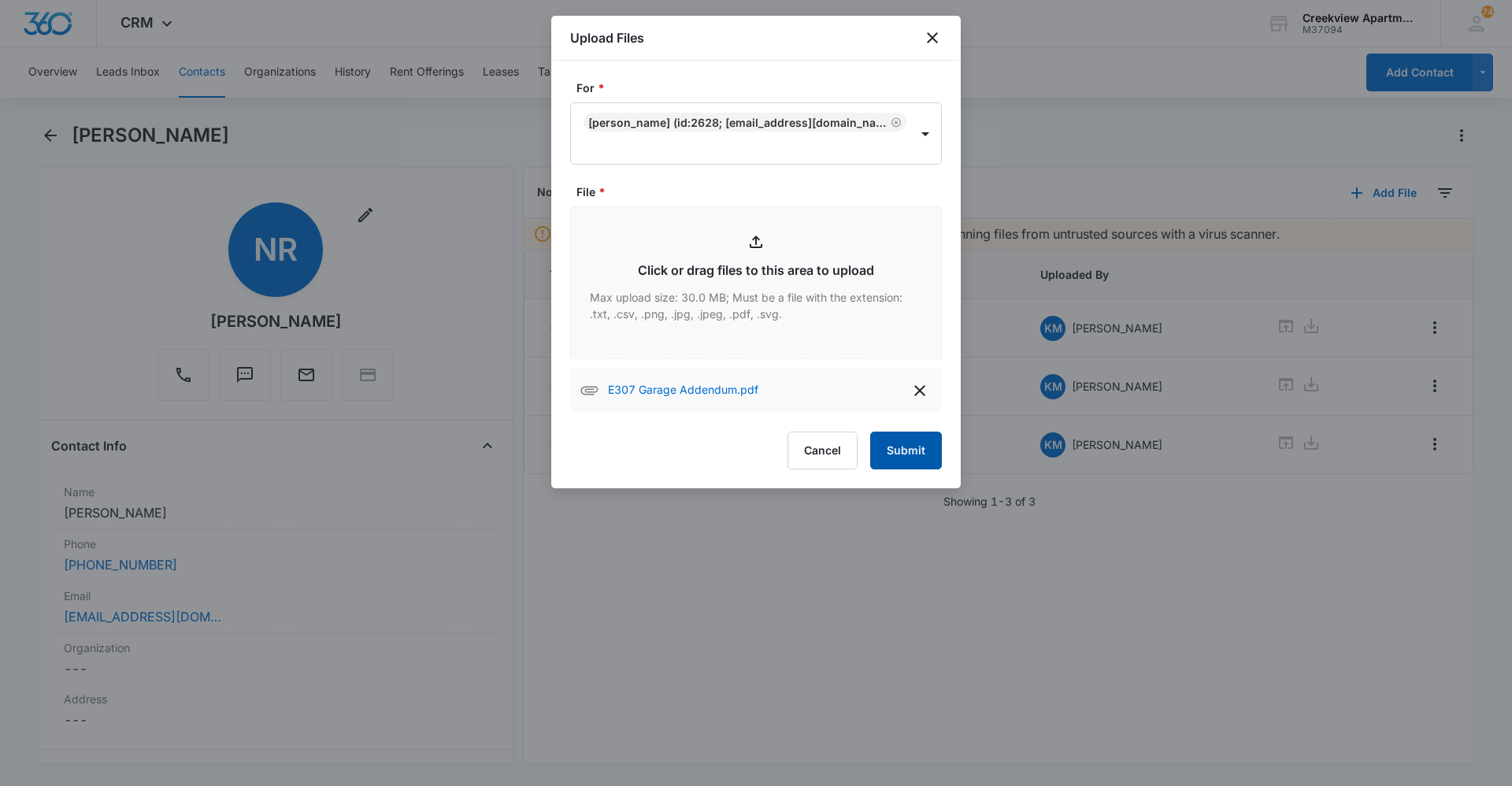
click at [907, 431] on button "Submit" at bounding box center [906, 450] width 71 height 38
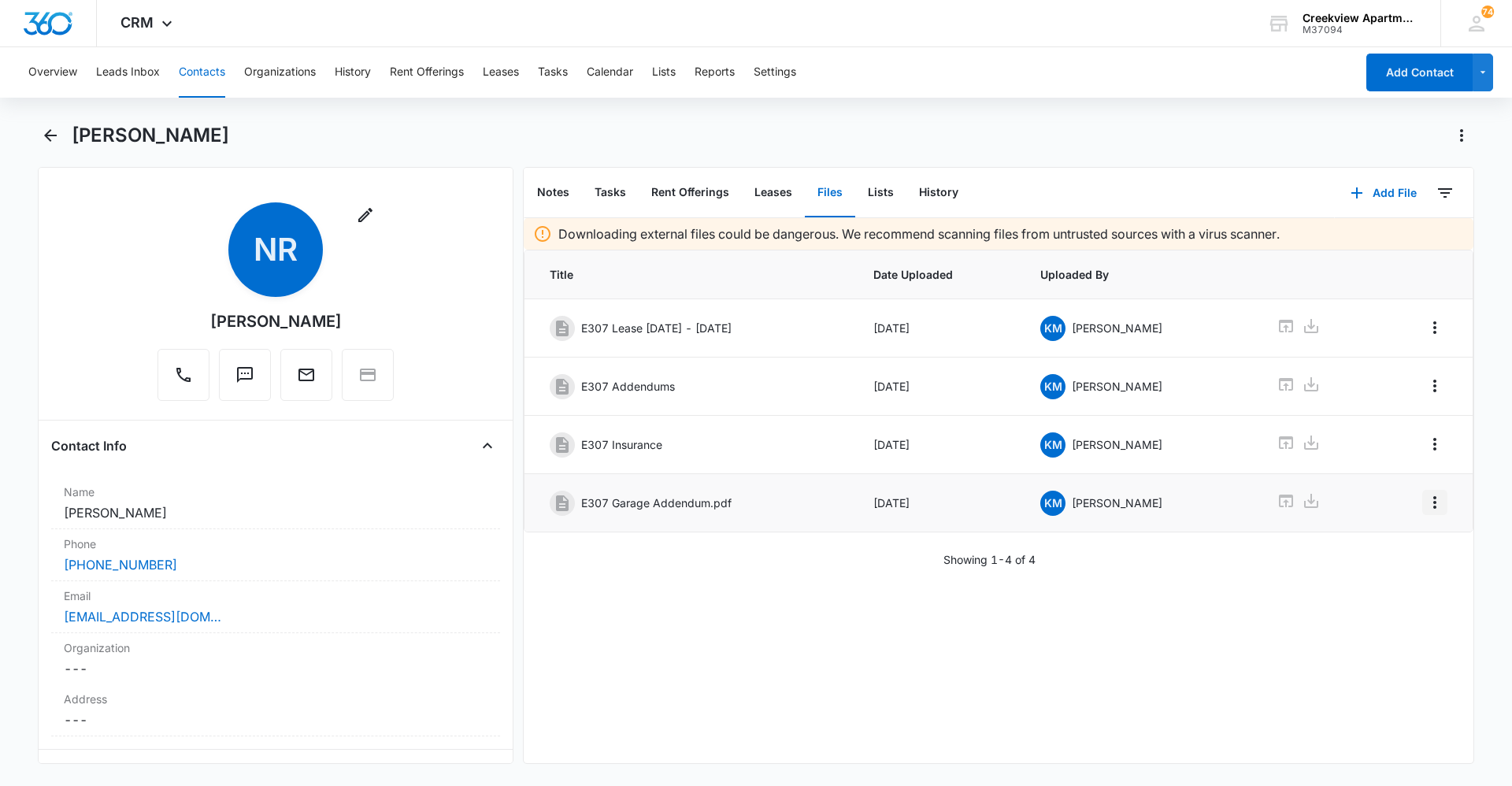
click at [1426, 509] on icon "Overflow Menu" at bounding box center [1435, 502] width 19 height 19
click at [1420, 536] on button "Edit" at bounding box center [1390, 547] width 90 height 24
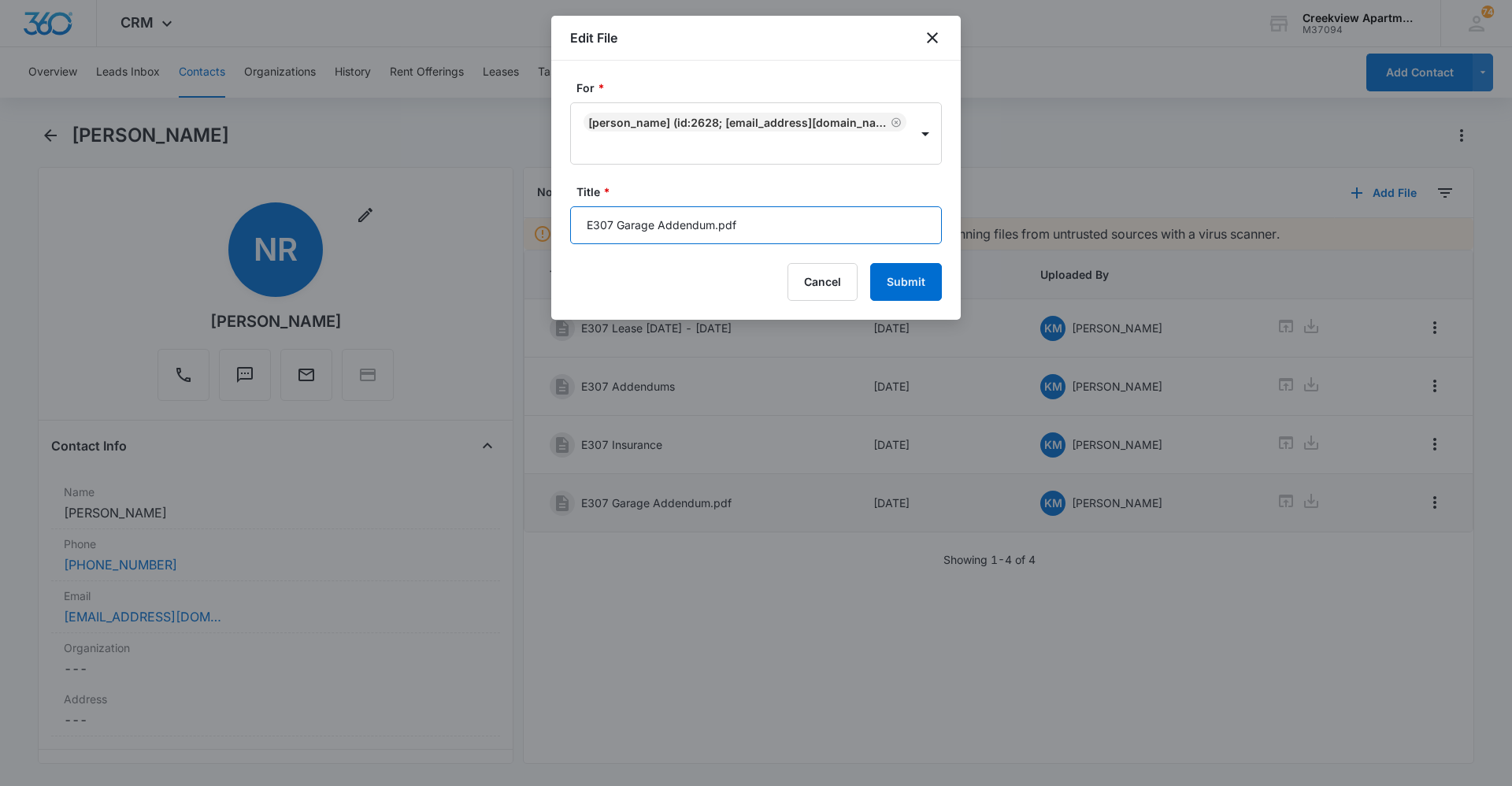
click at [839, 214] on input "E307 Garage Addendum.pdf" at bounding box center [756, 225] width 371 height 38
type input "E307 Garage Addendum"
click at [921, 264] on button "Submit" at bounding box center [906, 281] width 71 height 38
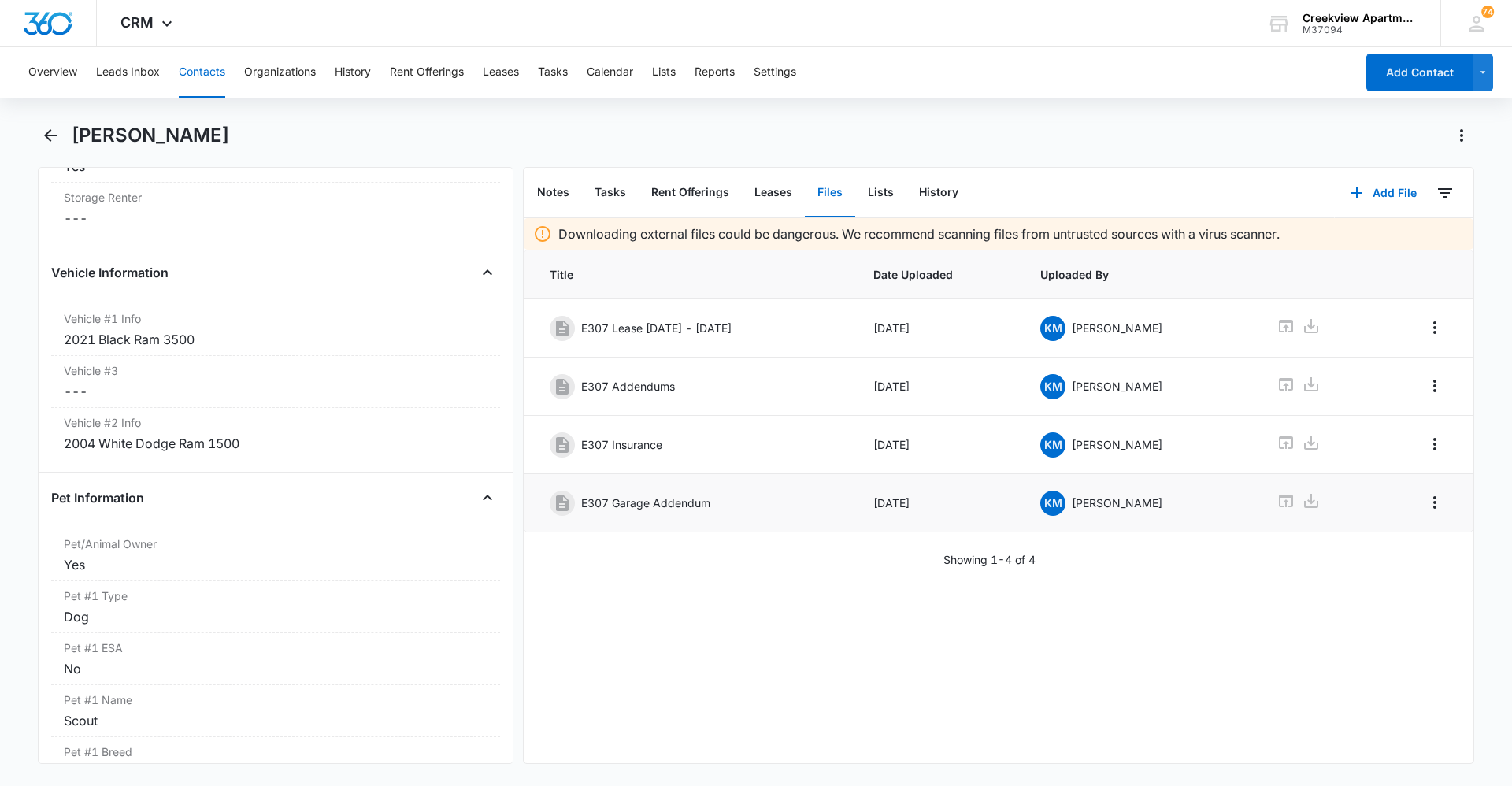
scroll to position [2235, 0]
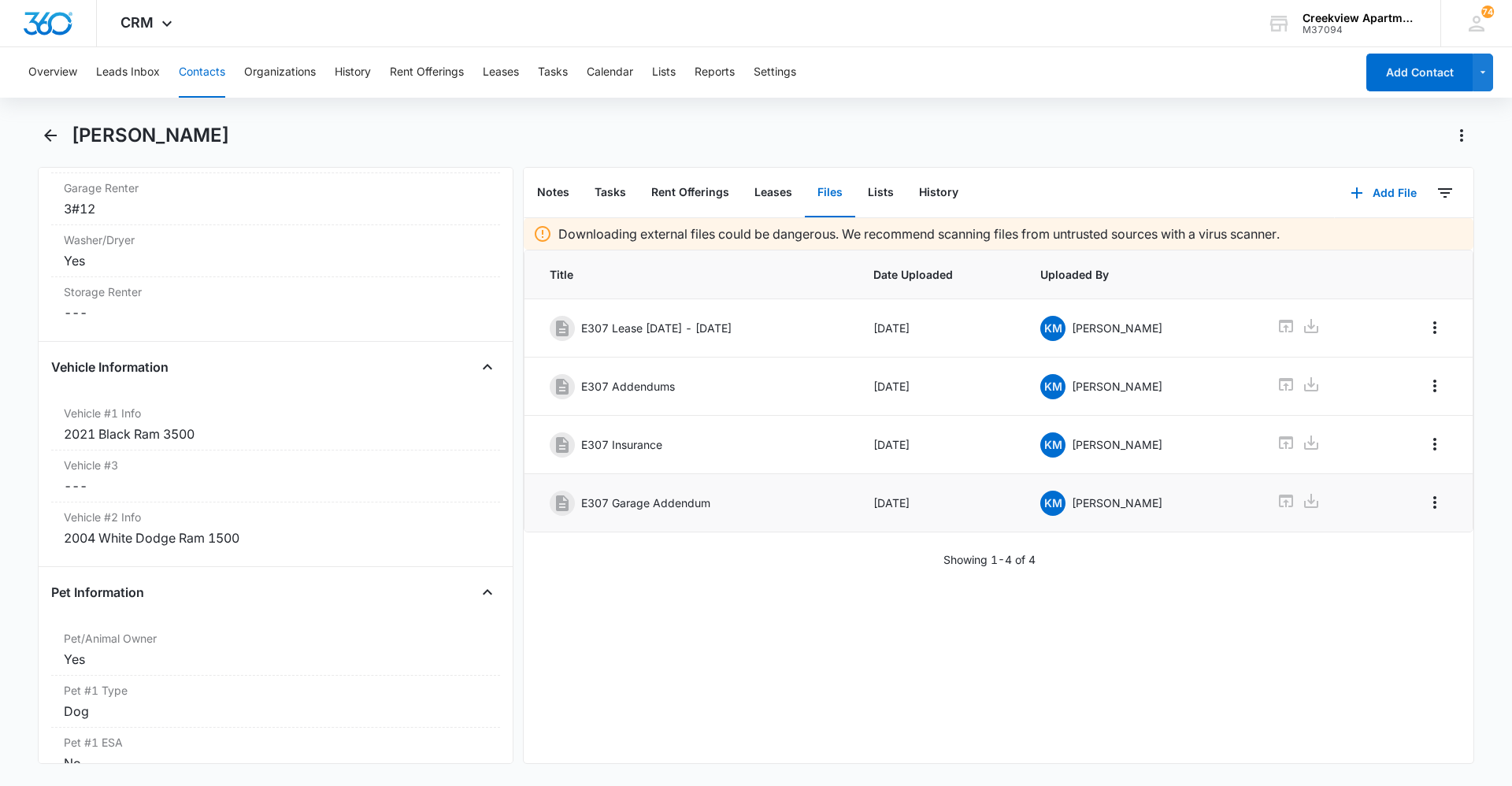
click at [670, 649] on div "Downloading external files could be dangerous. We recommend scanning files from…" at bounding box center [999, 491] width 950 height 545
click at [206, 72] on button "Contacts" at bounding box center [202, 72] width 46 height 50
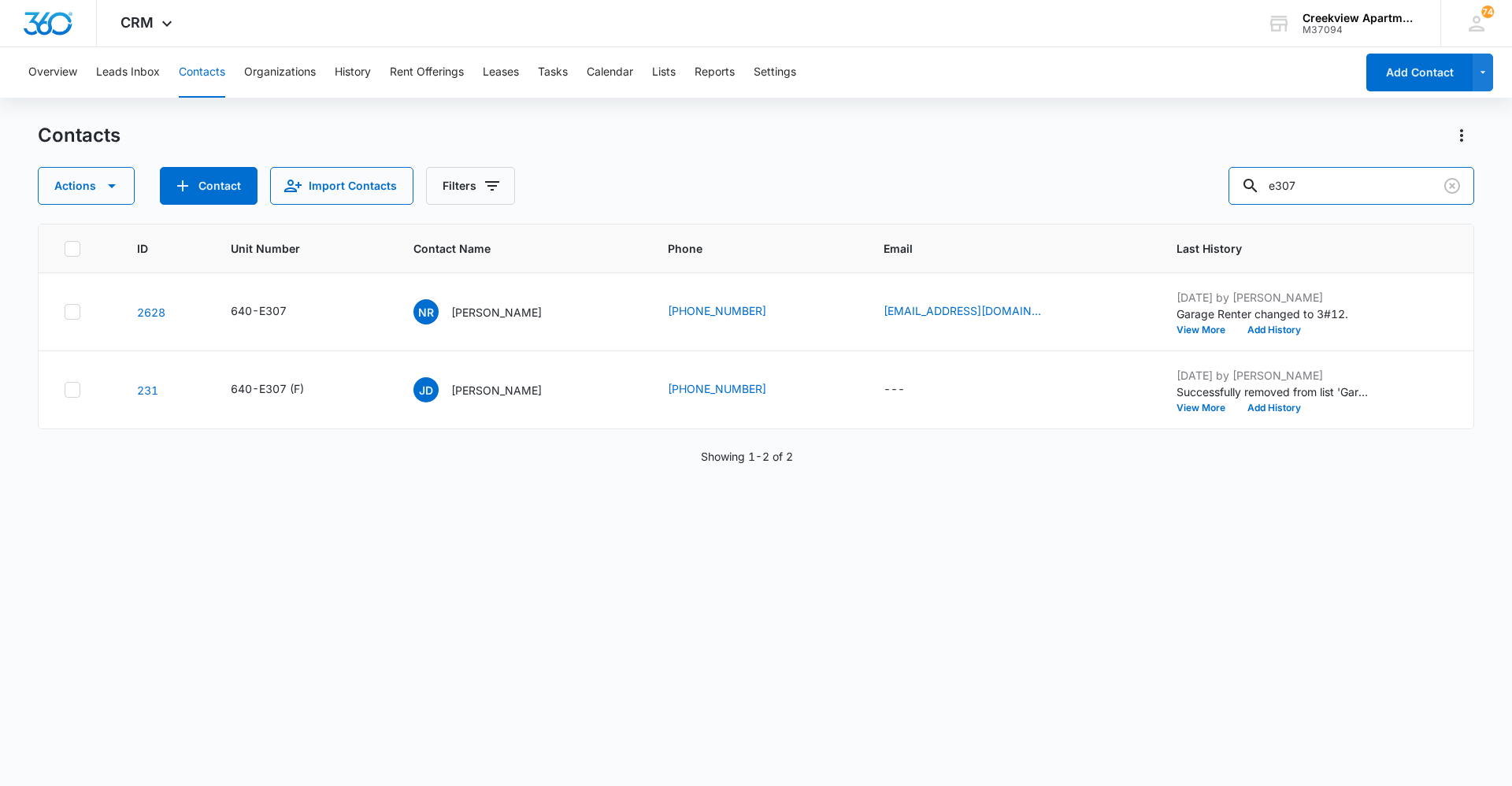
drag, startPoint x: 1339, startPoint y: 203, endPoint x: 1256, endPoint y: 213, distance: 83.6
click at [1256, 213] on div "Contacts Actions Contact Import Contacts Filters e307 ID Unit Number Contact Na…" at bounding box center [756, 454] width 1436 height 661
click at [571, 536] on div "ID Unit Number Contact Name Phone Email Last History 2628 640-E307 NR [PERSON_N…" at bounding box center [756, 494] width 1436 height 542
click at [213, 535] on div "ID Unit Number Contact Name Phone Email Last History 2628 640-E307 NR [PERSON_N…" at bounding box center [756, 494] width 1436 height 542
